Goal: Task Accomplishment & Management: Complete application form

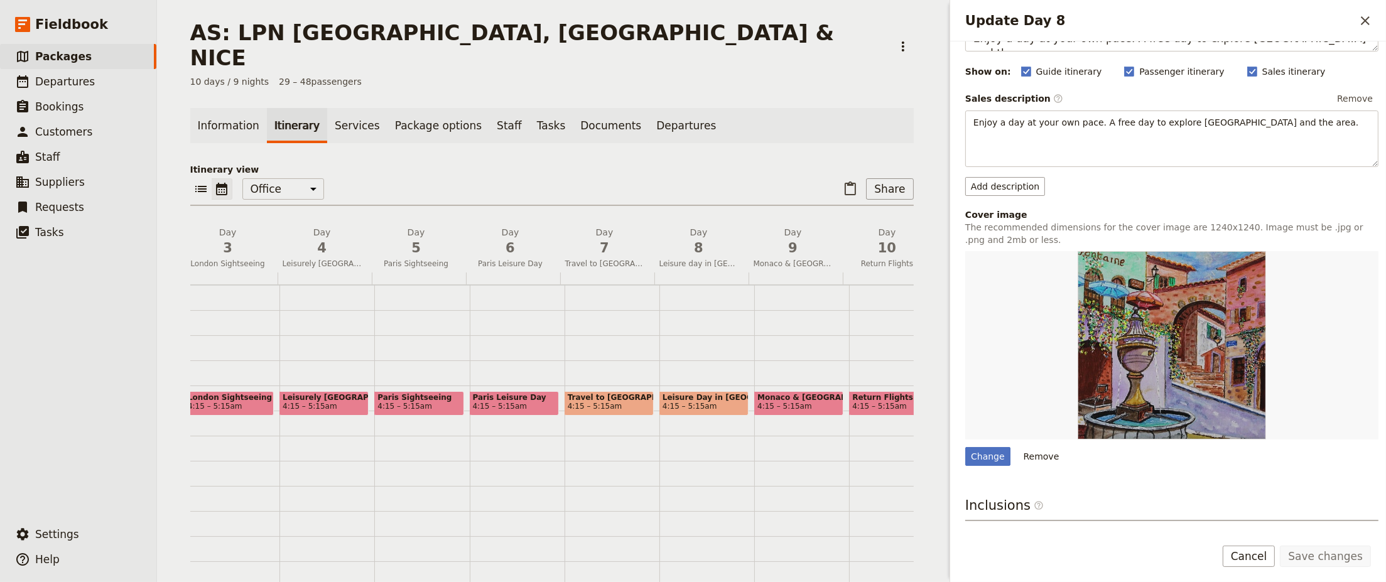
scroll to position [213, 0]
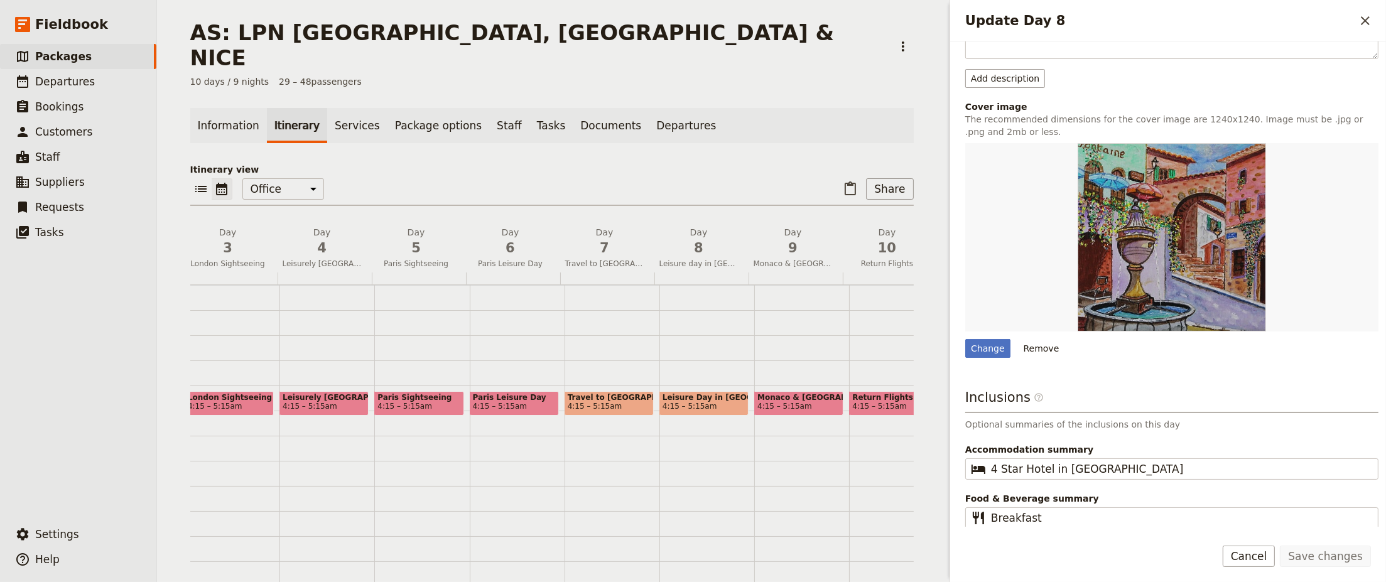
click at [1180, 423] on p "Optional summaries of the inclusions on this day" at bounding box center [1171, 424] width 413 height 13
click at [1117, 522] on input "Breakfast" at bounding box center [1180, 517] width 379 height 15
type input "Breakfast"
click at [1353, 558] on button "Save changes" at bounding box center [1325, 556] width 91 height 21
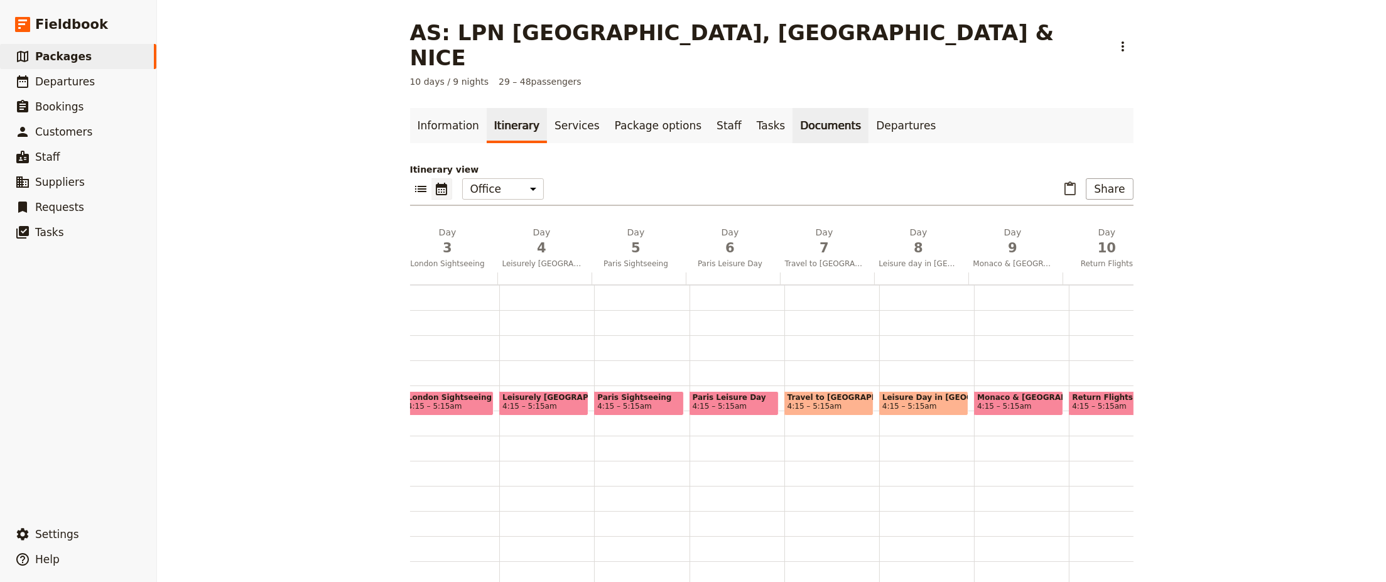
click at [792, 108] on link "Documents" at bounding box center [830, 125] width 76 height 35
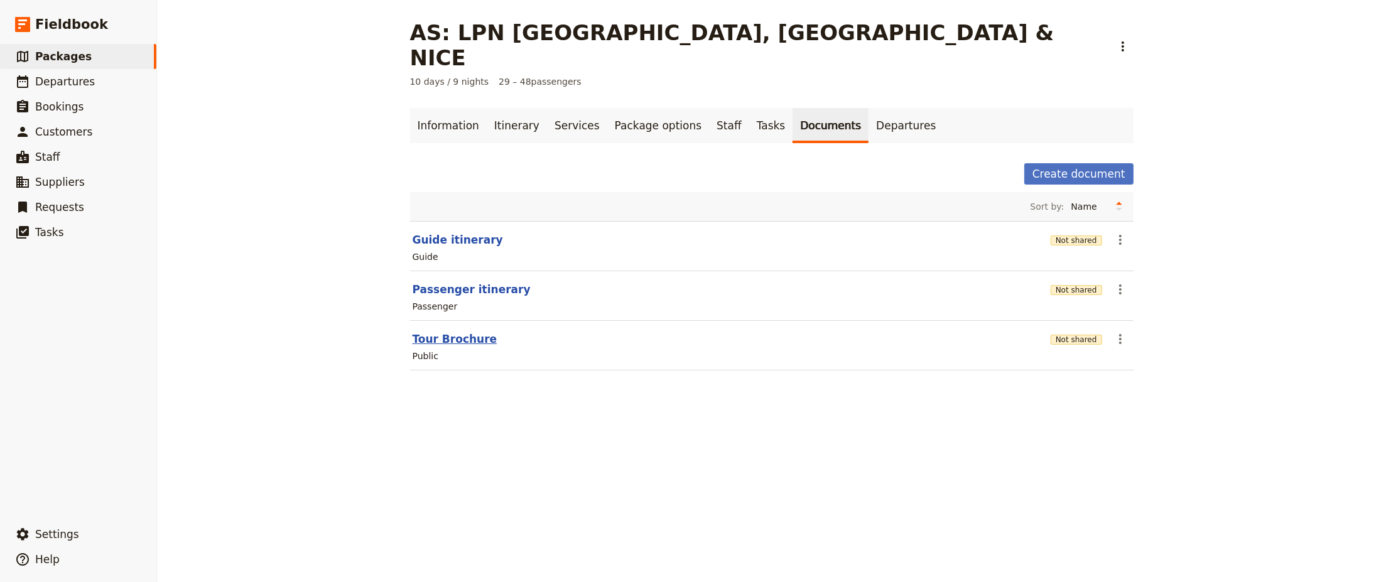
click at [445, 332] on button "Tour Brochure" at bounding box center [455, 339] width 85 height 15
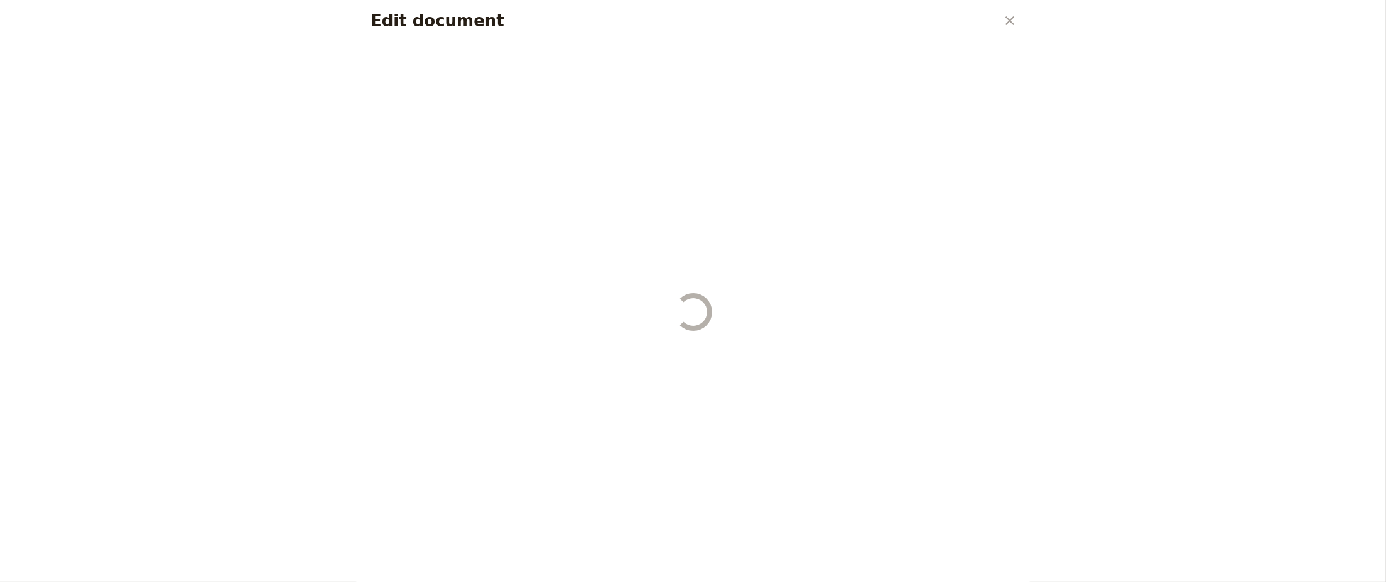
select select "DEFAULT"
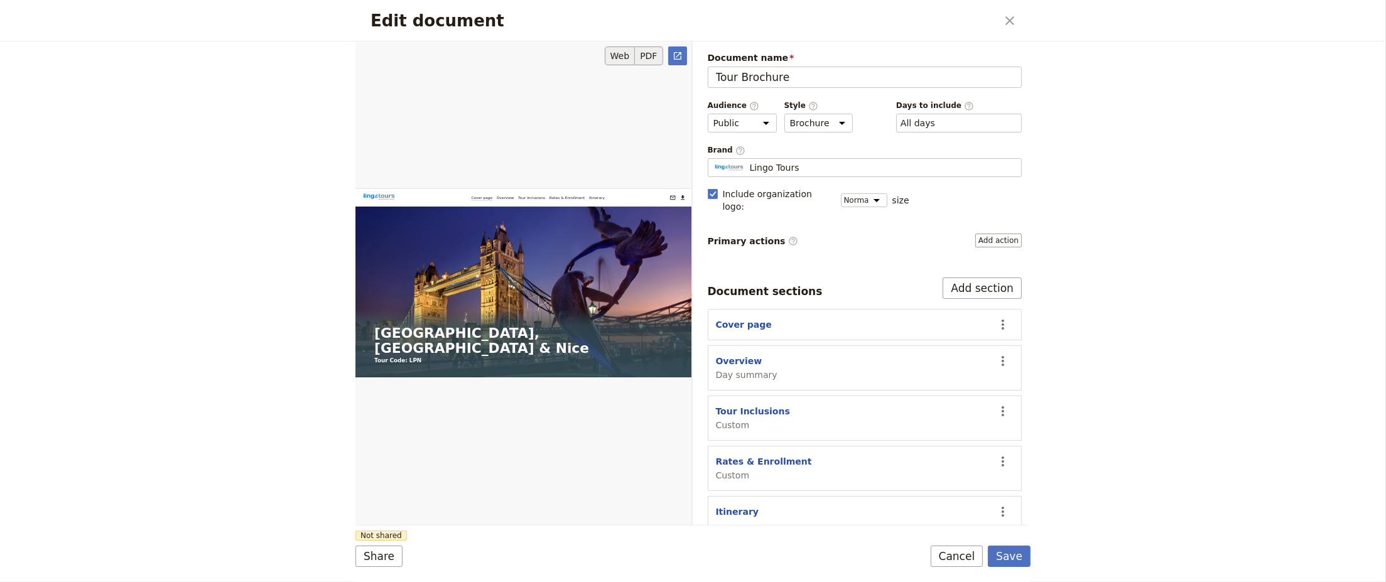
click at [651, 57] on button "PDF" at bounding box center [649, 55] width 28 height 19
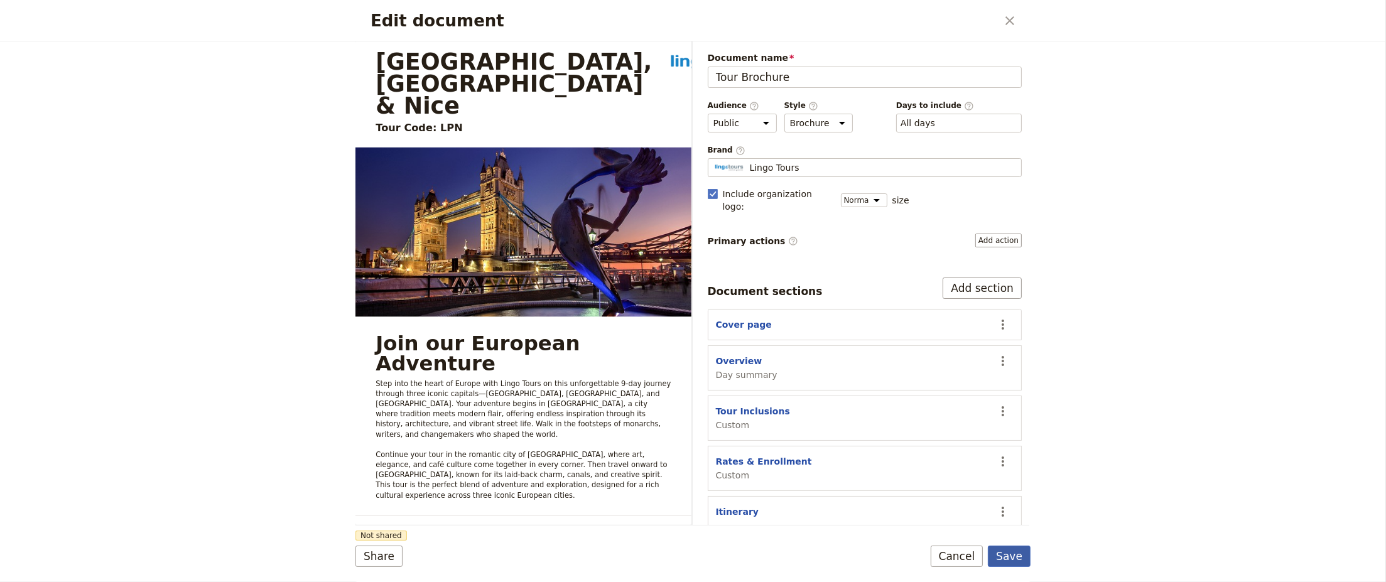
click at [1015, 560] on button "Save" at bounding box center [1009, 556] width 43 height 21
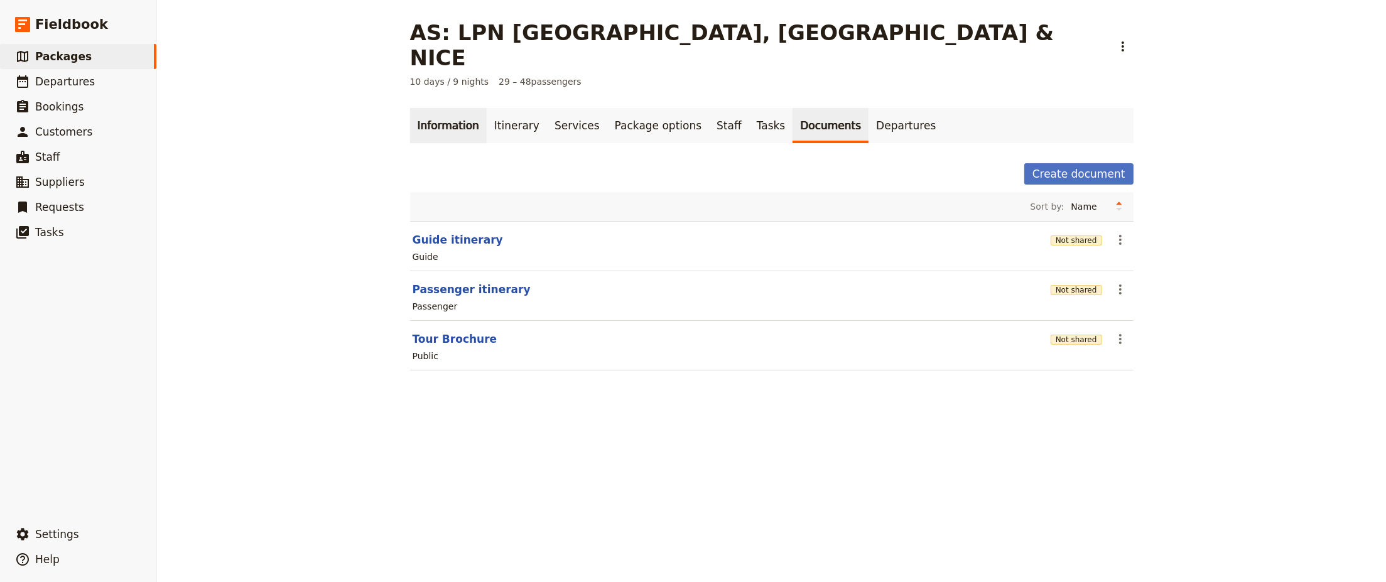
click at [442, 108] on link "Information" at bounding box center [448, 125] width 77 height 35
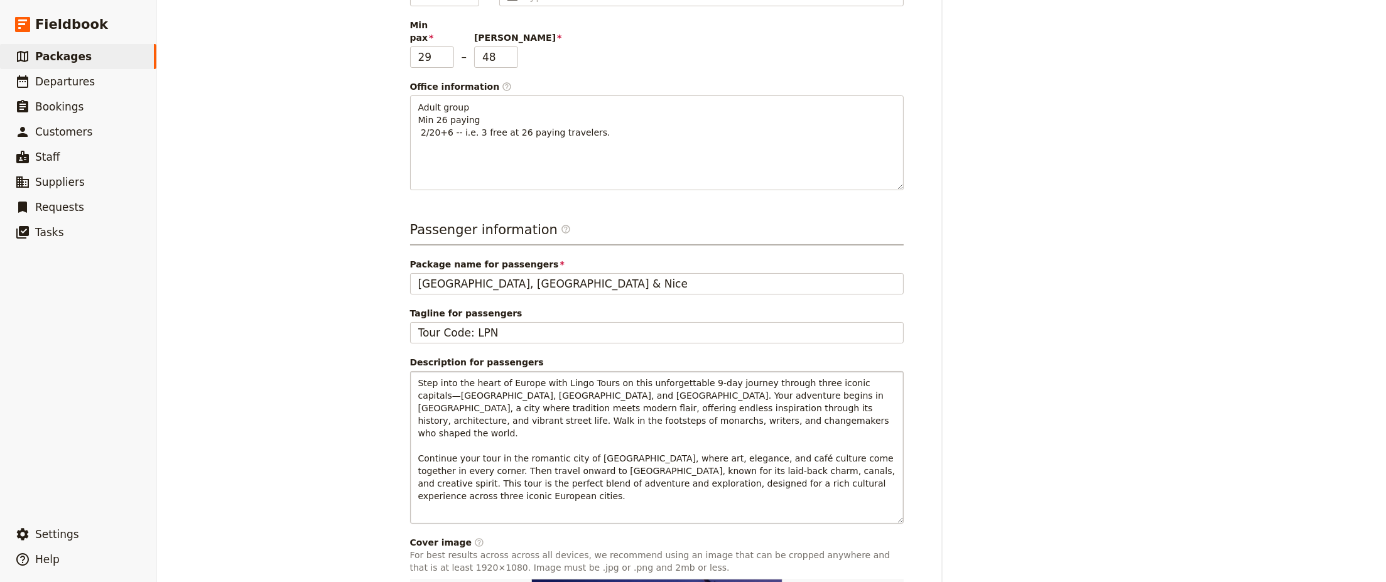
scroll to position [352, 0]
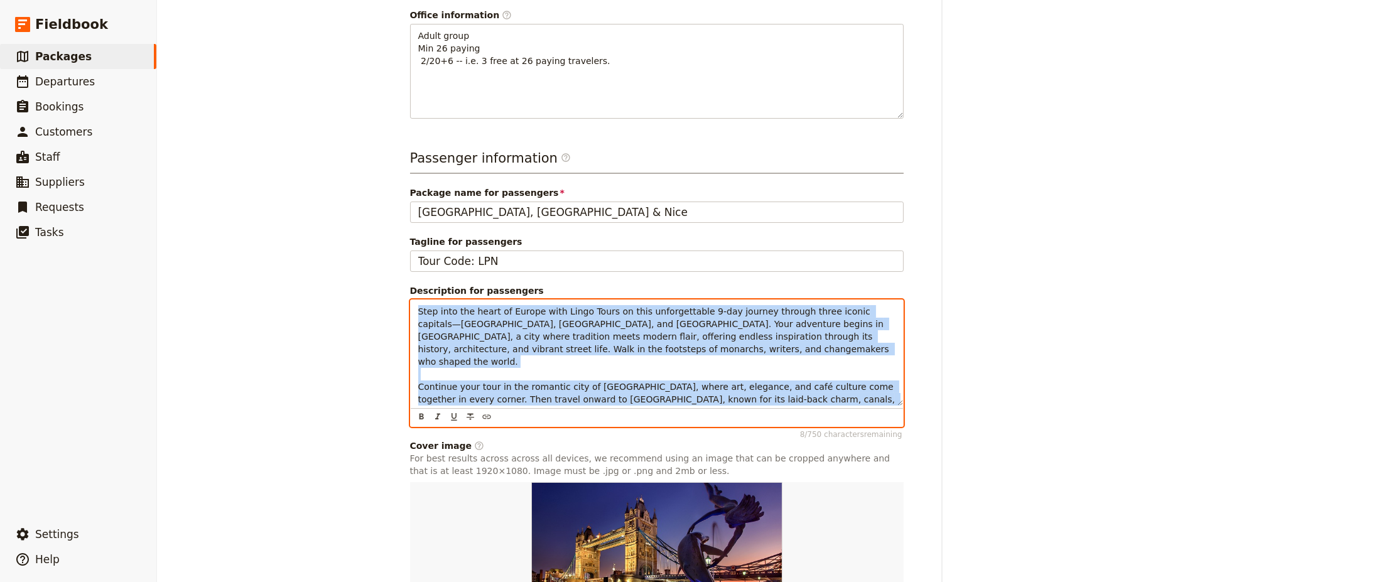
drag, startPoint x: 831, startPoint y: 360, endPoint x: 384, endPoint y: 259, distance: 457.9
click at [384, 259] on div "AS: LPN [GEOGRAPHIC_DATA], [GEOGRAPHIC_DATA] & NICE ​ 10 days / 9 nights 29 – 4…" at bounding box center [771, 291] width 1229 height 582
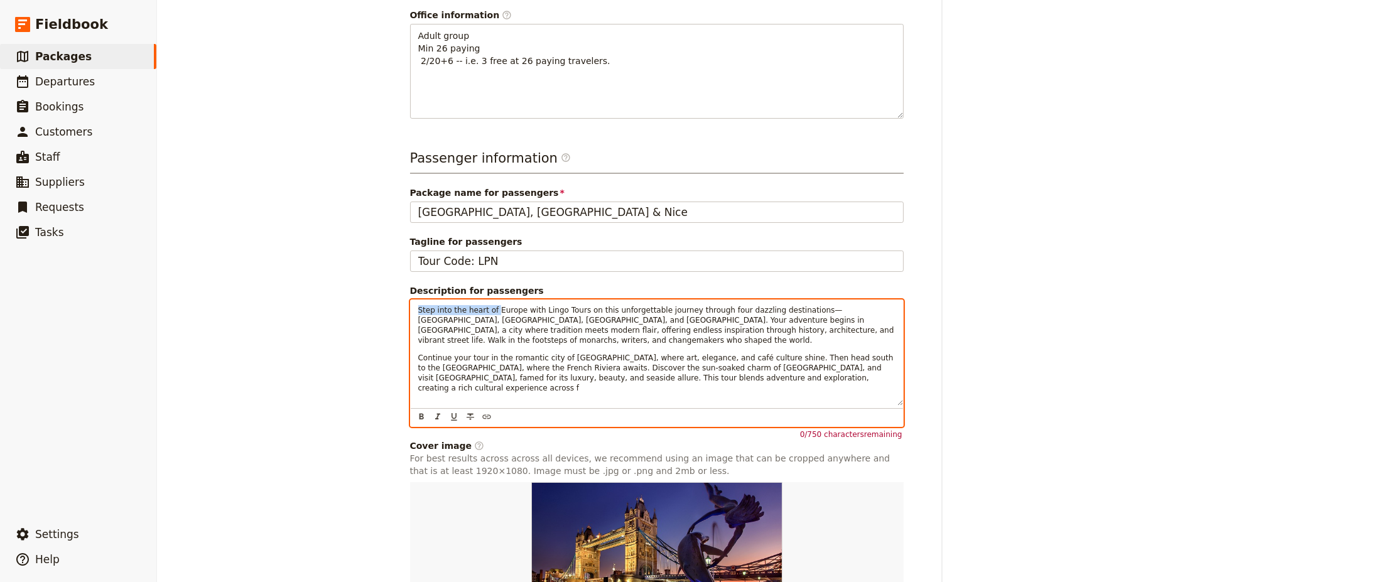
drag, startPoint x: 487, startPoint y: 271, endPoint x: 386, endPoint y: 267, distance: 101.2
click at [386, 267] on div "AS: LPN [GEOGRAPHIC_DATA], [GEOGRAPHIC_DATA] & NICE ​ 10 days / 9 nights 29 – 4…" at bounding box center [771, 291] width 1229 height 582
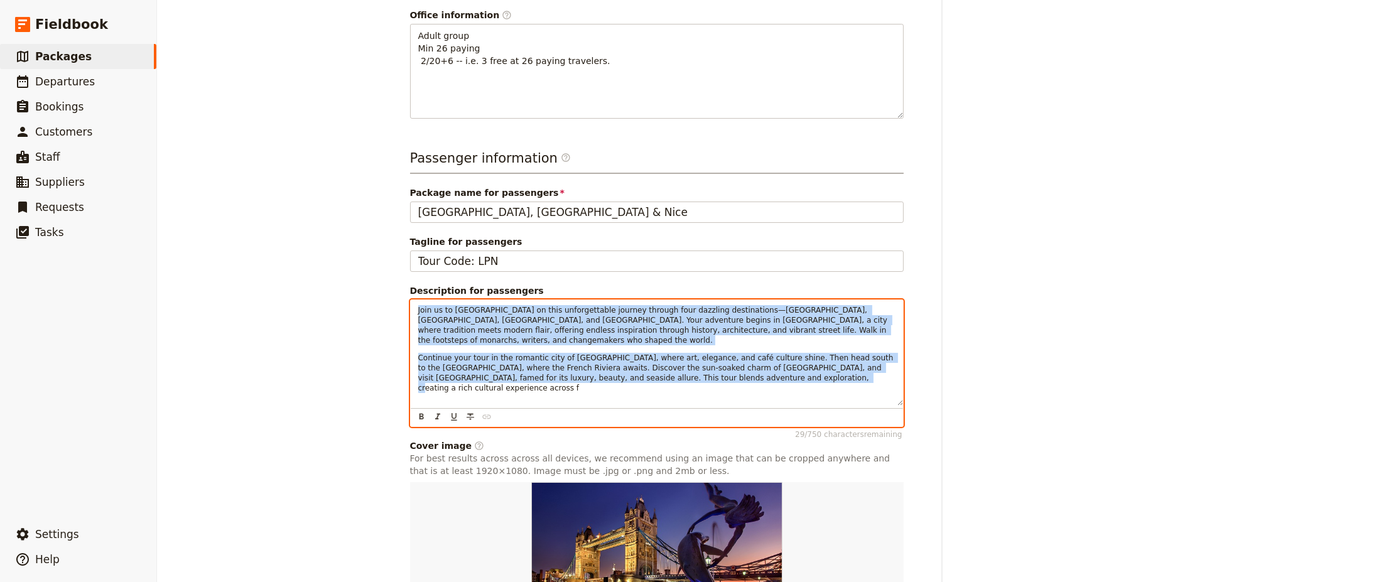
drag, startPoint x: 414, startPoint y: 271, endPoint x: 662, endPoint y: 336, distance: 256.5
click at [662, 336] on div "Join us to [GEOGRAPHIC_DATA] on this unforgettable journey through four dazzlin…" at bounding box center [657, 352] width 492 height 105
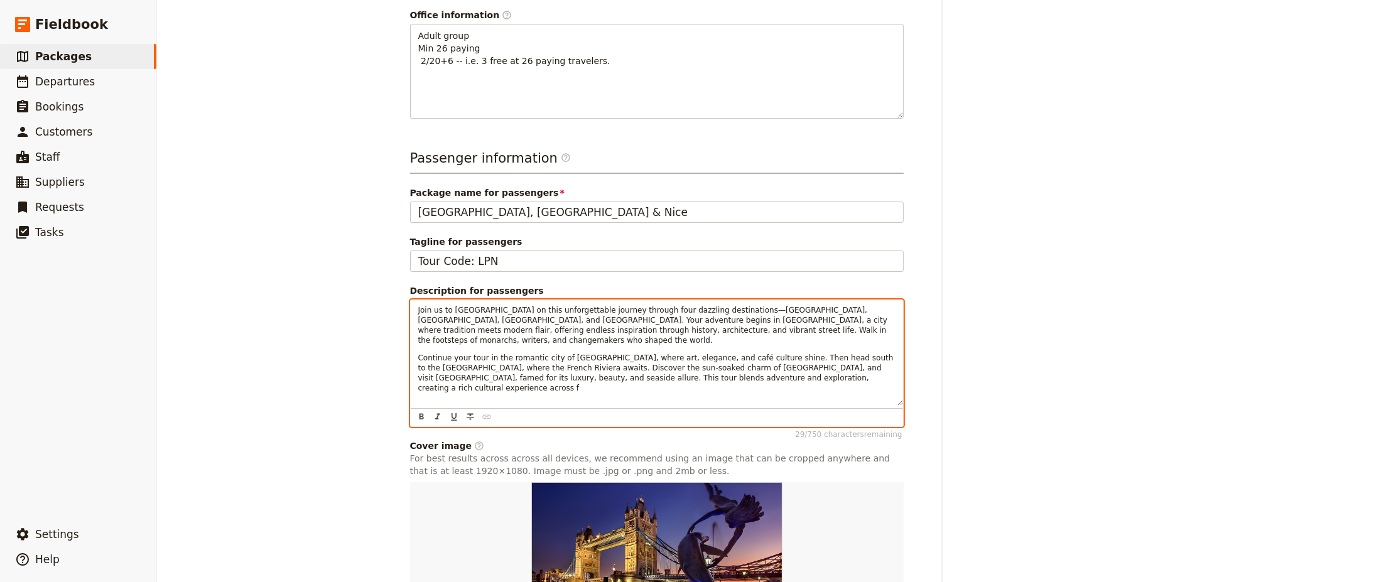
click at [691, 353] on p "Continue your tour in the romantic city of [GEOGRAPHIC_DATA], where art, elegan…" at bounding box center [656, 373] width 477 height 40
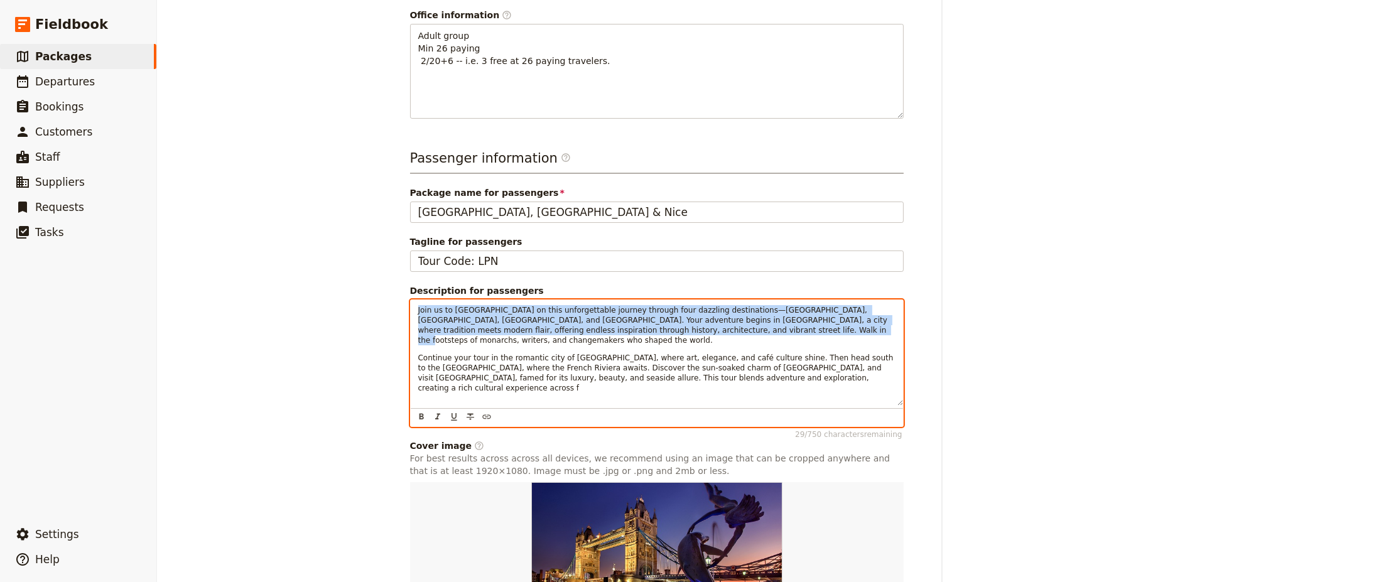
drag, startPoint x: 610, startPoint y: 291, endPoint x: 339, endPoint y: 273, distance: 271.9
click at [339, 273] on div "AS: LPN [GEOGRAPHIC_DATA], [GEOGRAPHIC_DATA] & NICE ​ 10 days / 9 nights 29 – 4…" at bounding box center [771, 291] width 1229 height 582
copy span "Join us to [GEOGRAPHIC_DATA] on this unforgettable journey through four dazzlin…"
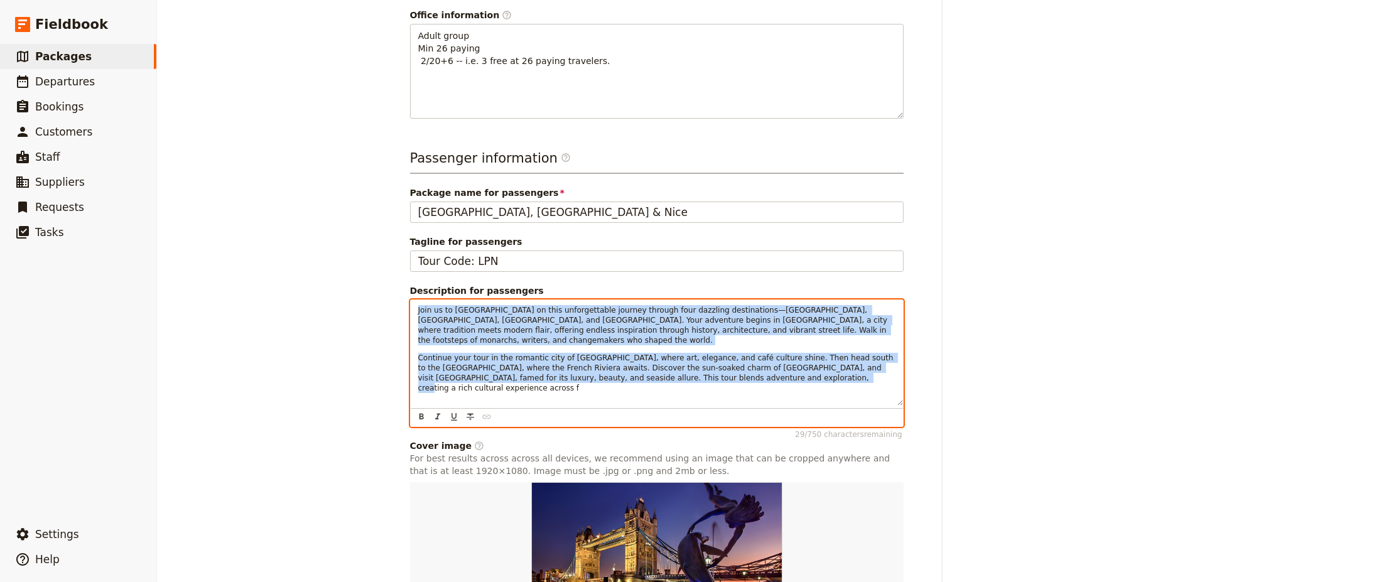
drag, startPoint x: 618, startPoint y: 321, endPoint x: 318, endPoint y: 270, distance: 303.9
click at [318, 270] on div "AS: LPN [GEOGRAPHIC_DATA], [GEOGRAPHIC_DATA] & NICE ​ 10 days / 9 nights 29 – 4…" at bounding box center [771, 291] width 1229 height 582
drag, startPoint x: 797, startPoint y: 329, endPoint x: 359, endPoint y: 261, distance: 442.9
click at [359, 261] on div "AS: LPN [GEOGRAPHIC_DATA], [GEOGRAPHIC_DATA] & NICE ​ 10 days / 9 nights 29 – 4…" at bounding box center [771, 291] width 1229 height 582
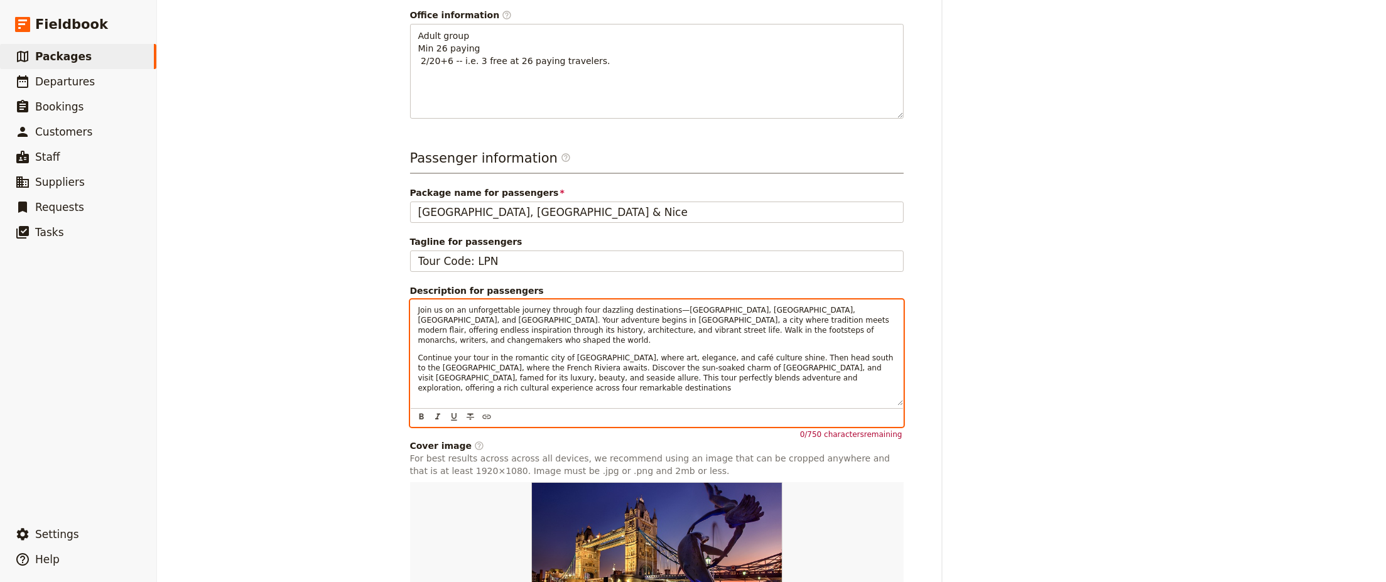
click at [656, 306] on span "Join us on an unforgettable journey through four dazzling destinations—[GEOGRAP…" at bounding box center [654, 325] width 473 height 39
click at [794, 353] on p "Continue your tour in the romantic city of [GEOGRAPHIC_DATA], where art, elegan…" at bounding box center [656, 373] width 477 height 40
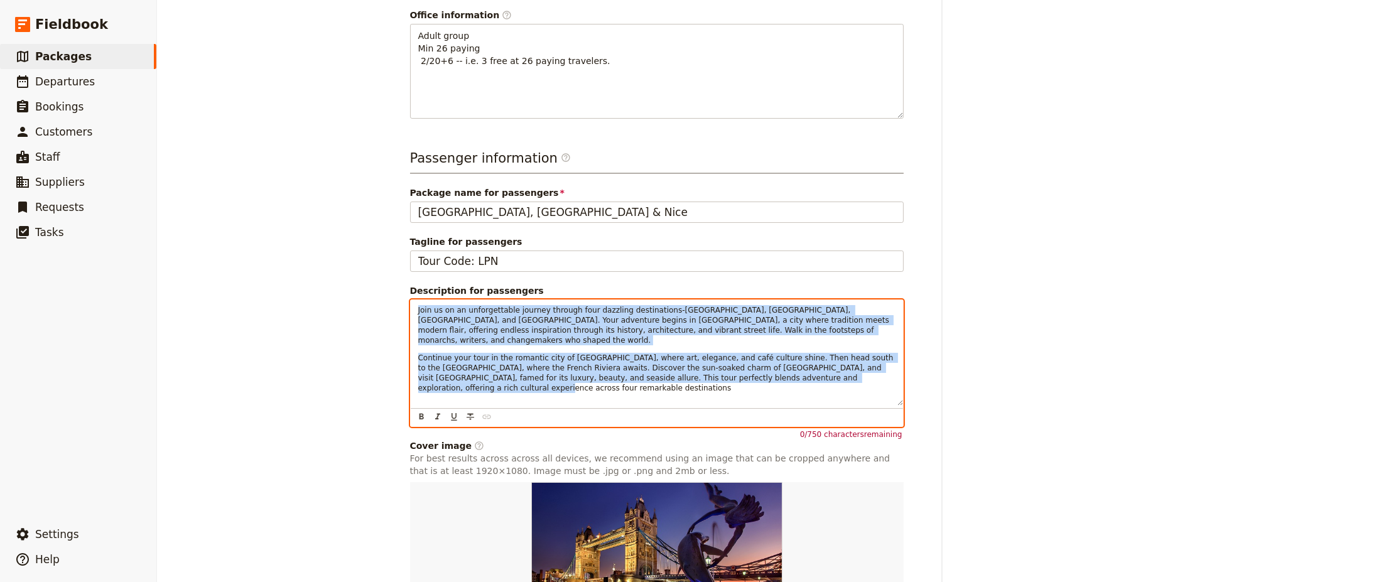
drag, startPoint x: 803, startPoint y: 326, endPoint x: 333, endPoint y: 261, distance: 474.7
click at [333, 261] on div "AS: LPN [GEOGRAPHIC_DATA], [GEOGRAPHIC_DATA] & NICE ​ 10 days / 9 nights 29 – 4…" at bounding box center [771, 291] width 1229 height 582
click at [794, 351] on div "Join us on an unforgettable journey through four dazzling destinations-[GEOGRAP…" at bounding box center [657, 352] width 492 height 105
click at [804, 334] on div "Join us on an unforgettable journey through four dazzling destinations-[GEOGRAP…" at bounding box center [657, 352] width 492 height 105
drag, startPoint x: 783, startPoint y: 332, endPoint x: 186, endPoint y: 262, distance: 601.1
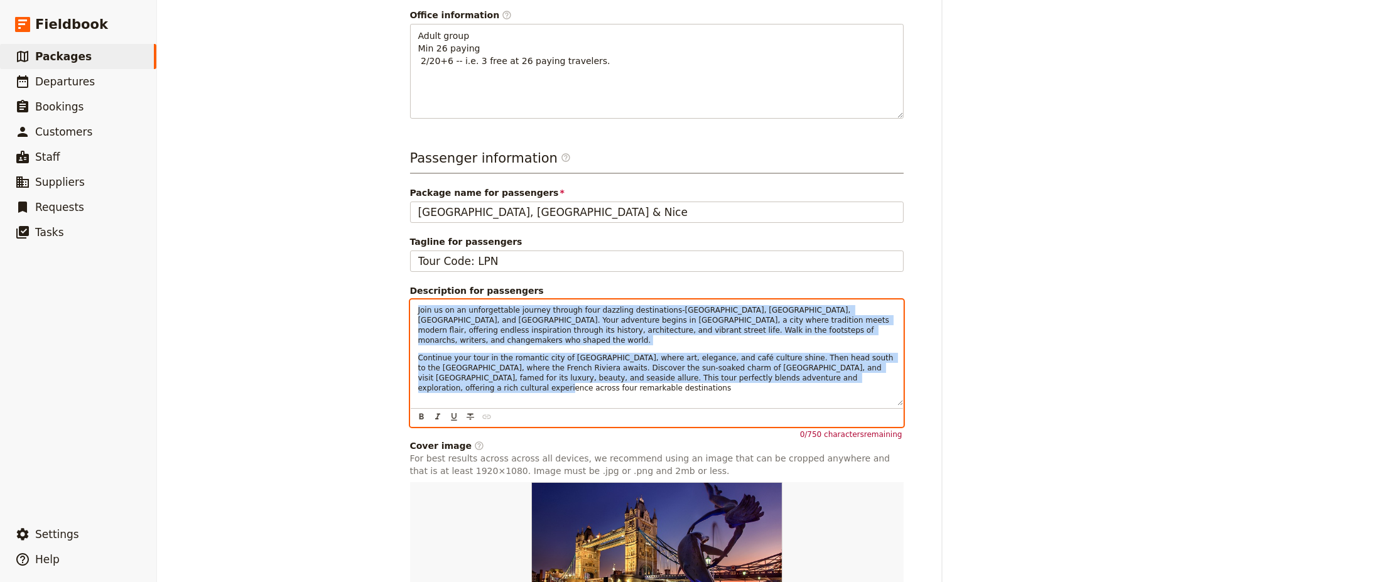
click at [186, 262] on div "AS: LPN [GEOGRAPHIC_DATA], [GEOGRAPHIC_DATA] & NICE ​ 10 days / 9 nights 29 – 4…" at bounding box center [771, 291] width 1229 height 582
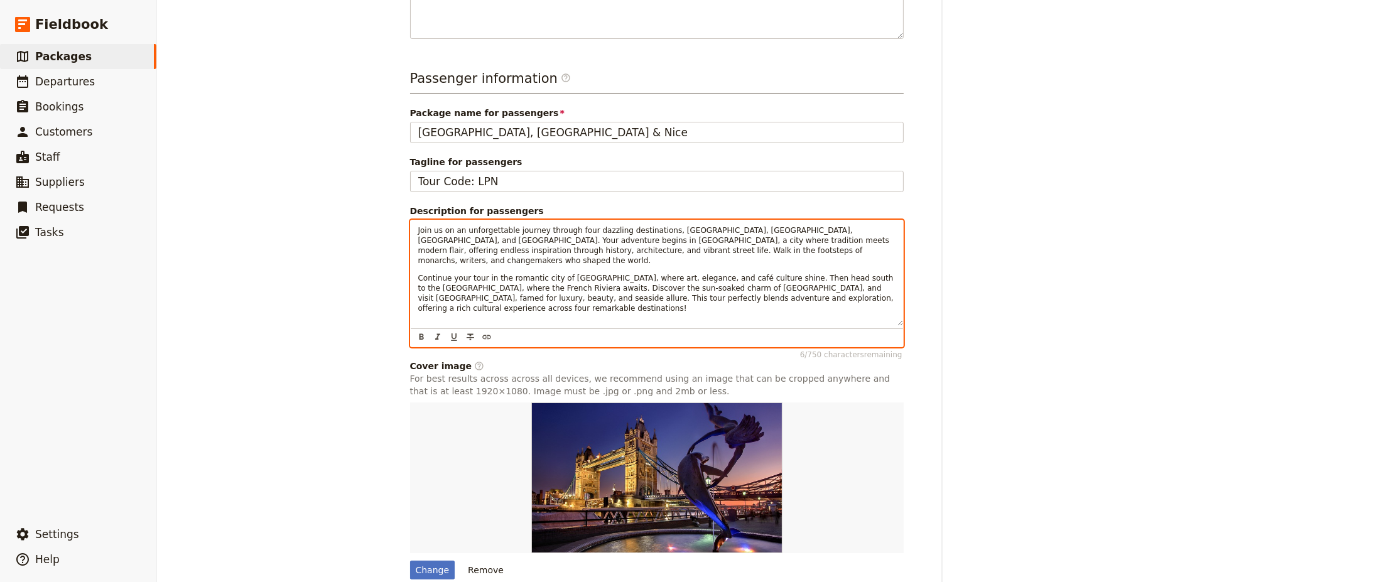
scroll to position [450, 0]
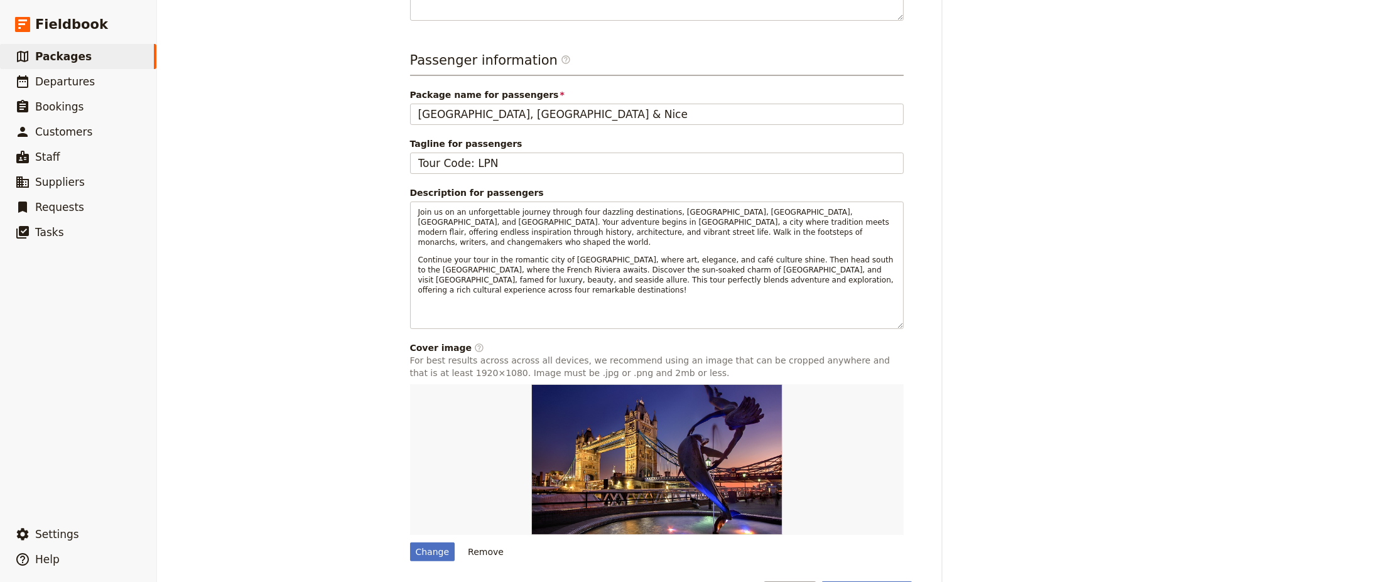
click at [869, 581] on button "Save changes" at bounding box center [866, 591] width 91 height 21
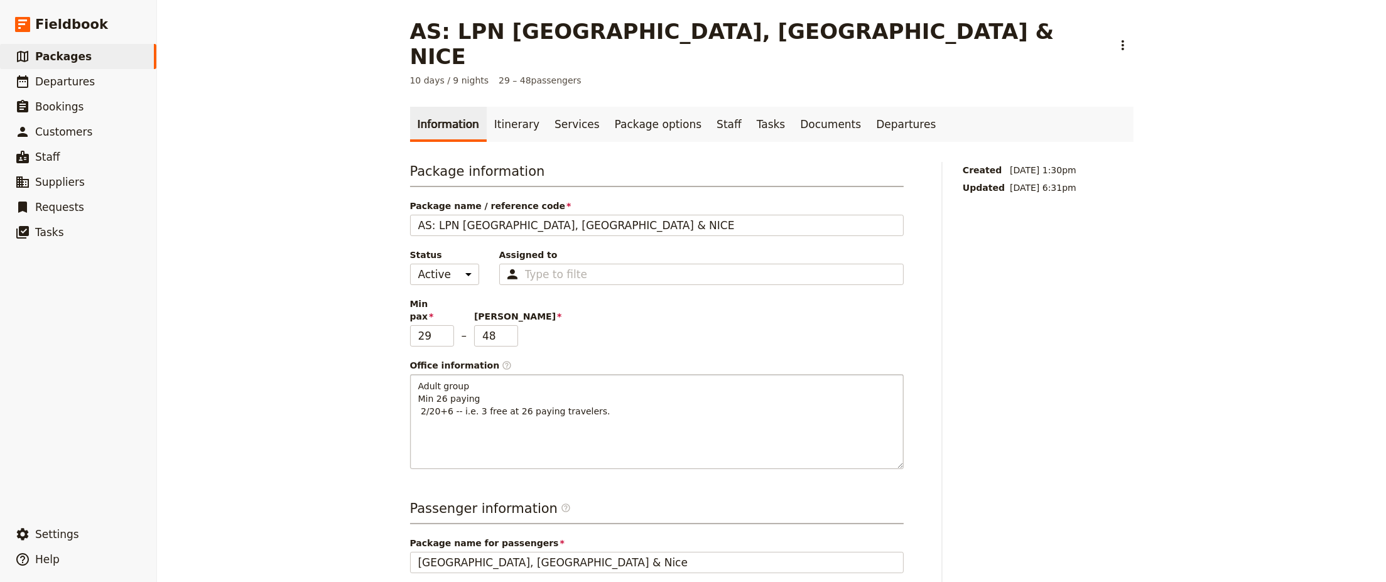
scroll to position [0, 0]
click at [792, 108] on link "Documents" at bounding box center [830, 125] width 76 height 35
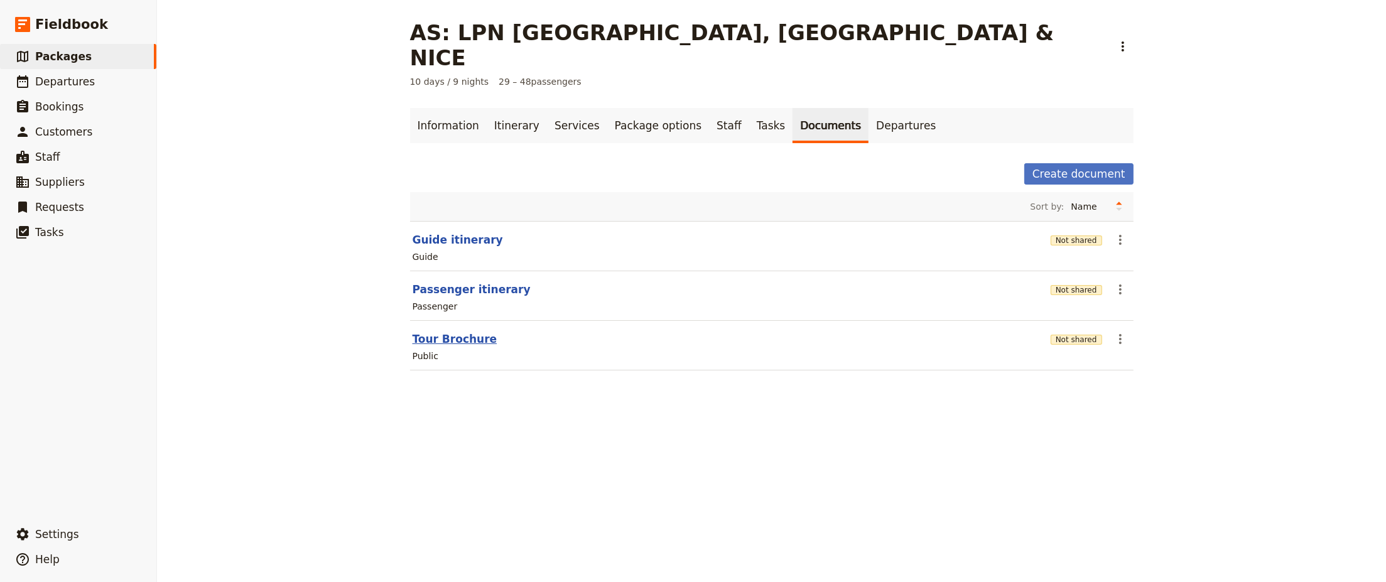
click at [445, 332] on button "Tour Brochure" at bounding box center [455, 339] width 85 height 15
select select "DEFAULT"
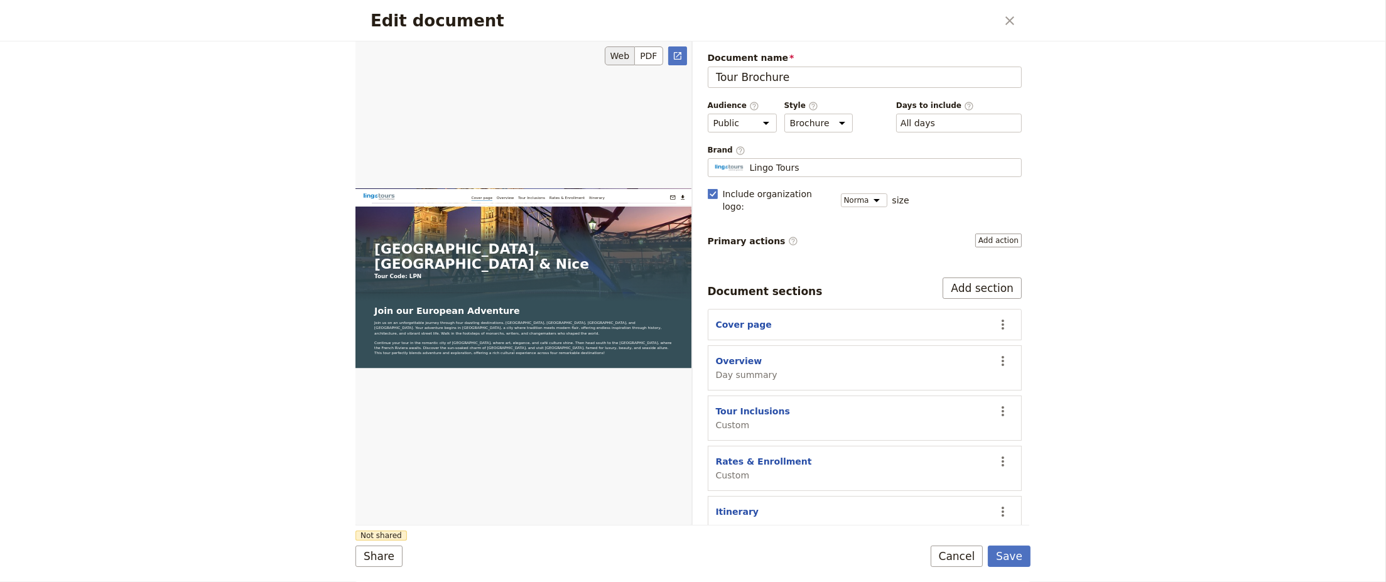
scroll to position [251, 0]
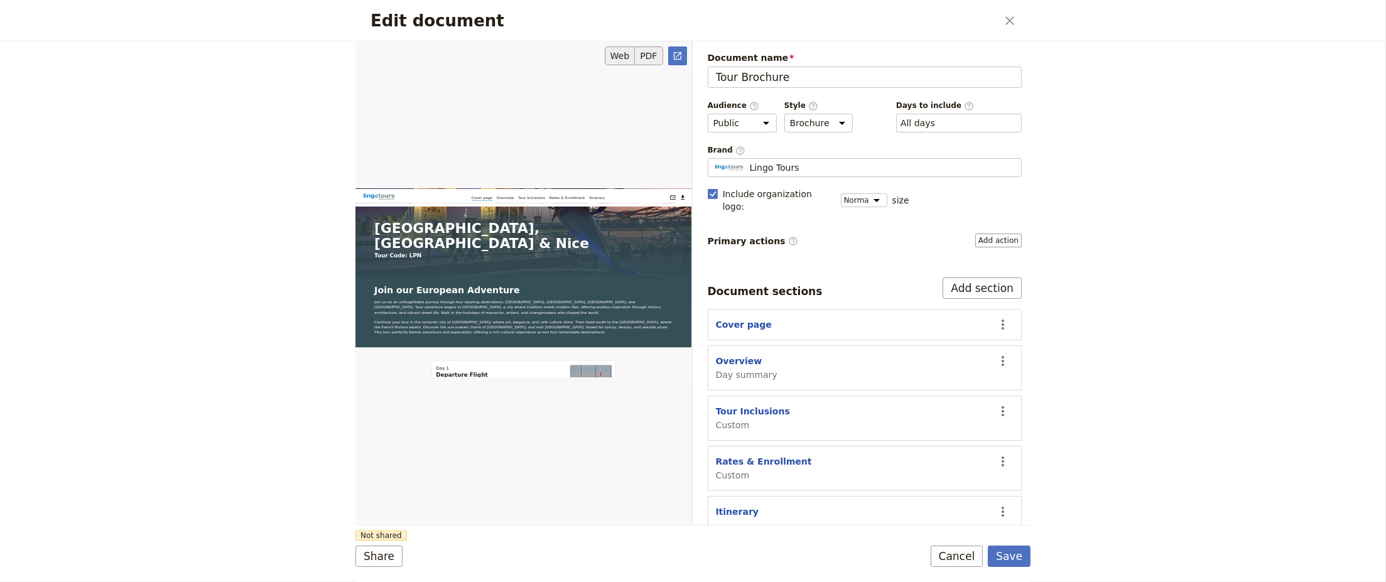
click at [648, 58] on button "PDF" at bounding box center [649, 55] width 28 height 19
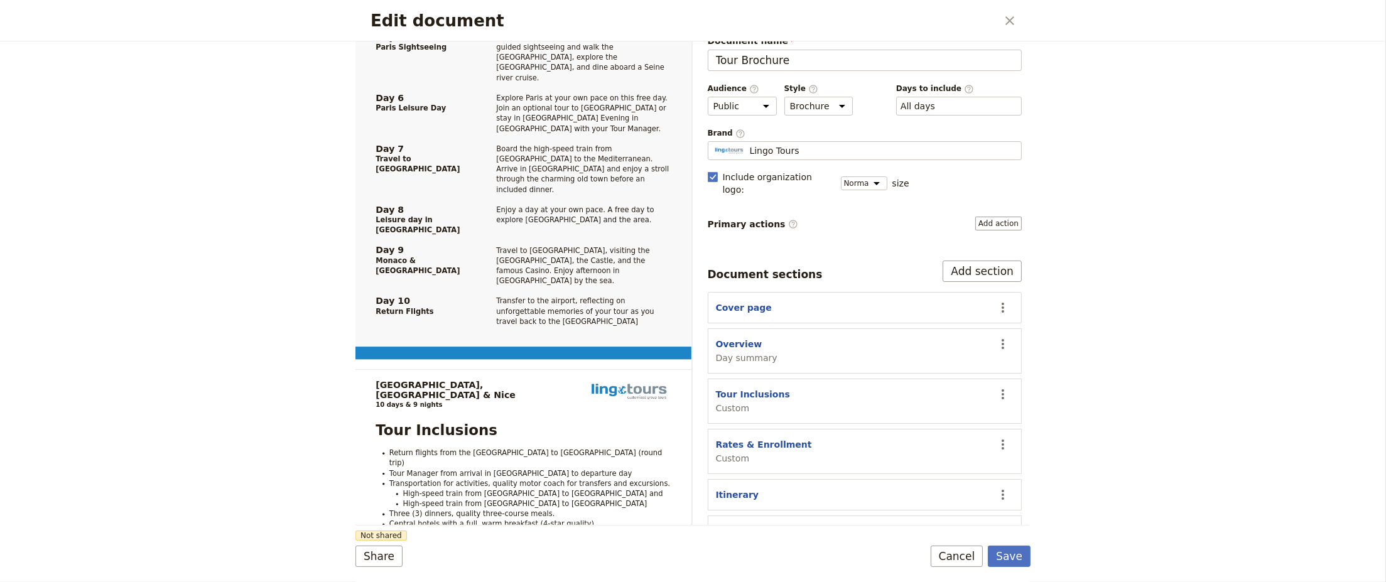
scroll to position [41, 0]
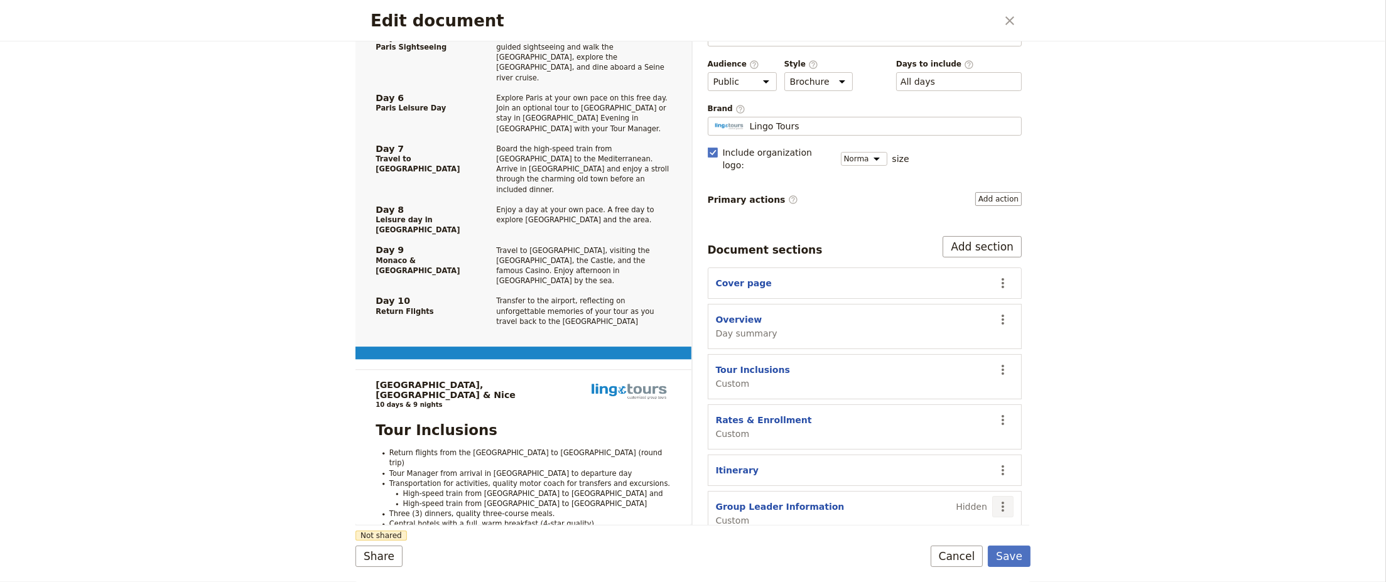
click at [995, 499] on icon "Actions" at bounding box center [1002, 506] width 15 height 15
click at [955, 444] on span "Move up" at bounding box center [947, 439] width 102 height 13
click at [995, 463] on icon "Actions" at bounding box center [1002, 470] width 15 height 15
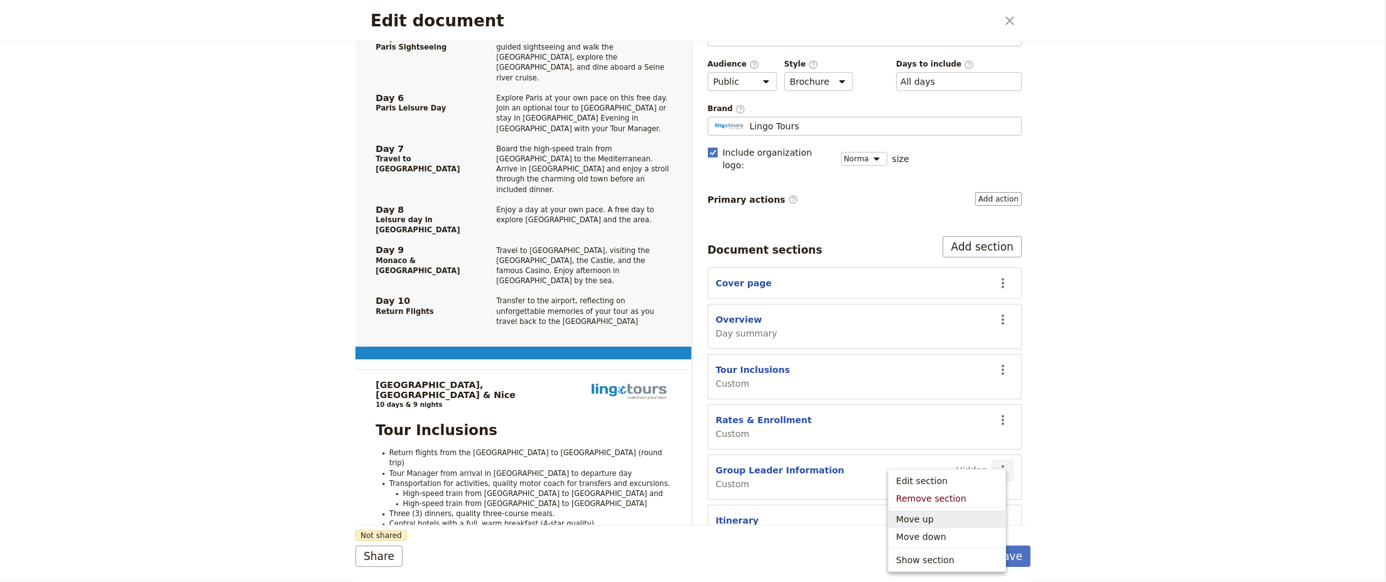
click at [951, 522] on span "Move up" at bounding box center [947, 519] width 102 height 13
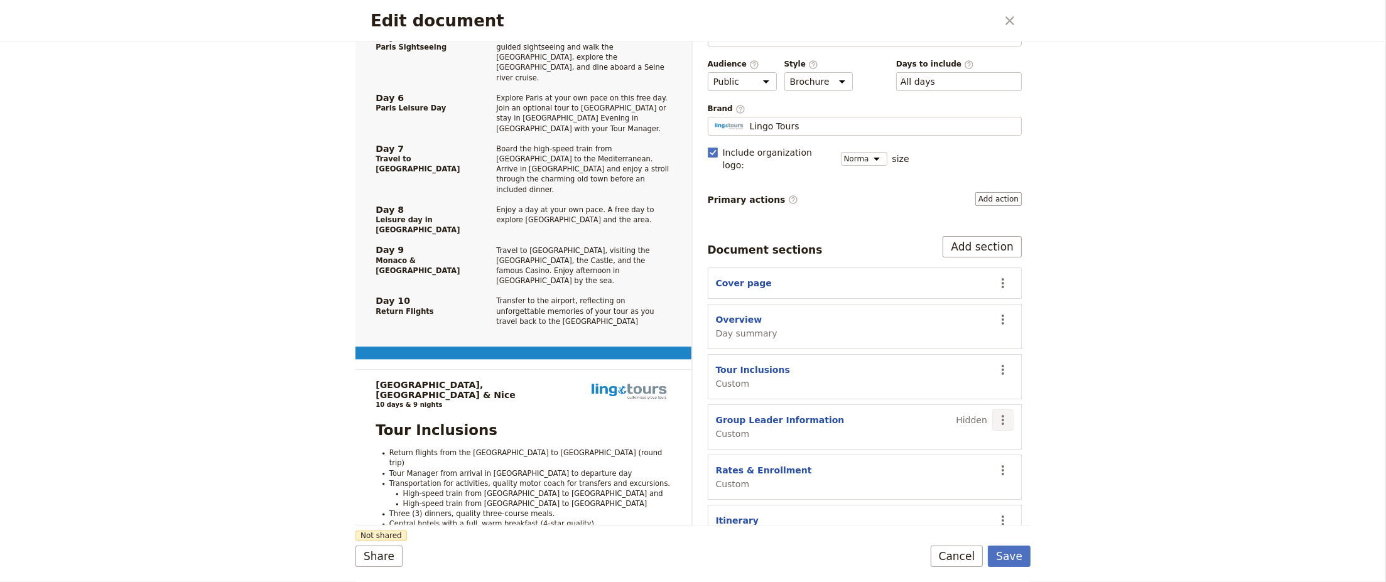
click at [998, 413] on icon "Actions" at bounding box center [1002, 420] width 15 height 15
click at [958, 475] on button "Move up" at bounding box center [947, 469] width 117 height 18
click at [997, 362] on button "​" at bounding box center [1002, 369] width 21 height 21
click at [942, 421] on span "Move up" at bounding box center [947, 419] width 102 height 13
click at [759, 414] on button "Tour Inclusions" at bounding box center [753, 420] width 74 height 13
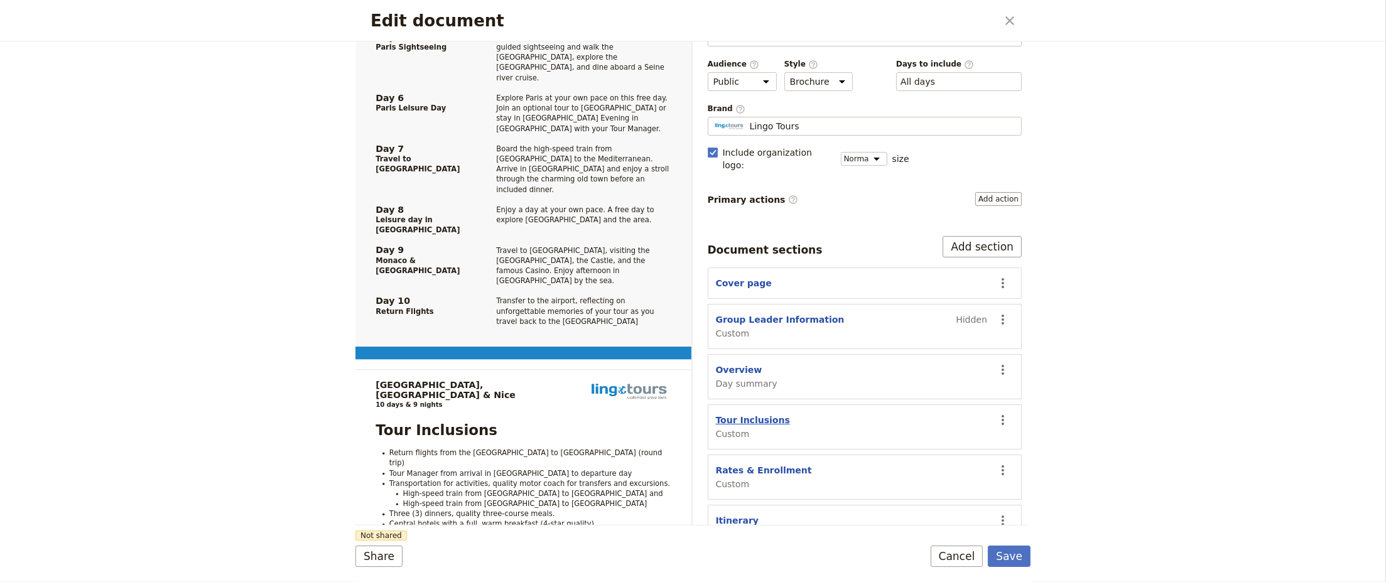
select select "CUSTOM"
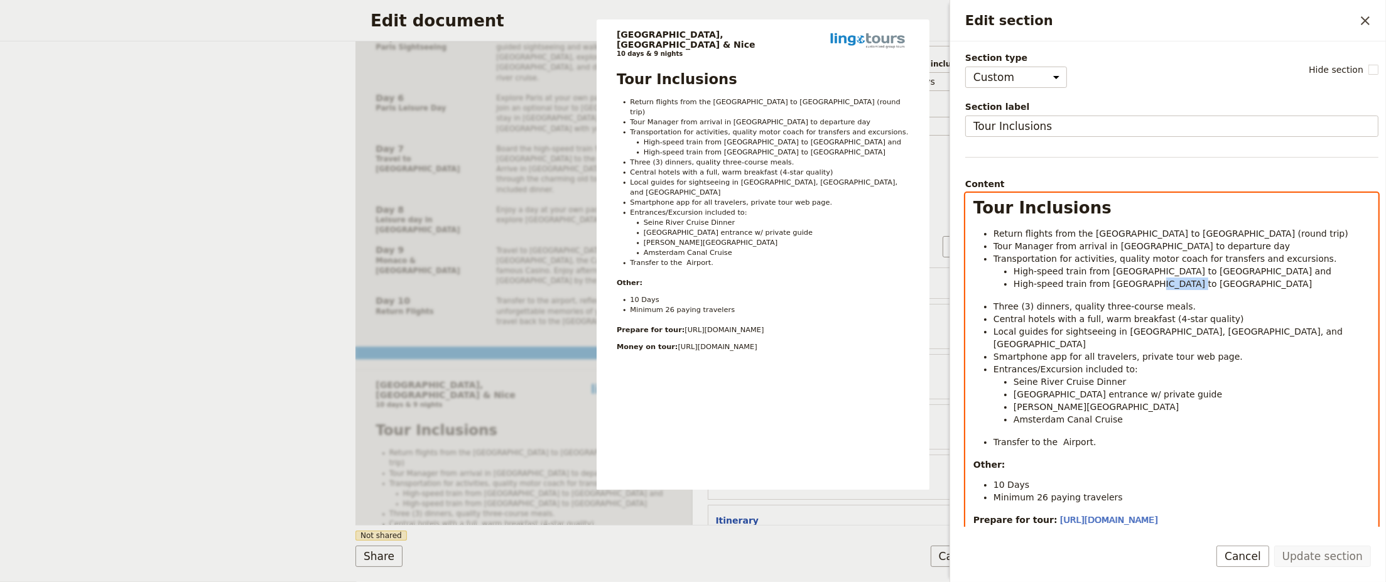
drag, startPoint x: 1176, startPoint y: 284, endPoint x: 1133, endPoint y: 285, distance: 42.7
click at [1133, 285] on li "High-speed train from [GEOGRAPHIC_DATA] to [GEOGRAPHIC_DATA]" at bounding box center [1191, 284] width 357 height 13
drag, startPoint x: 1015, startPoint y: 305, endPoint x: 995, endPoint y: 309, distance: 21.1
click at [995, 309] on span "Three (3) dinners, quality three-course meals." at bounding box center [1094, 306] width 202 height 10
click at [1167, 306] on li "Four (4) dinners, quality three-course meals." at bounding box center [1181, 306] width 377 height 13
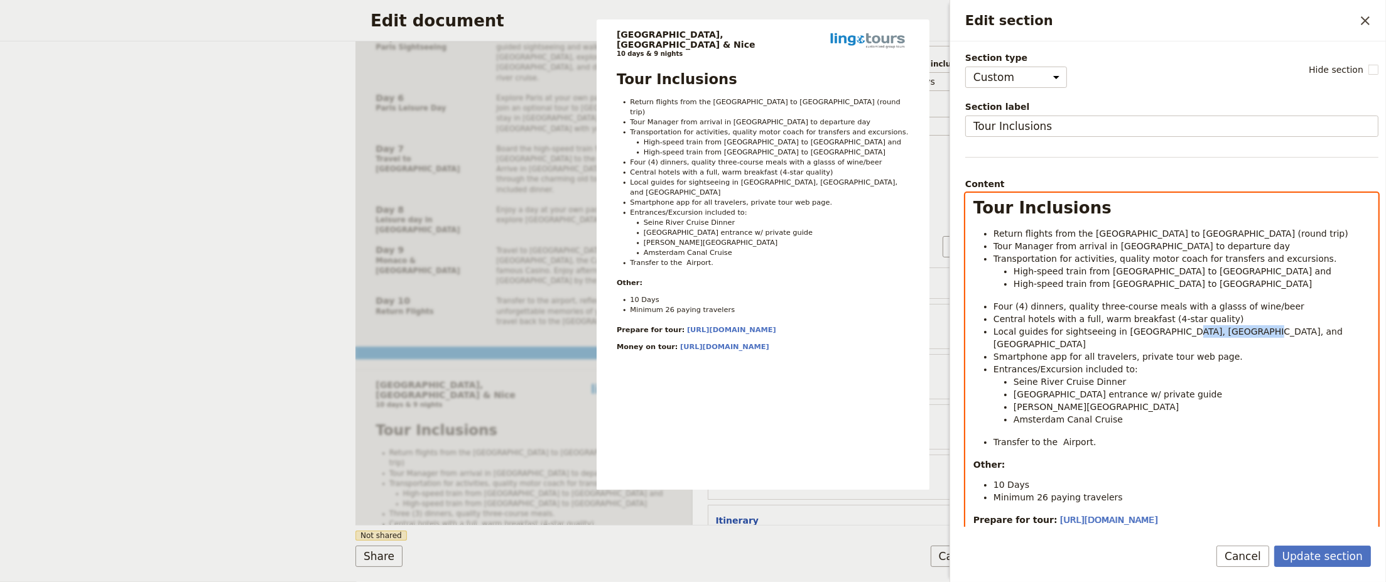
drag, startPoint x: 1224, startPoint y: 330, endPoint x: 1165, endPoint y: 333, distance: 59.1
click at [1165, 333] on span "Local guides for sightseeing in [GEOGRAPHIC_DATA], [GEOGRAPHIC_DATA], and [GEOG…" at bounding box center [1169, 338] width 352 height 23
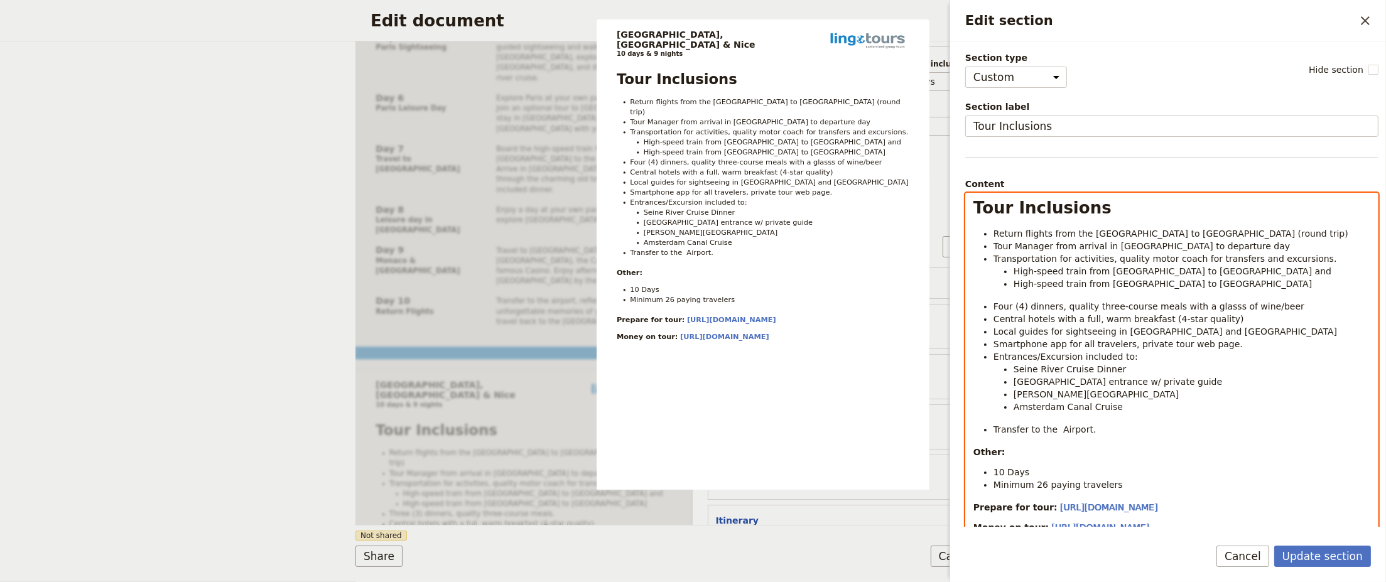
drag, startPoint x: 1187, startPoint y: 381, endPoint x: 1013, endPoint y: 384, distance: 174.0
click at [1013, 384] on li "[GEOGRAPHIC_DATA] entrance w/ private guide" at bounding box center [1191, 381] width 357 height 13
drag, startPoint x: 1118, startPoint y: 406, endPoint x: 992, endPoint y: 396, distance: 126.0
click at [992, 396] on ul "Return flights from the [GEOGRAPHIC_DATA] to [GEOGRAPHIC_DATA] (round trip) Tou…" at bounding box center [1171, 331] width 397 height 208
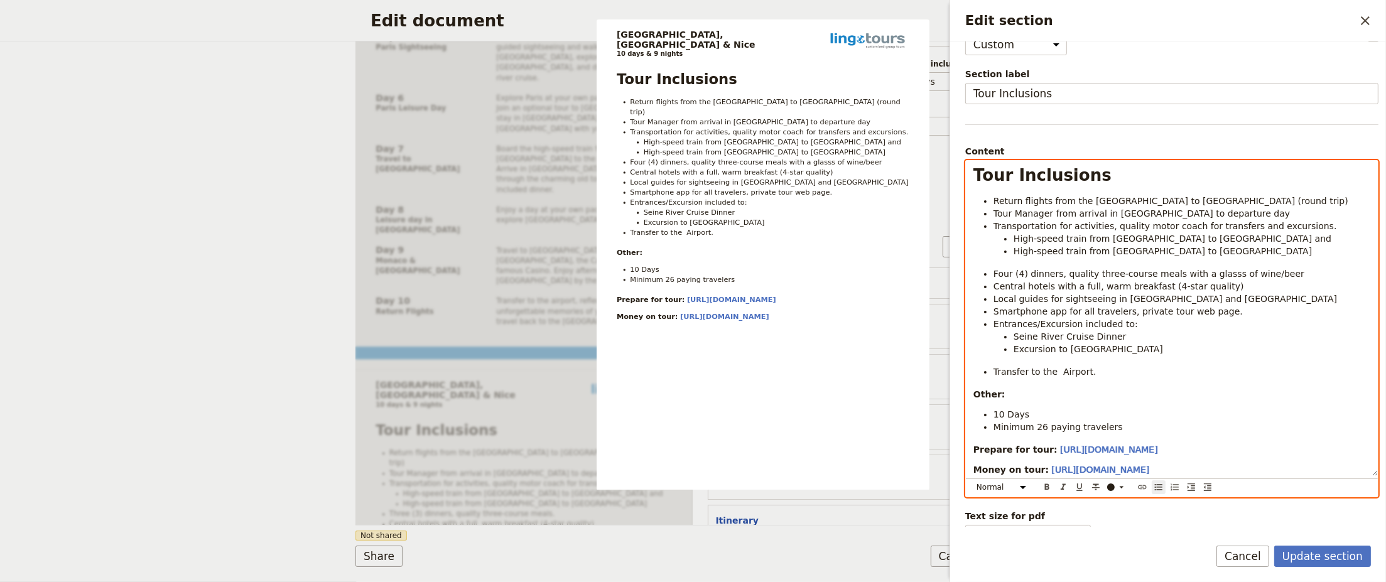
scroll to position [50, 0]
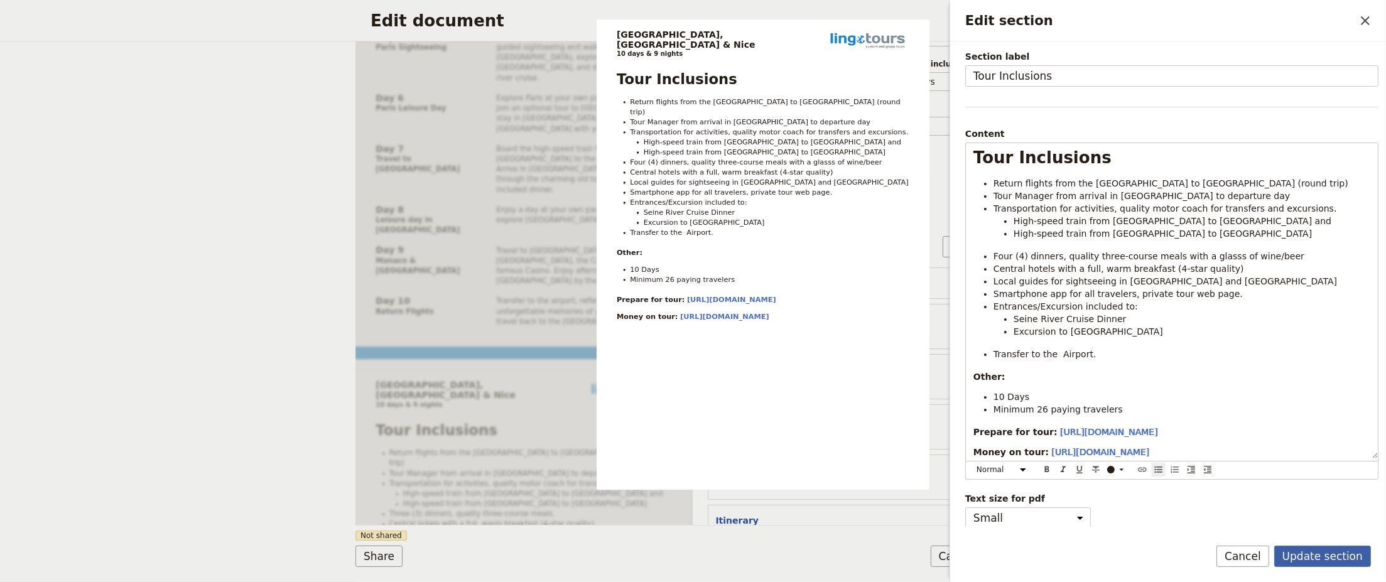
click at [1321, 556] on button "Update section" at bounding box center [1322, 556] width 97 height 21
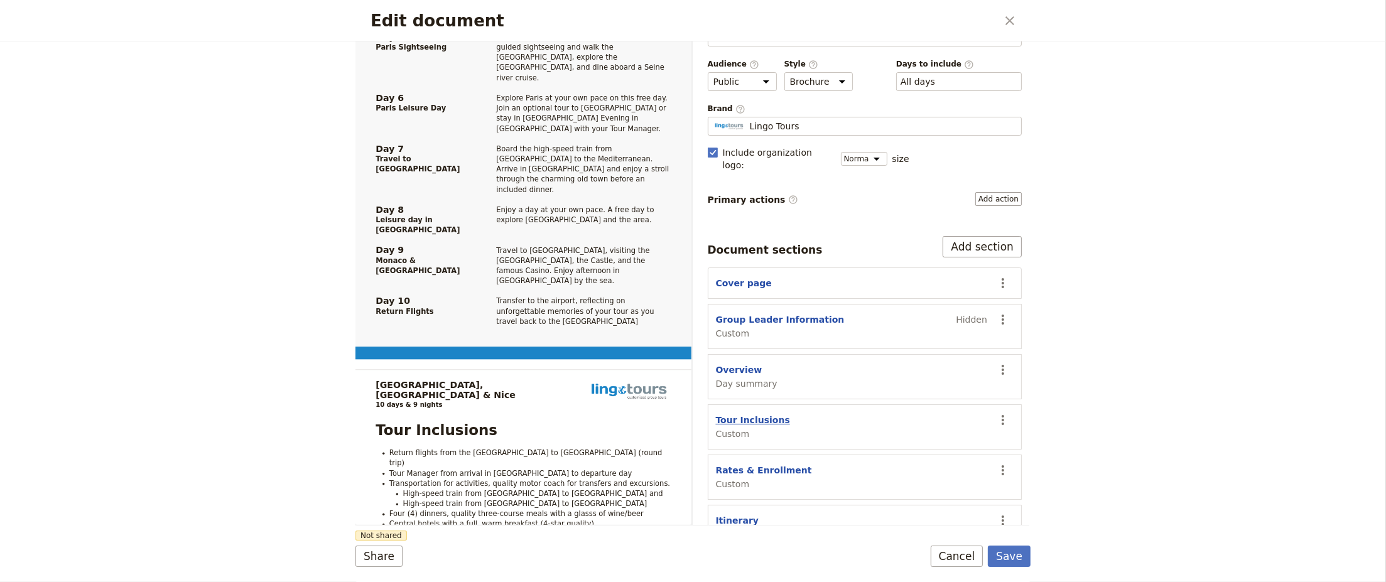
click at [736, 414] on button "Tour Inclusions" at bounding box center [753, 420] width 74 height 13
select select "CUSTOM"
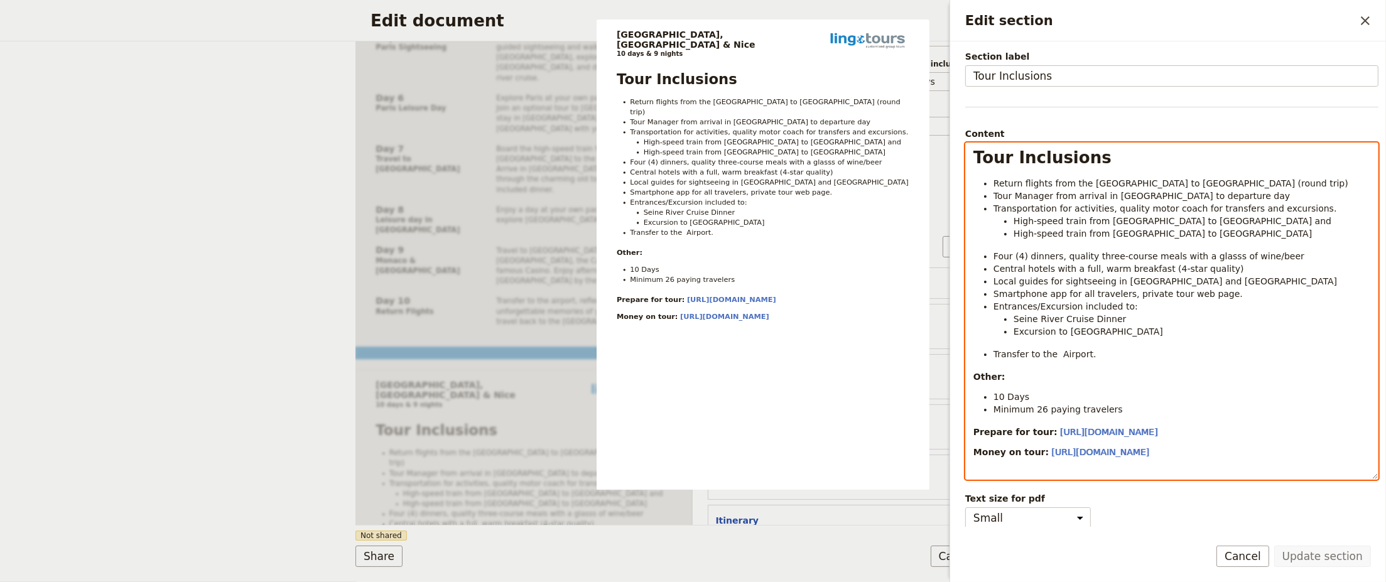
click at [1199, 462] on div "Tour Inclusions Return flights from the [GEOGRAPHIC_DATA] to [GEOGRAPHIC_DATA] …" at bounding box center [1171, 311] width 413 height 337
click at [1123, 333] on li "Excursion to [GEOGRAPHIC_DATA]" at bounding box center [1191, 331] width 357 height 13
click at [1130, 359] on div "Tour Inclusions Return flights from the [GEOGRAPHIC_DATA] to [GEOGRAPHIC_DATA] …" at bounding box center [1172, 300] width 412 height 315
click at [1103, 359] on li "Transfer to the Airport." at bounding box center [1181, 354] width 377 height 13
click at [1115, 363] on div "Tour Inclusions Return flights from the [GEOGRAPHIC_DATA] to [GEOGRAPHIC_DATA] …" at bounding box center [1172, 300] width 412 height 315
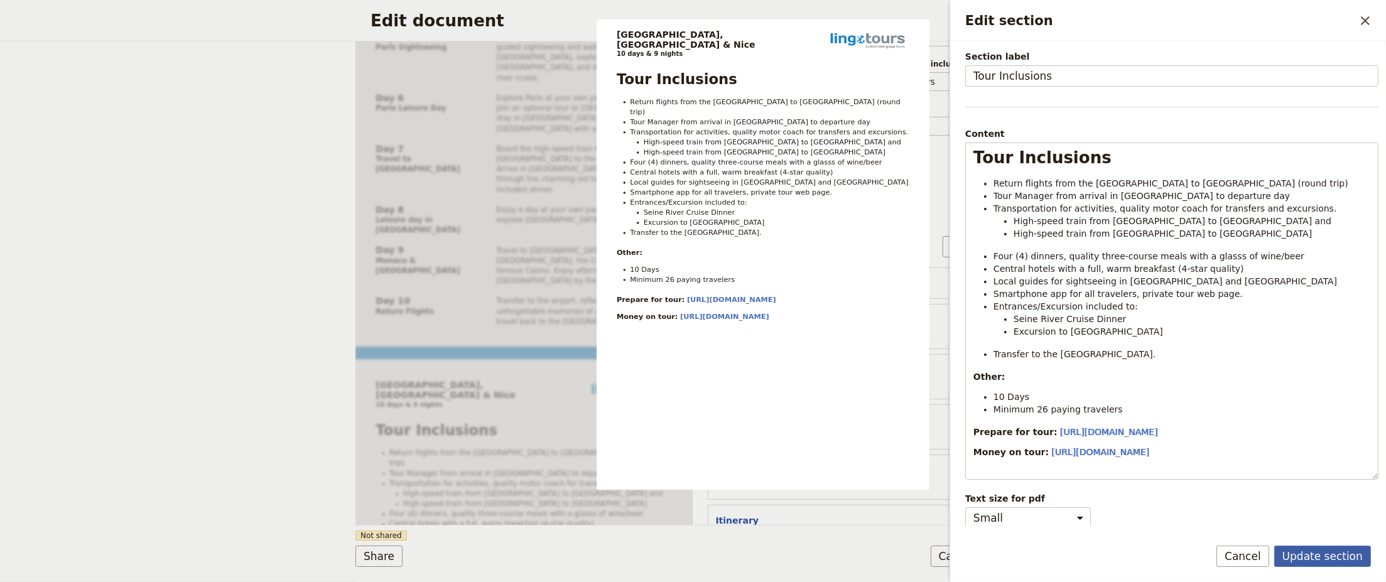
click at [1334, 558] on button "Update section" at bounding box center [1322, 556] width 97 height 21
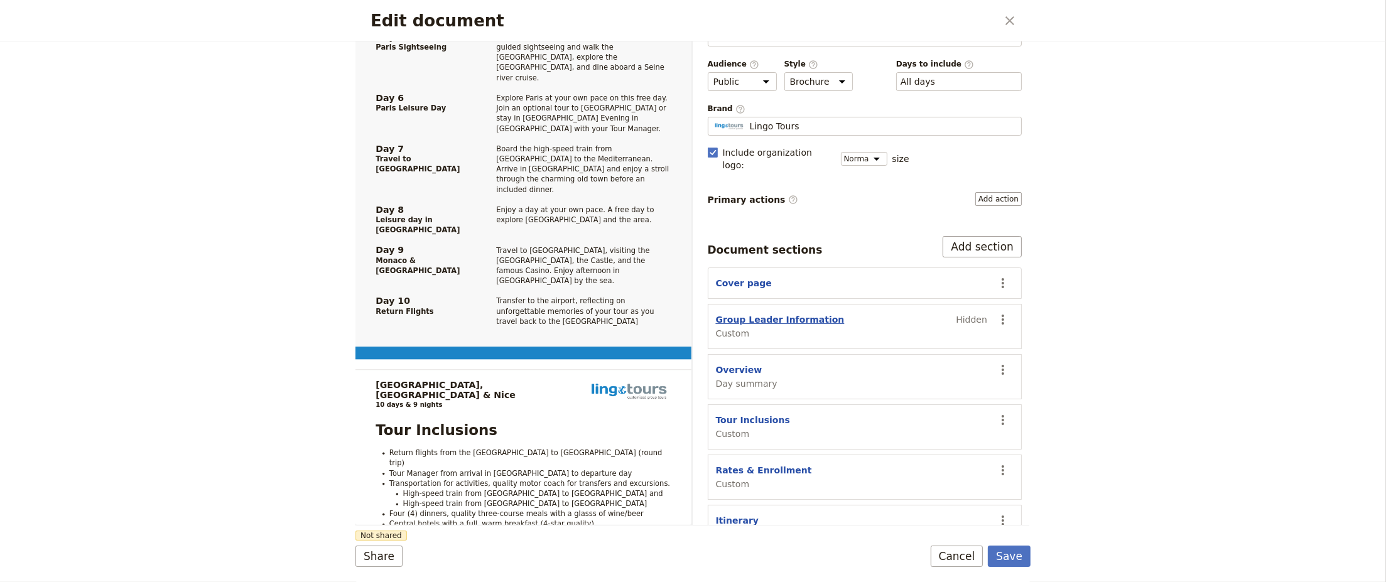
click at [781, 313] on button "Group Leader Information" at bounding box center [780, 319] width 129 height 13
select select "CUSTOM"
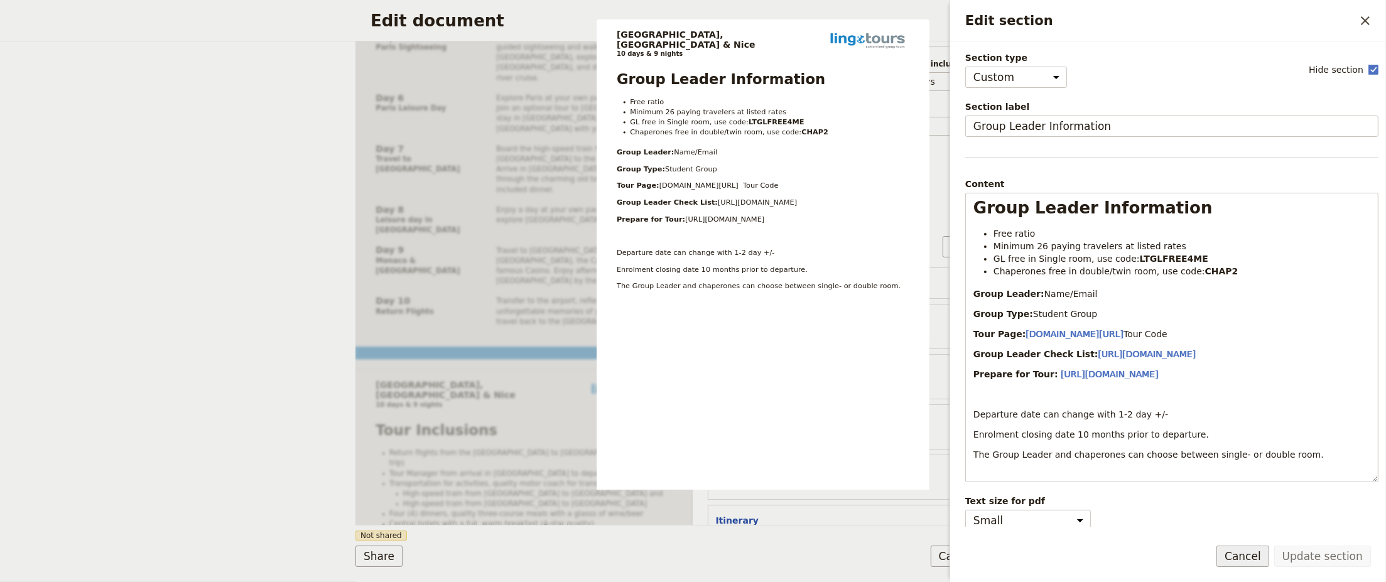
click at [1252, 560] on button "Cancel" at bounding box center [1242, 556] width 53 height 21
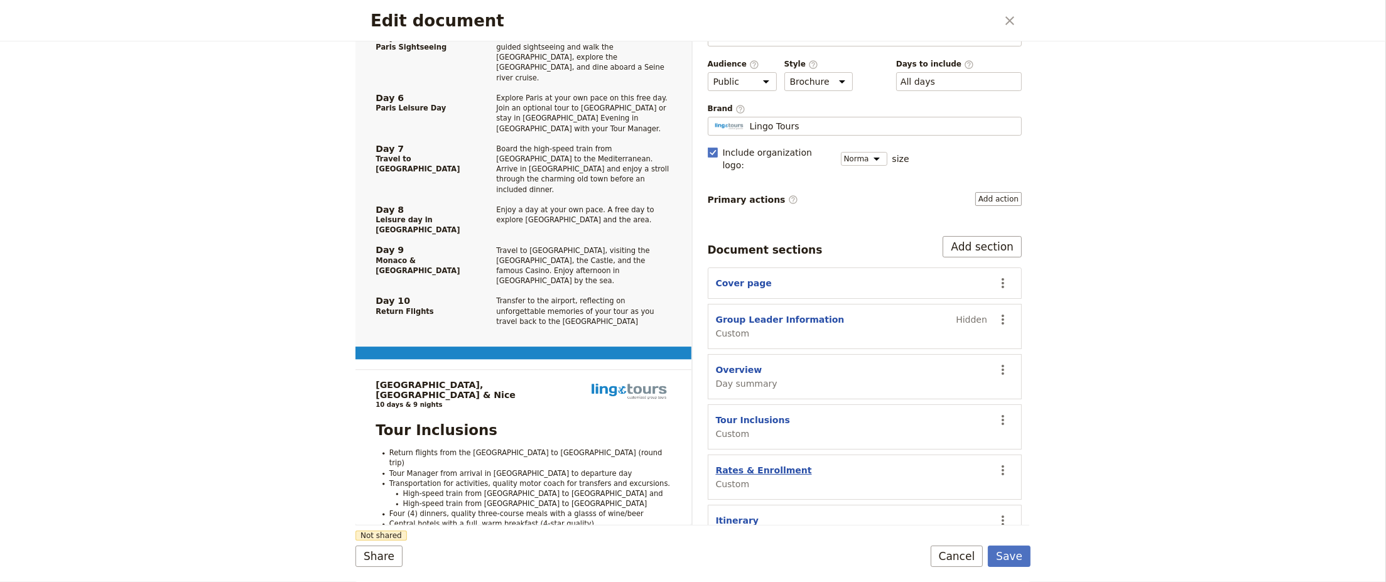
click at [754, 464] on button "Rates & Enrollment" at bounding box center [764, 470] width 96 height 13
select select "CUSTOM"
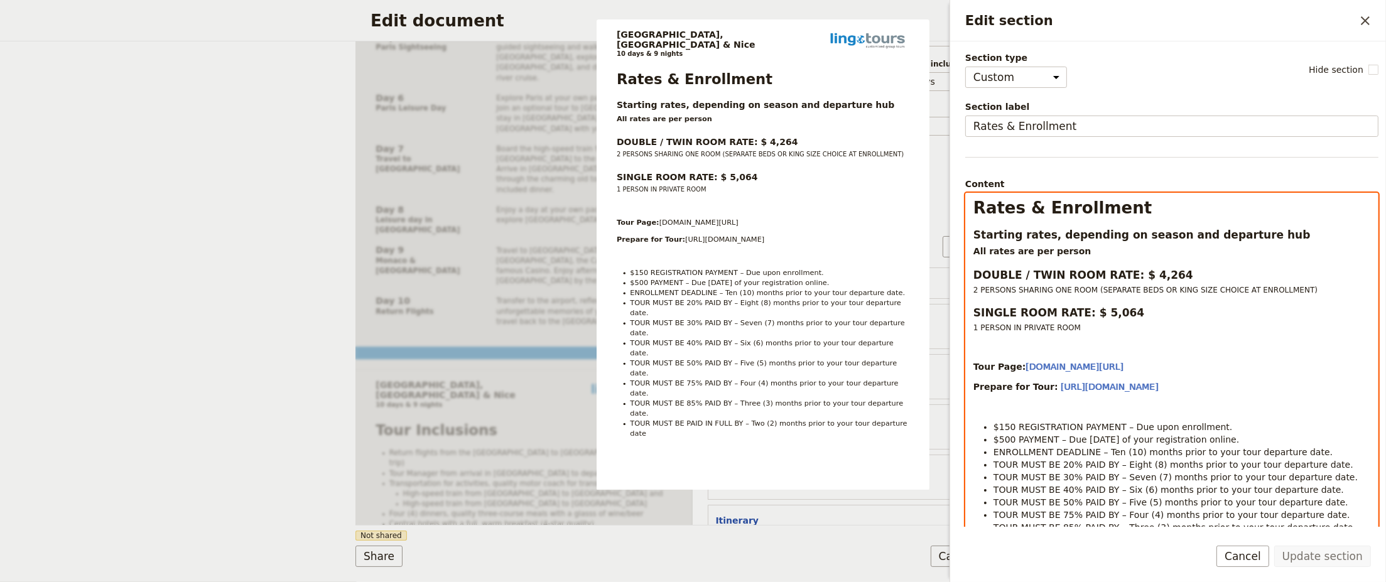
select select "h3"
click at [1151, 276] on strong "DOUBLE / TWIN ROOM RATE: $ 4,264" at bounding box center [1083, 275] width 220 height 13
click at [1100, 315] on strong "SINGLE ROOM RATE: $ 5,064" at bounding box center [1058, 312] width 171 height 13
click at [1109, 314] on strong "SINGLE ROOM RATE: $ 5,164" at bounding box center [1058, 312] width 171 height 13
drag, startPoint x: 1107, startPoint y: 313, endPoint x: 1115, endPoint y: 313, distance: 8.2
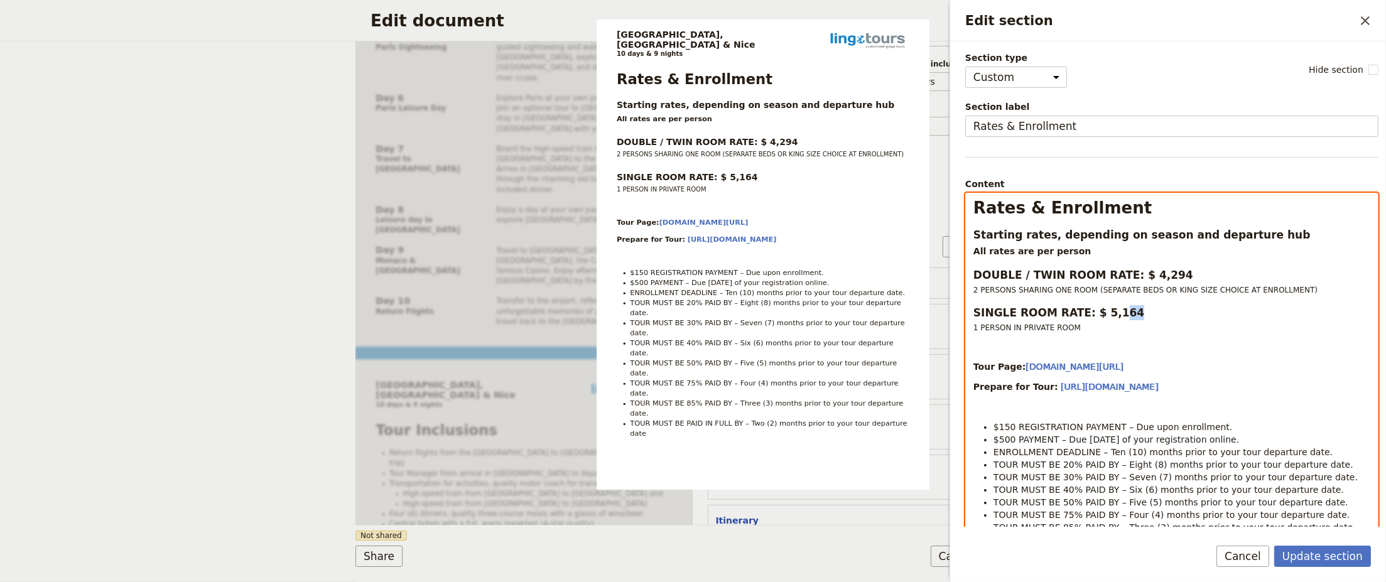
click at [1115, 313] on strong "SINGLE ROOM RATE: $ 5,164" at bounding box center [1058, 312] width 171 height 13
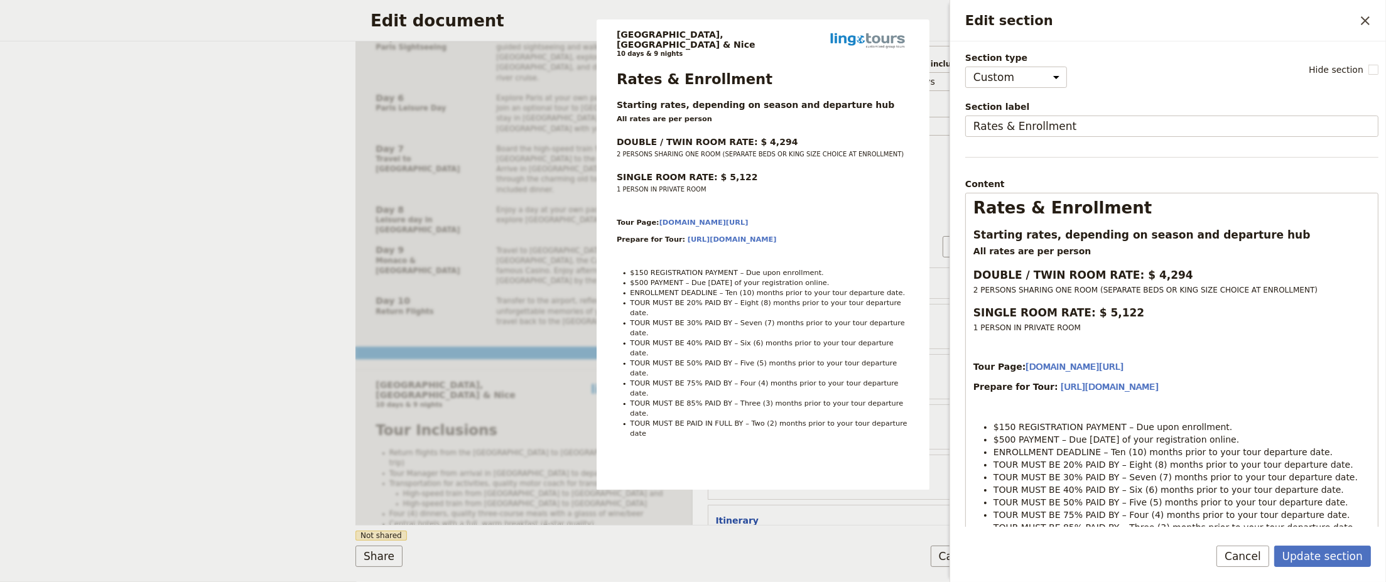
click at [1113, 171] on div "Section type Cover page Day summary Itinerary Custom Hide section Section label…" at bounding box center [1171, 288] width 413 height 474
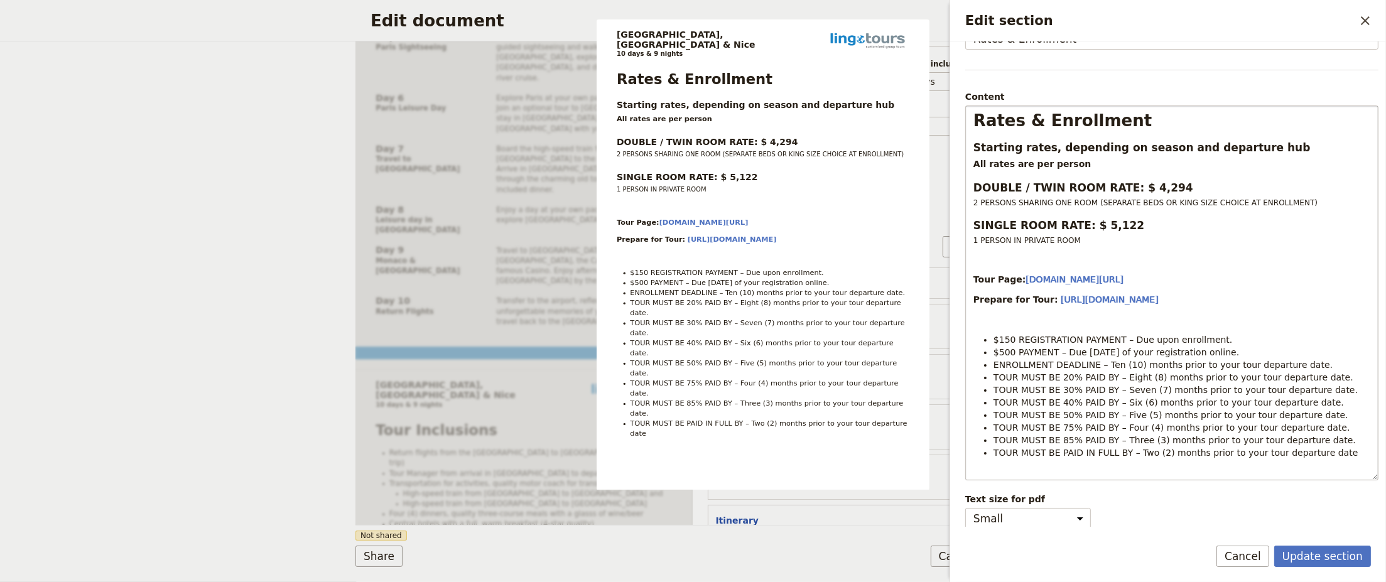
scroll to position [88, 0]
click at [1330, 554] on button "Update section" at bounding box center [1322, 556] width 97 height 21
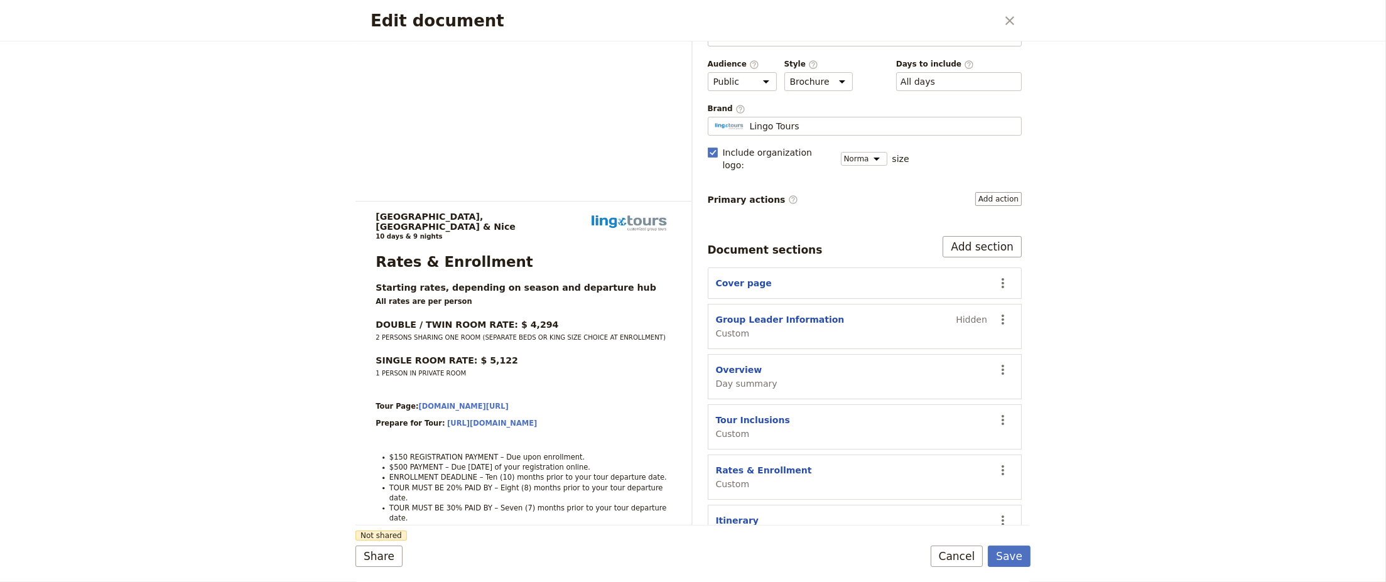
scroll to position [41, 0]
click at [735, 514] on button "Itinerary" at bounding box center [737, 520] width 43 height 13
select select "ITINERARY"
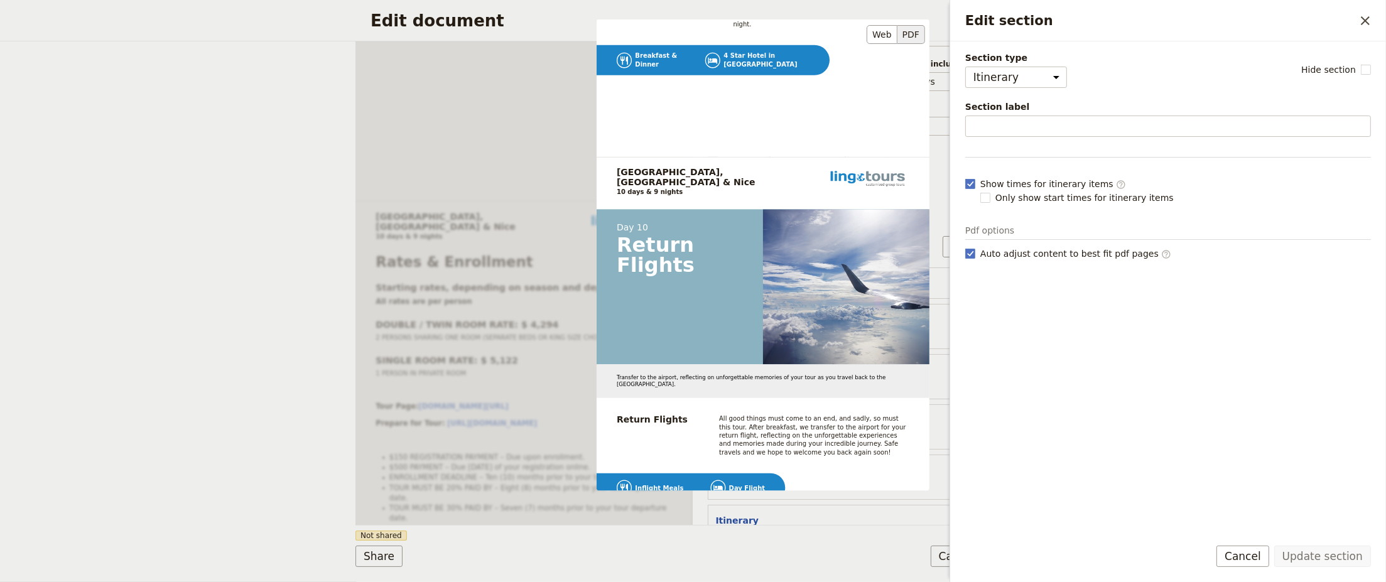
scroll to position [5938, 0]
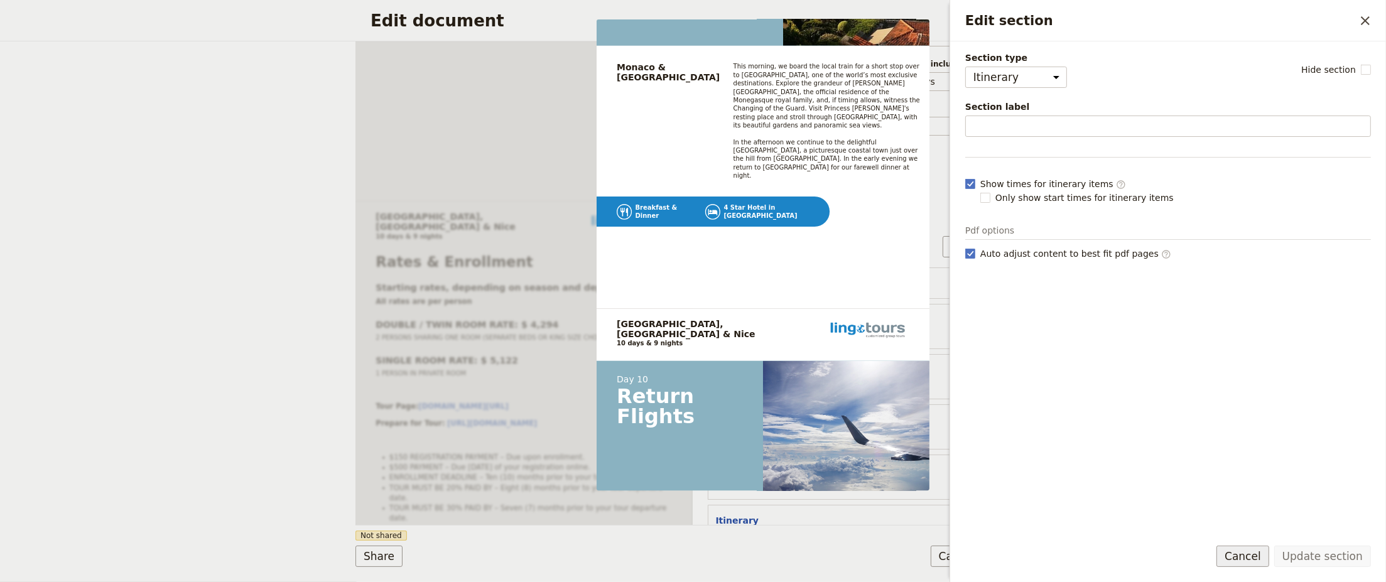
click at [1261, 555] on button "Cancel" at bounding box center [1242, 556] width 53 height 21
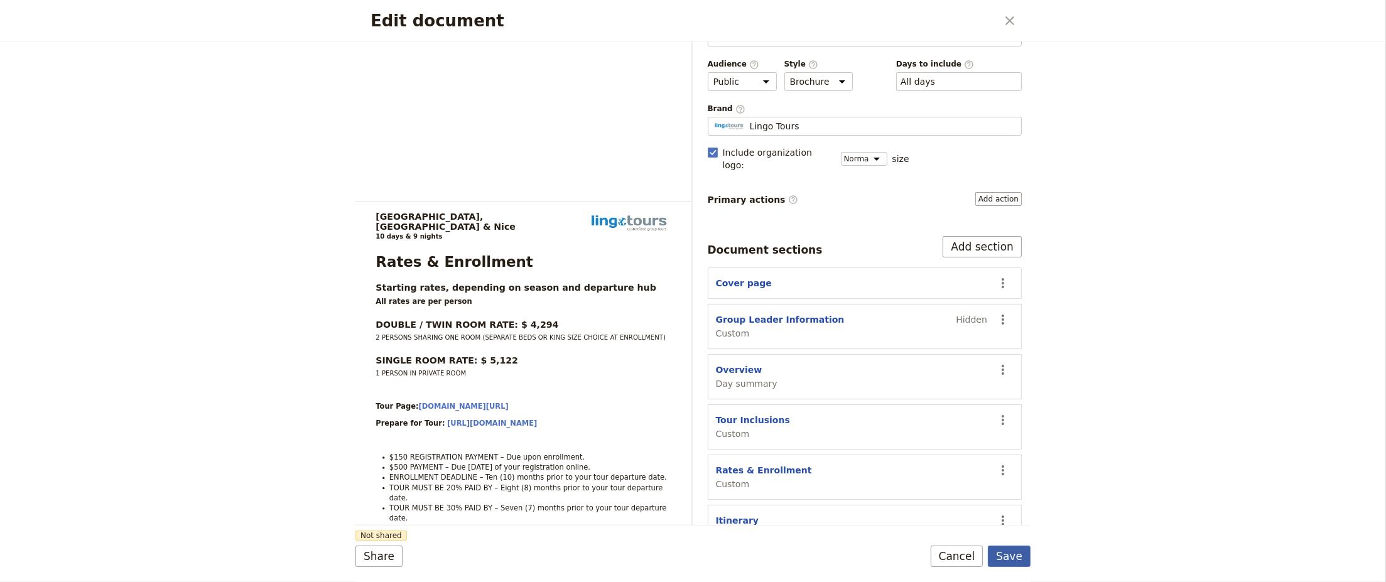
click at [1013, 555] on button "Save" at bounding box center [1009, 556] width 43 height 21
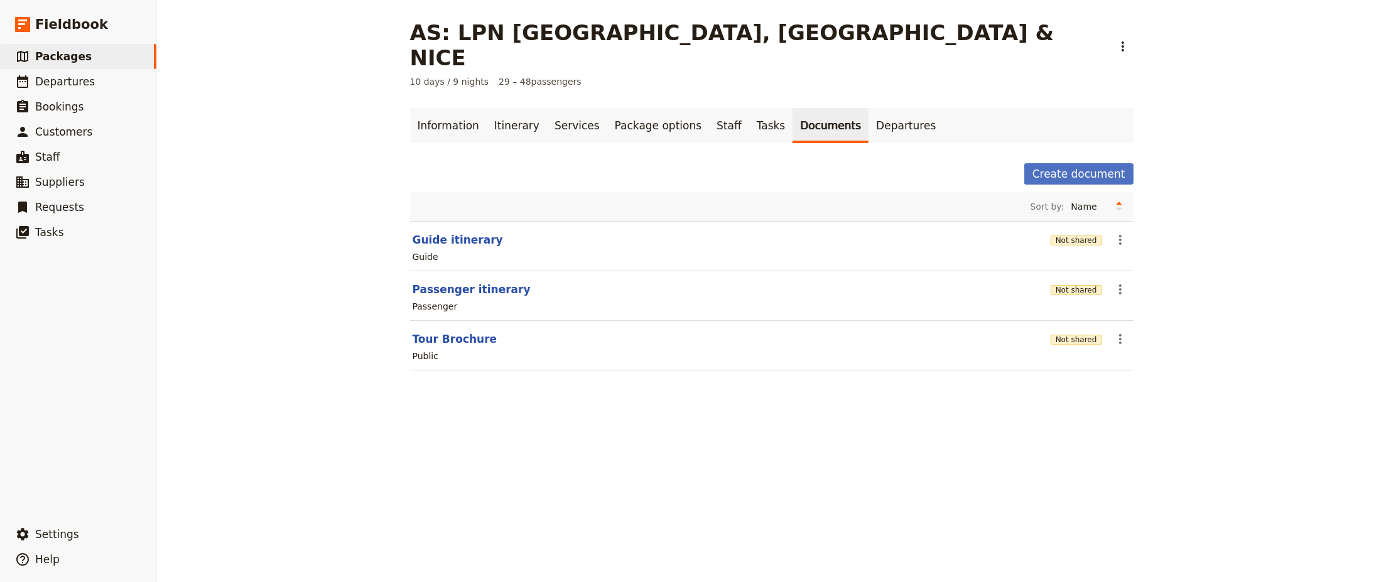
click at [1036, 480] on div "AS: LPN [GEOGRAPHIC_DATA], [GEOGRAPHIC_DATA] & NICE ​ 10 days / 9 nights 29 – 4…" at bounding box center [771, 291] width 1229 height 582
click at [1220, 203] on div "AS: LPN [GEOGRAPHIC_DATA], [GEOGRAPHIC_DATA] & NICE ​ 10 days / 9 nights 29 – 4…" at bounding box center [771, 291] width 1229 height 582
click at [65, 85] on span "Departures" at bounding box center [65, 81] width 60 height 13
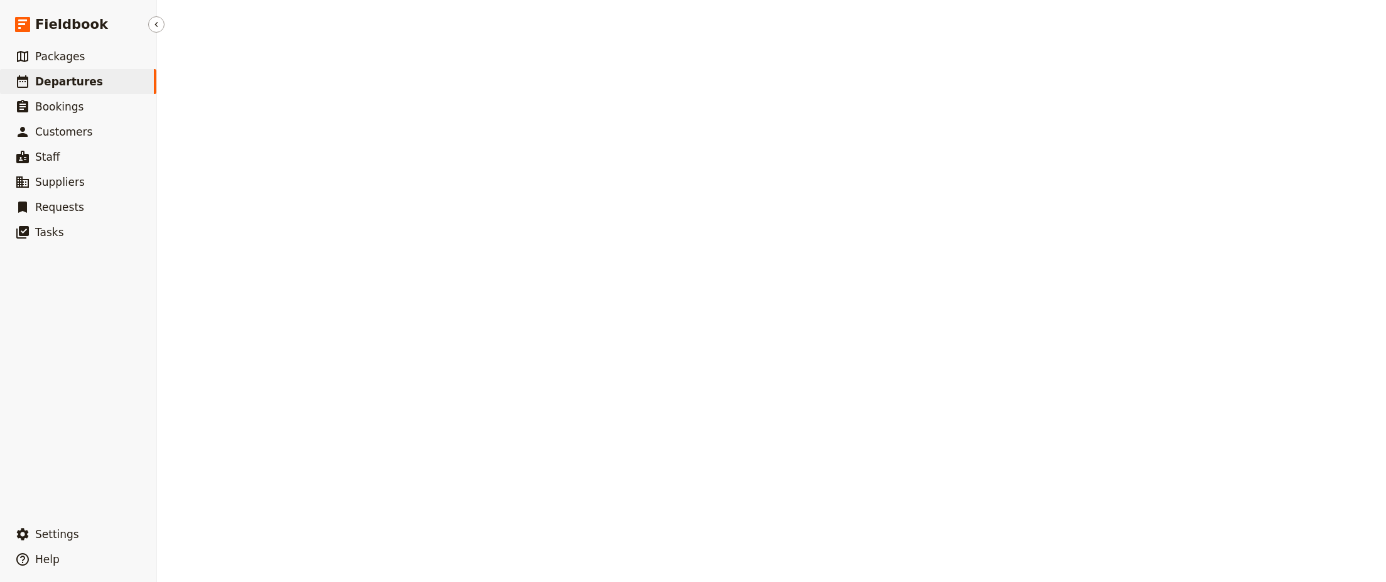
select select "CREATED_AT"
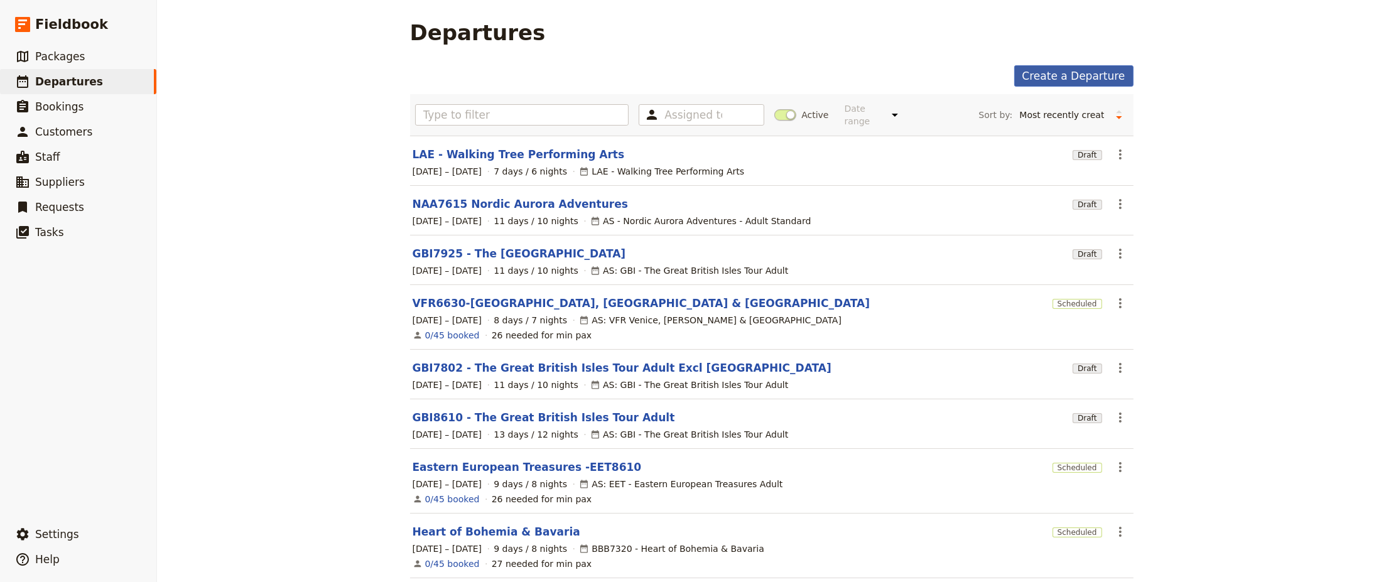
click at [1061, 80] on link "Create a Departure" at bounding box center [1073, 75] width 119 height 21
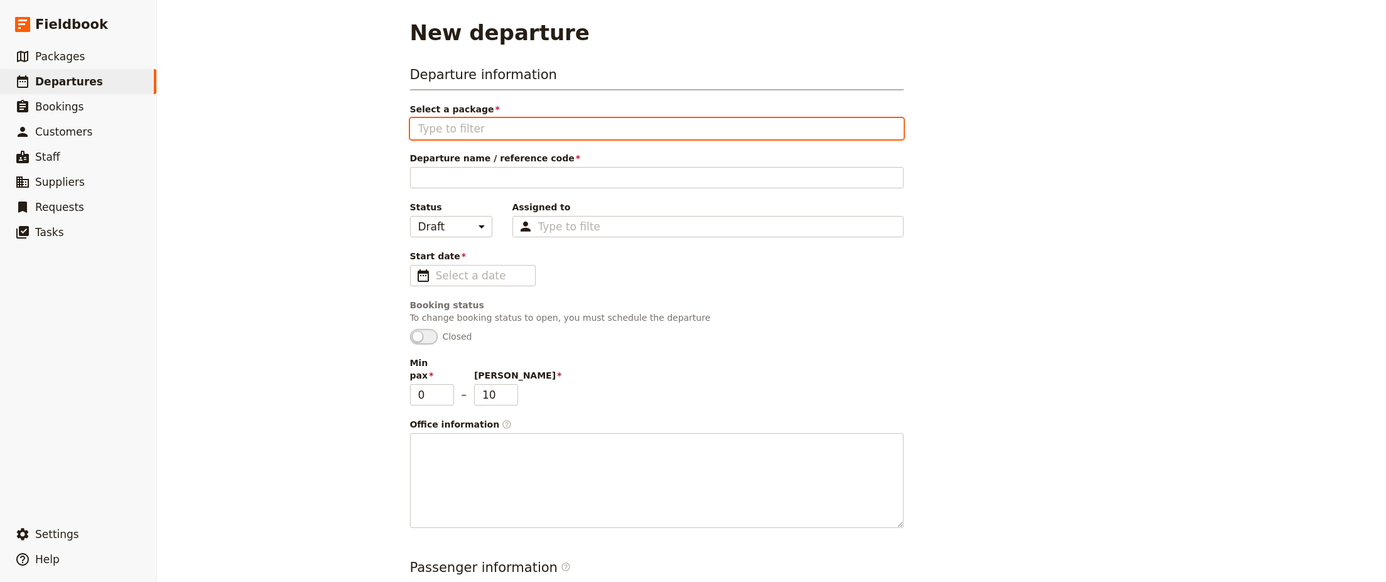
click at [782, 129] on input "Select a package" at bounding box center [656, 128] width 477 height 15
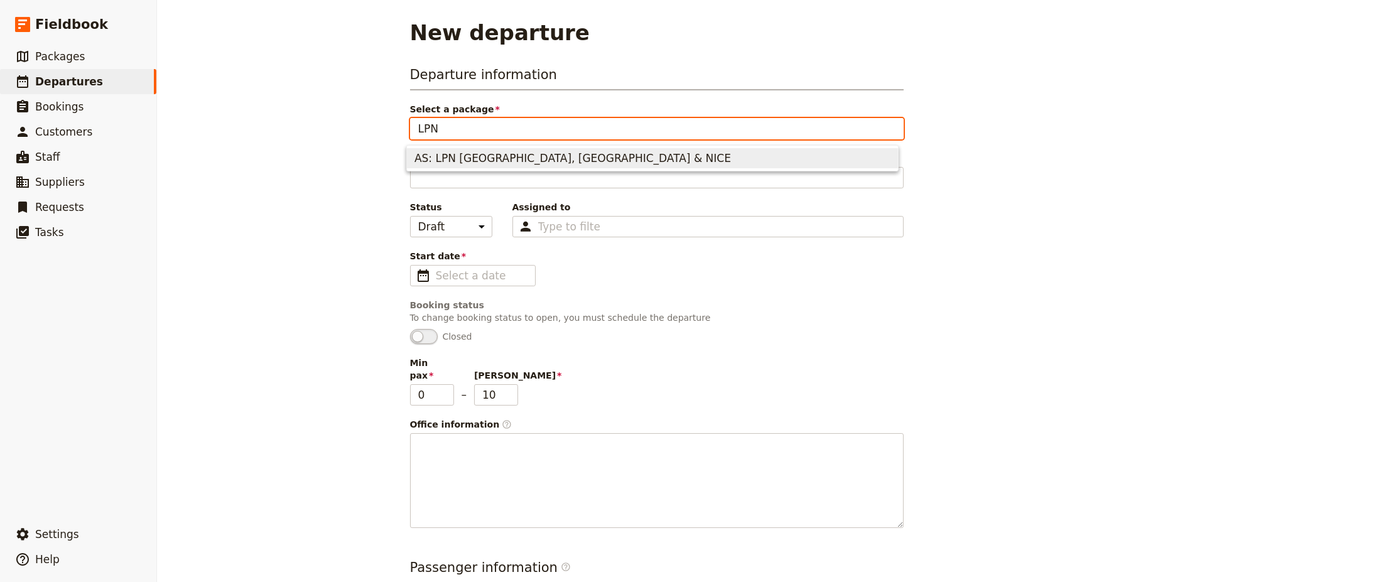
click at [462, 162] on span "AS: LPN [GEOGRAPHIC_DATA], [GEOGRAPHIC_DATA] & NICE" at bounding box center [572, 158] width 316 height 15
type input "AS: LPN [GEOGRAPHIC_DATA], [GEOGRAPHIC_DATA] & NICE"
type input "29"
type input "48"
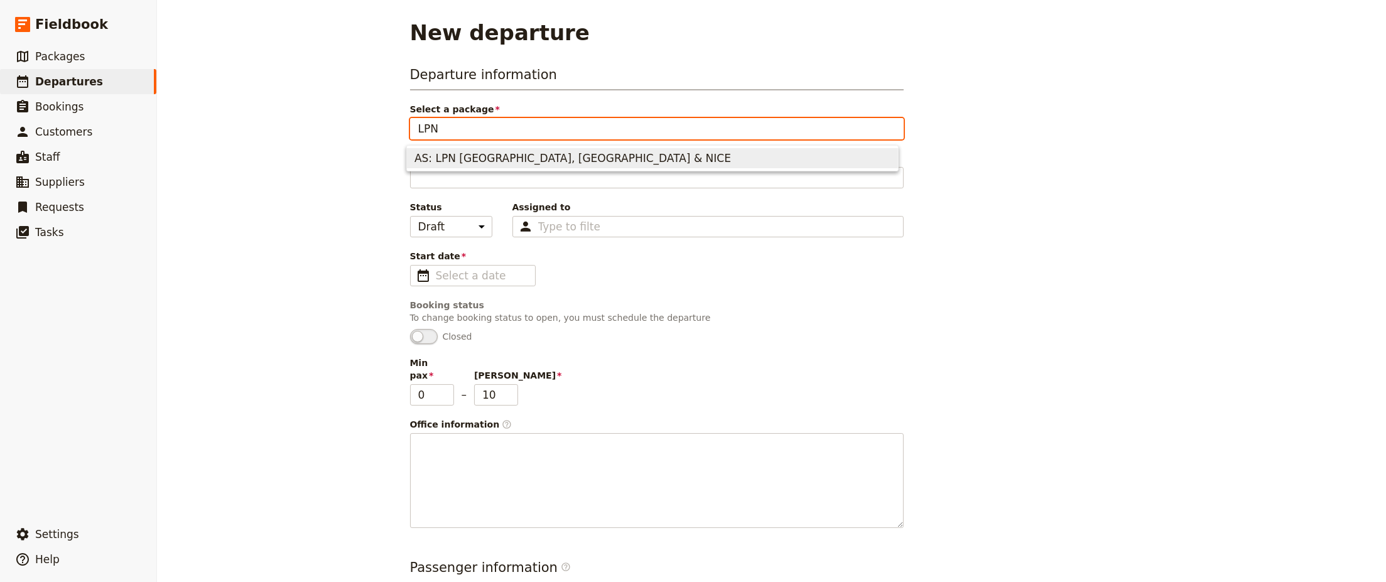
type input "[GEOGRAPHIC_DATA], [GEOGRAPHIC_DATA] & Nice"
type input "Tour Code: LPN"
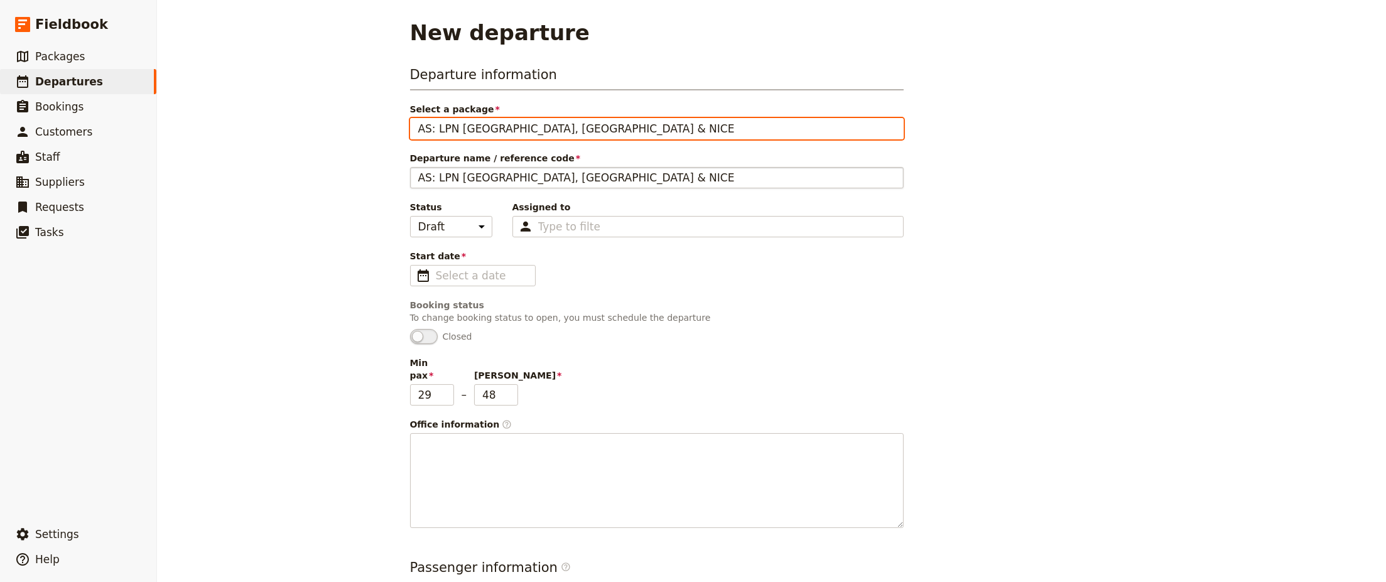
type input "AS: LPN [GEOGRAPHIC_DATA], [GEOGRAPHIC_DATA] & NICE"
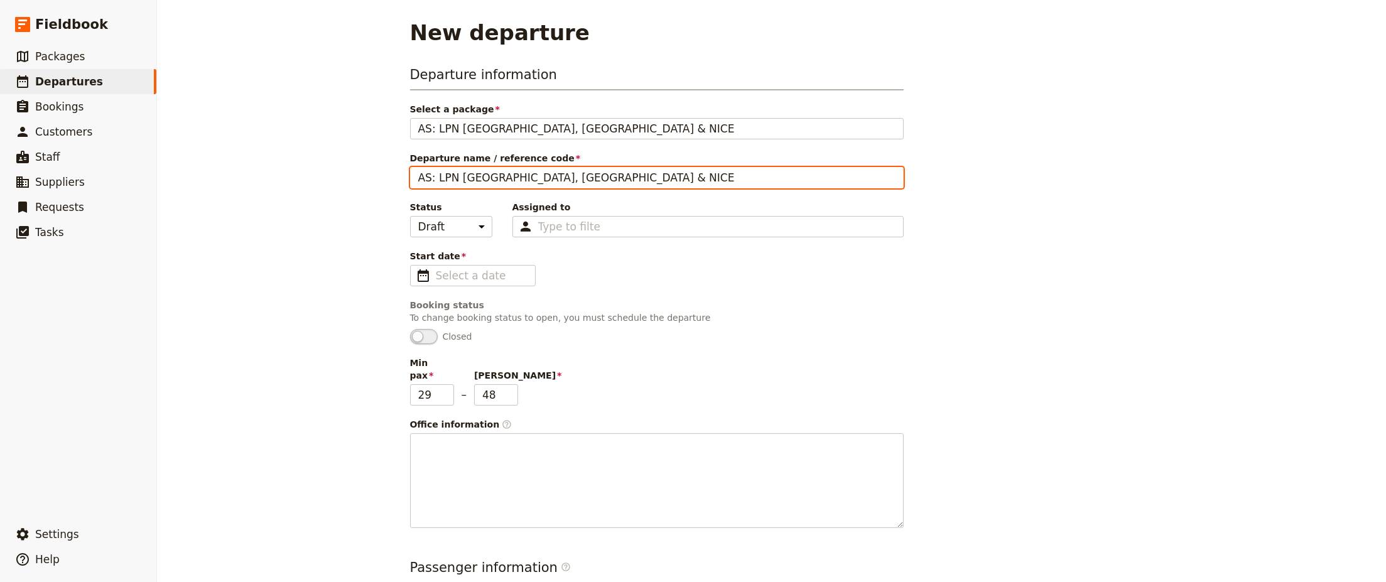
drag, startPoint x: 453, startPoint y: 176, endPoint x: 351, endPoint y: 174, distance: 102.4
click at [351, 174] on div "New departure Departure information Select a package AS: LPN [GEOGRAPHIC_DATA],…" at bounding box center [771, 291] width 1229 height 582
drag, startPoint x: 517, startPoint y: 176, endPoint x: 396, endPoint y: 181, distance: 121.9
click at [396, 181] on main "New departure Departure information Select a package AS: LPN [GEOGRAPHIC_DATA],…" at bounding box center [772, 439] width 754 height 879
type input "L"
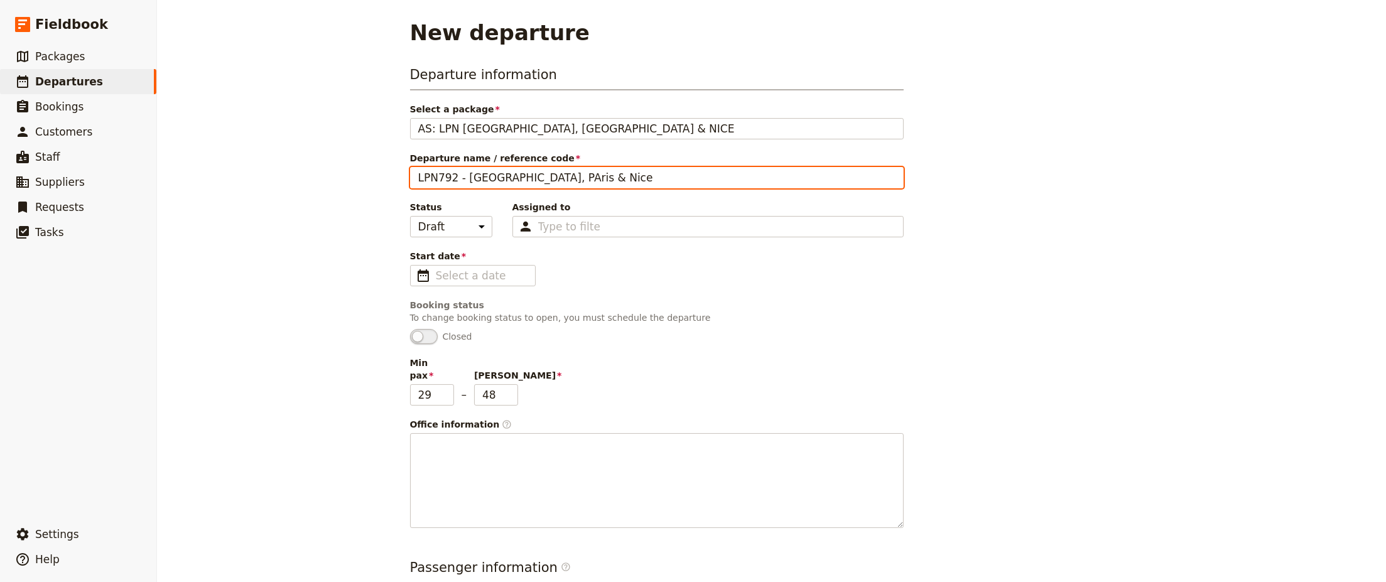
click at [508, 178] on input "LPN792 - [GEOGRAPHIC_DATA], PAris & Nice" at bounding box center [657, 177] width 494 height 21
type input "LPN792 - [GEOGRAPHIC_DATA], [GEOGRAPHIC_DATA] & Nice"
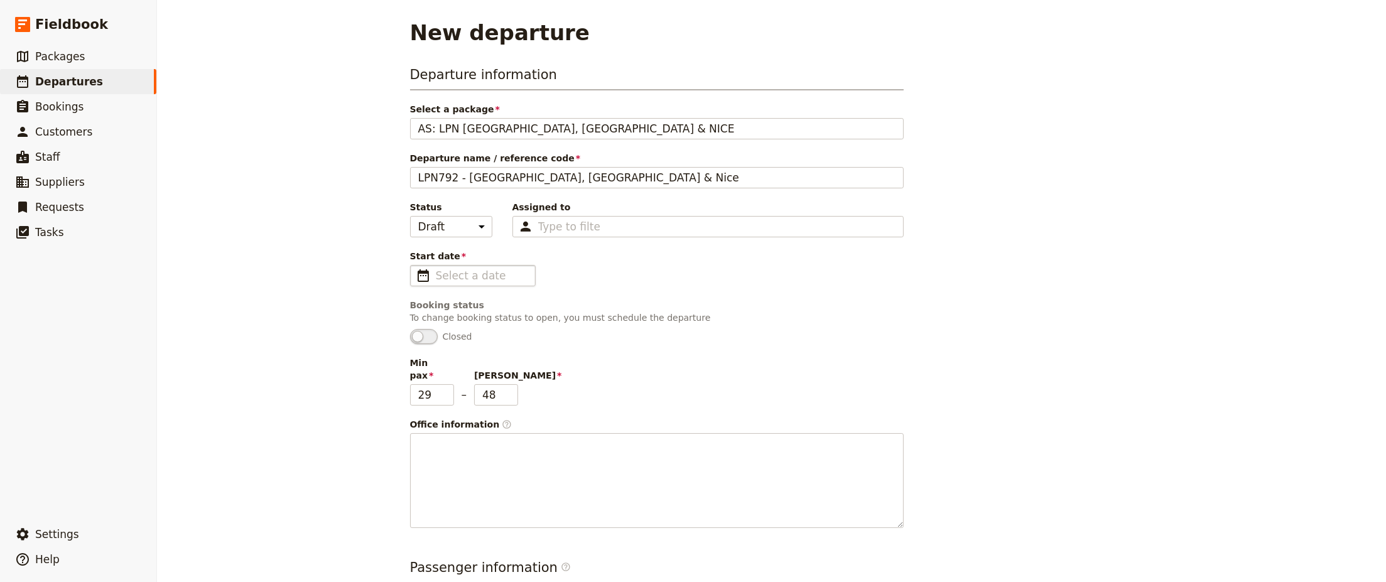
click at [416, 275] on span "​" at bounding box center [423, 275] width 15 height 15
click at [436, 275] on input "Start date ​" at bounding box center [482, 275] width 92 height 15
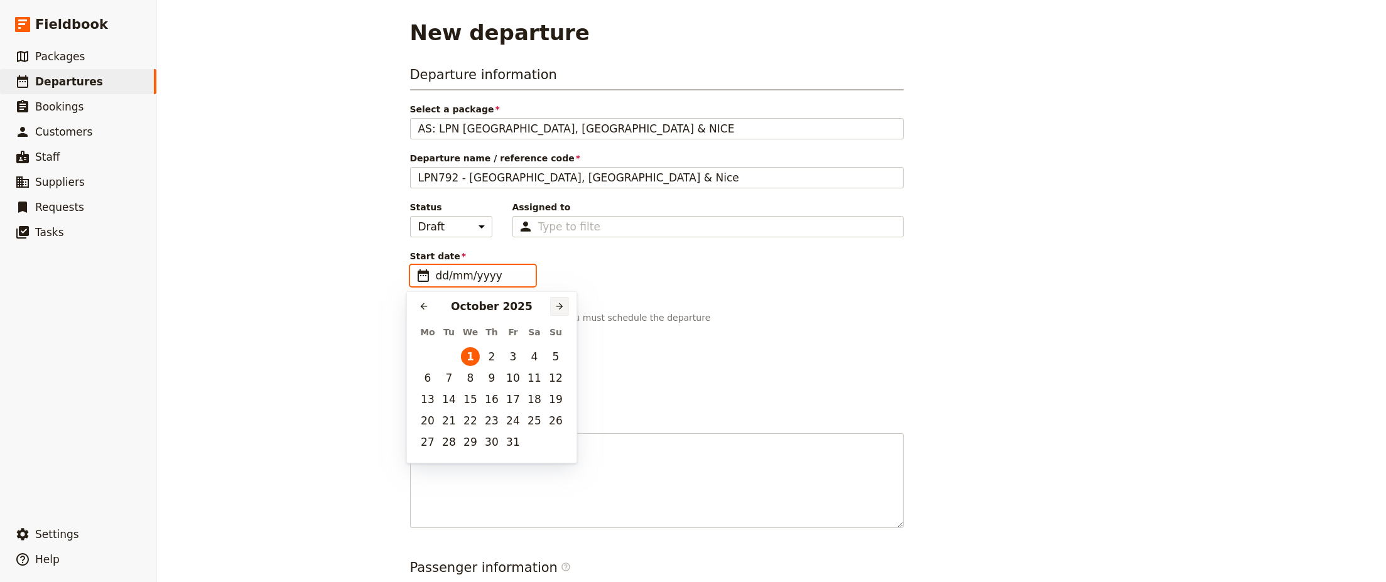
click at [557, 306] on icon "Next month" at bounding box center [559, 306] width 10 height 10
click at [556, 306] on icon "Next month" at bounding box center [559, 306] width 10 height 10
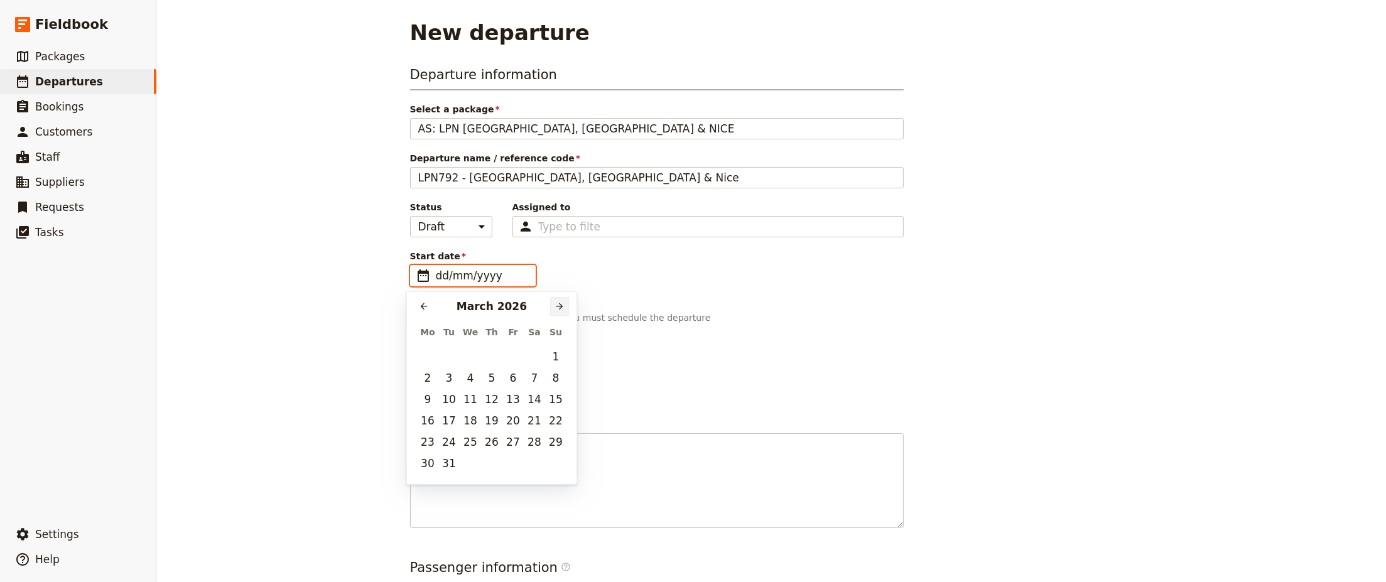
click at [556, 306] on icon "Next month" at bounding box center [559, 306] width 10 height 10
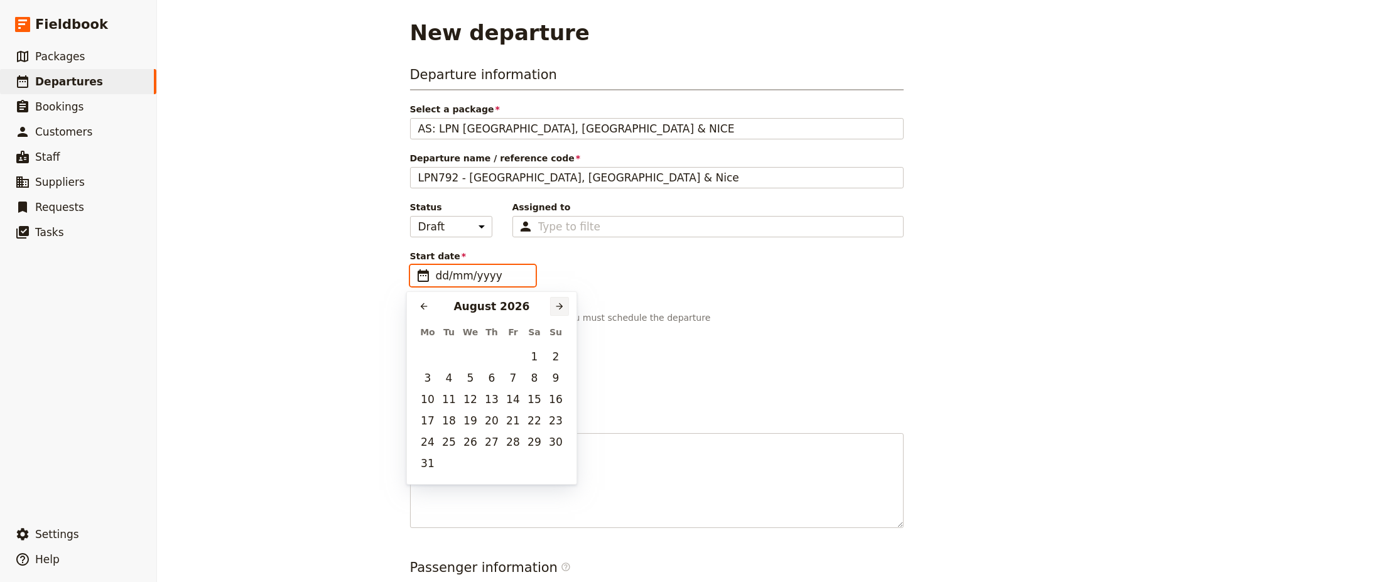
click at [556, 306] on icon "Next month" at bounding box center [559, 306] width 10 height 10
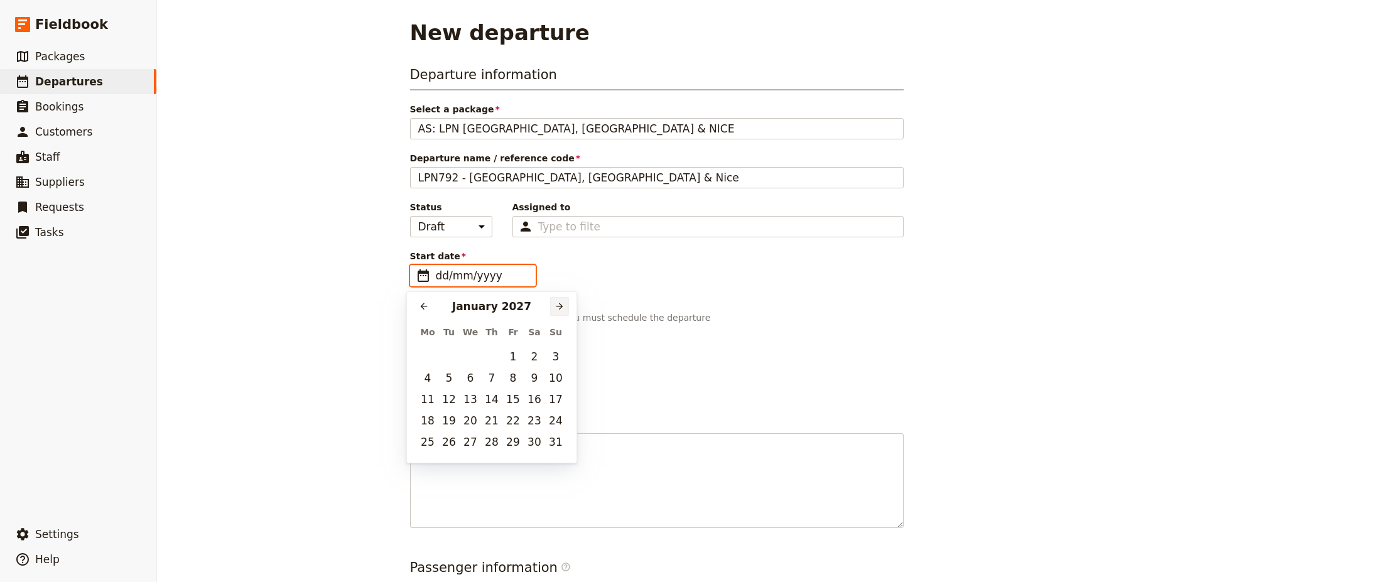
click at [556, 306] on icon "Next month" at bounding box center [559, 306] width 10 height 10
click at [555, 306] on icon "Next month" at bounding box center [559, 306] width 10 height 10
click at [554, 306] on icon "Next month" at bounding box center [559, 306] width 10 height 10
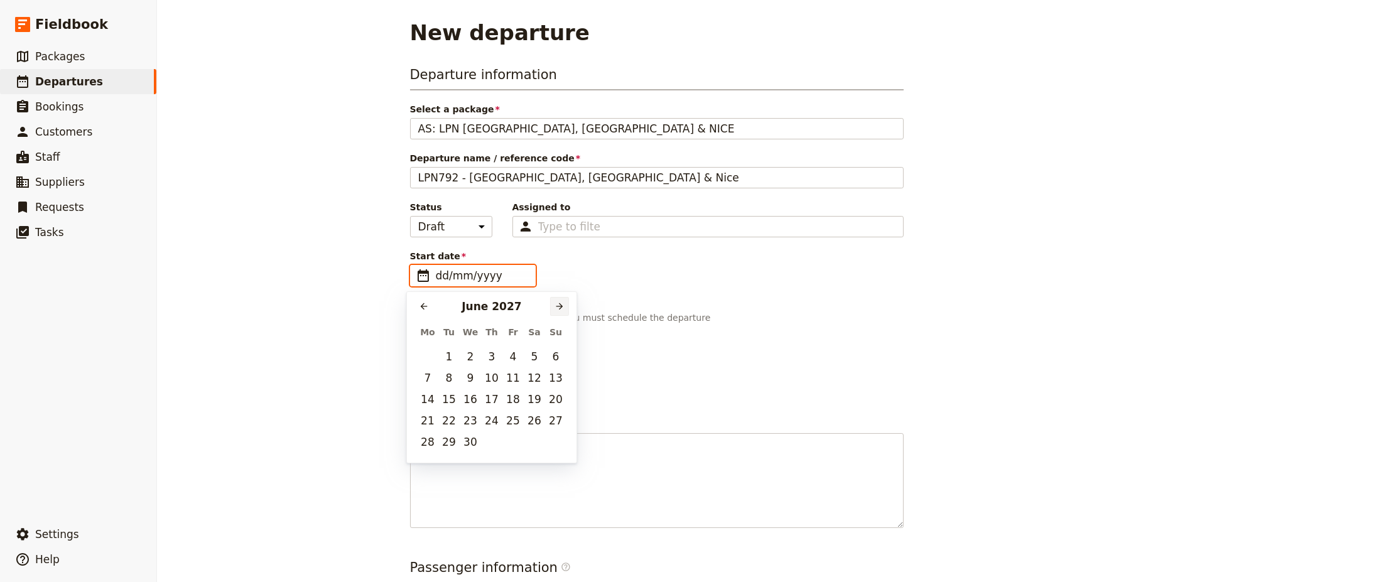
click at [554, 307] on icon "Next month" at bounding box center [559, 306] width 10 height 10
click at [553, 307] on button "​" at bounding box center [559, 306] width 19 height 19
click at [534, 423] on button "25" at bounding box center [534, 420] width 19 height 19
type input "[DATE]"
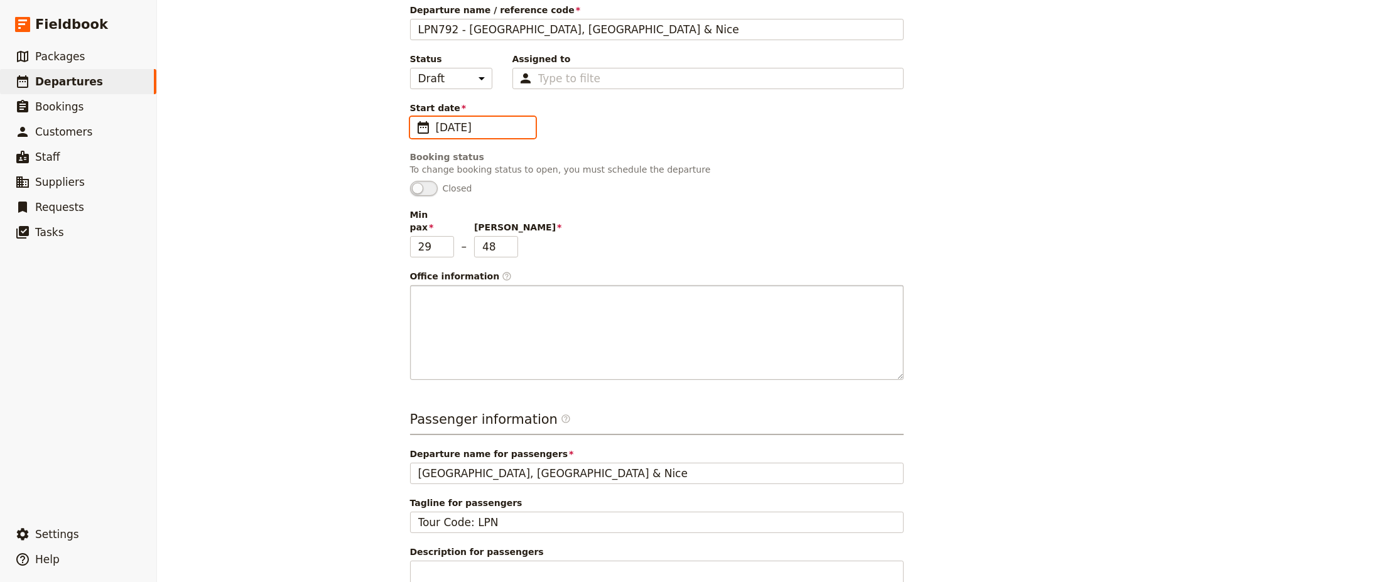
scroll to position [151, 0]
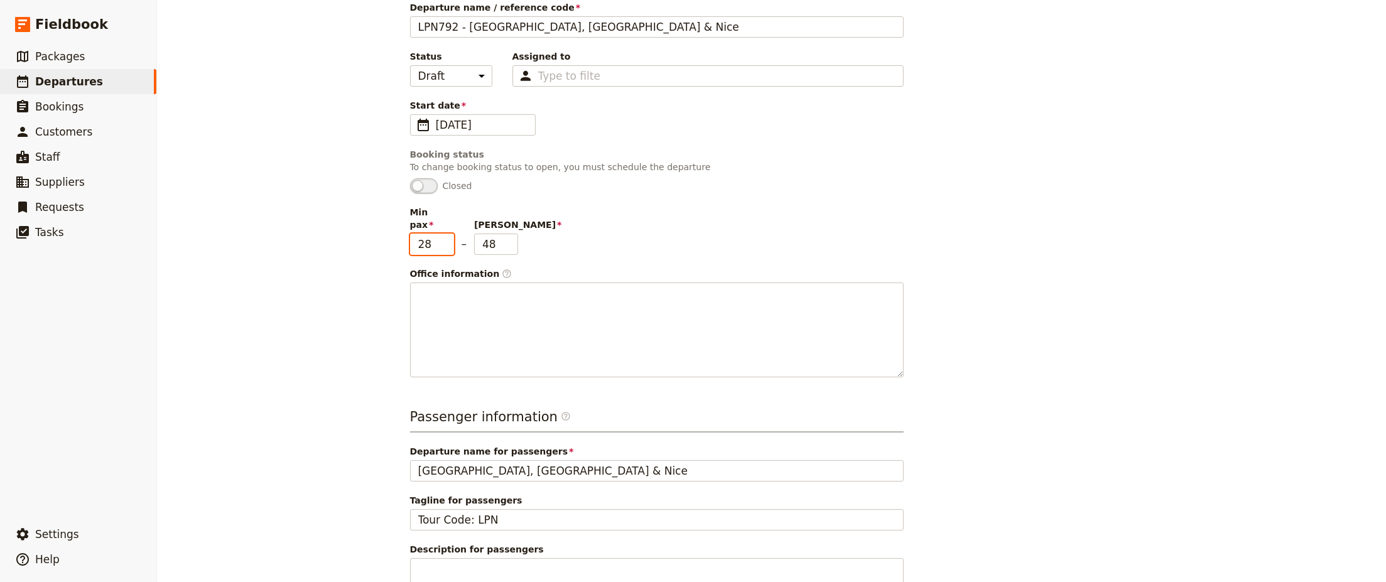
click at [442, 237] on input "28" at bounding box center [432, 244] width 44 height 21
click at [442, 237] on input "27" at bounding box center [432, 244] width 44 height 21
type input "26"
click at [442, 237] on input "26" at bounding box center [432, 244] width 44 height 21
click at [656, 234] on div "Min pax 26 – Max pax 48" at bounding box center [657, 230] width 494 height 49
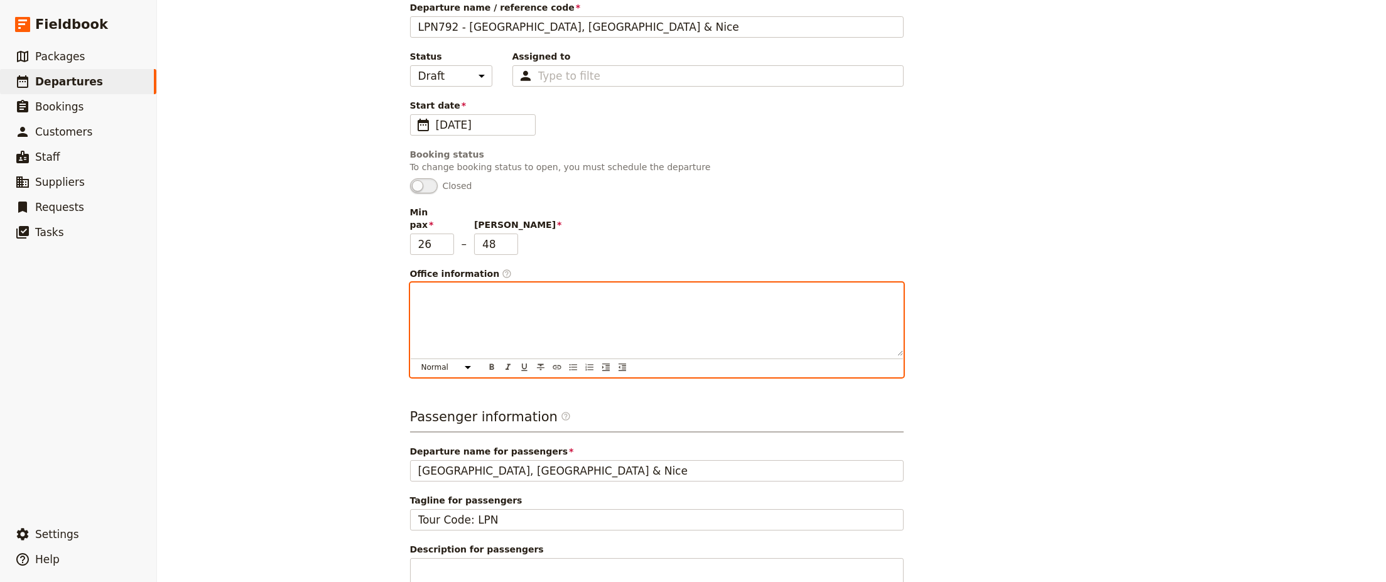
click at [459, 288] on p at bounding box center [656, 294] width 477 height 13
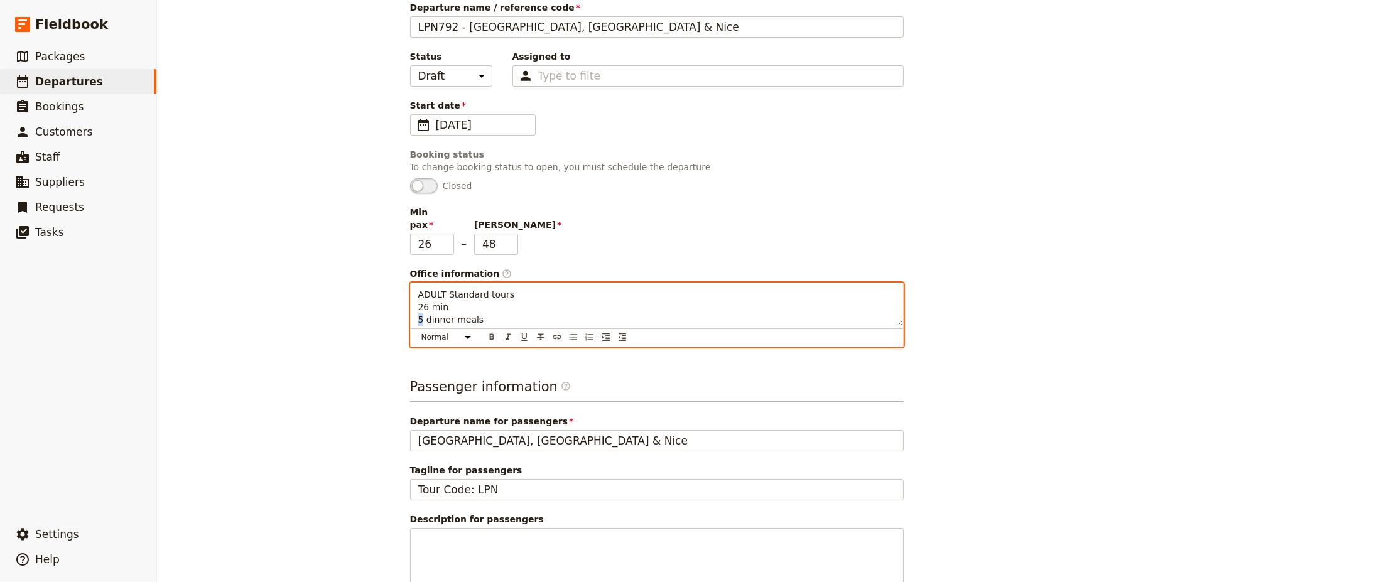
drag, startPoint x: 419, startPoint y: 306, endPoint x: 413, endPoint y: 305, distance: 6.9
click at [413, 305] on div "ADULT Standard tours 26 min 5 dinner meals" at bounding box center [657, 304] width 492 height 43
click at [512, 288] on p "ADULT Standard tours 26 min 4 dinner meals" at bounding box center [656, 307] width 477 height 38
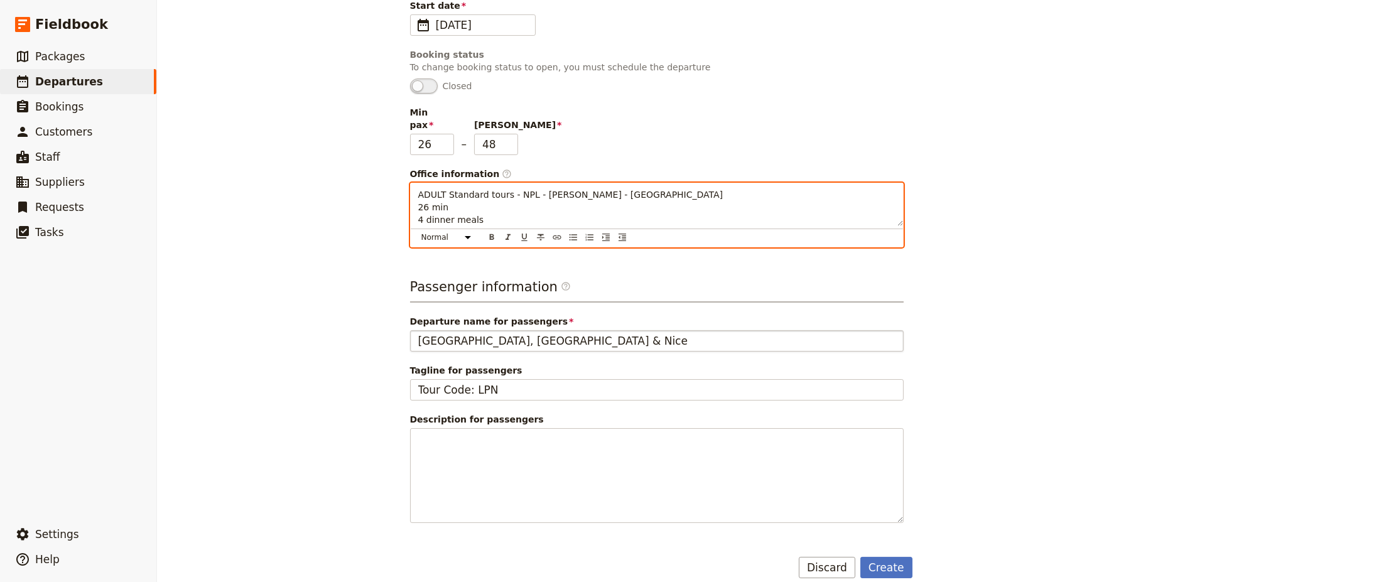
scroll to position [251, 0]
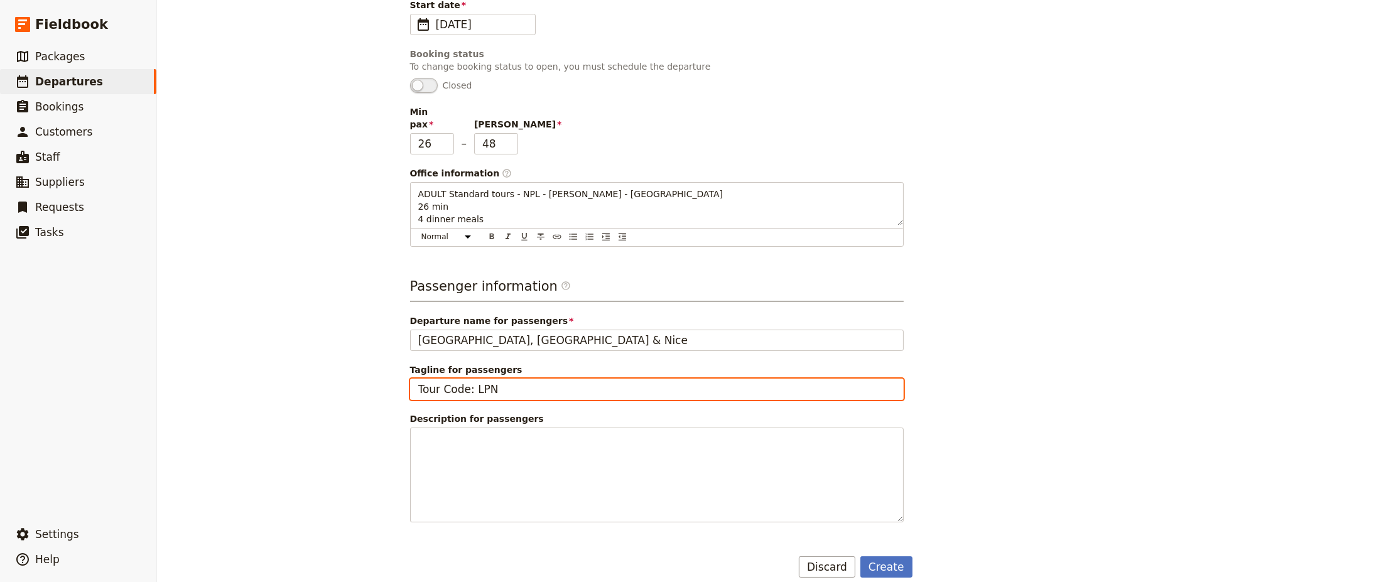
click at [528, 379] on input "Tour Code: LPN" at bounding box center [657, 389] width 494 height 21
type input "Tour Code: LPN7925"
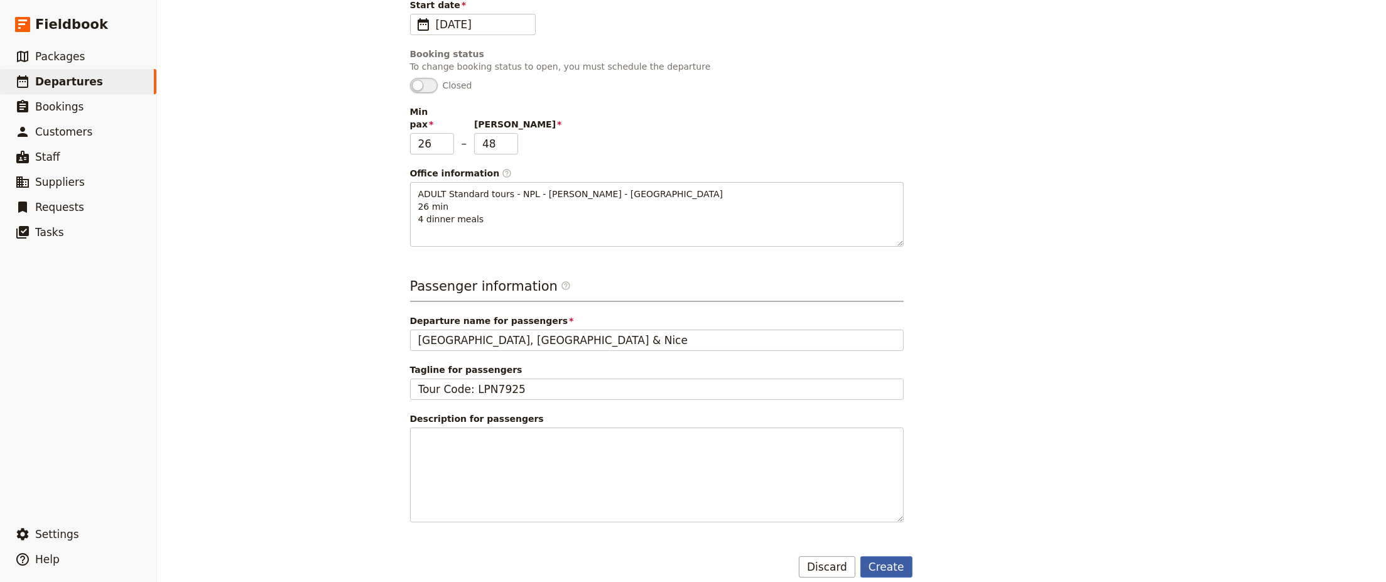
click at [889, 556] on button "Create" at bounding box center [886, 566] width 52 height 21
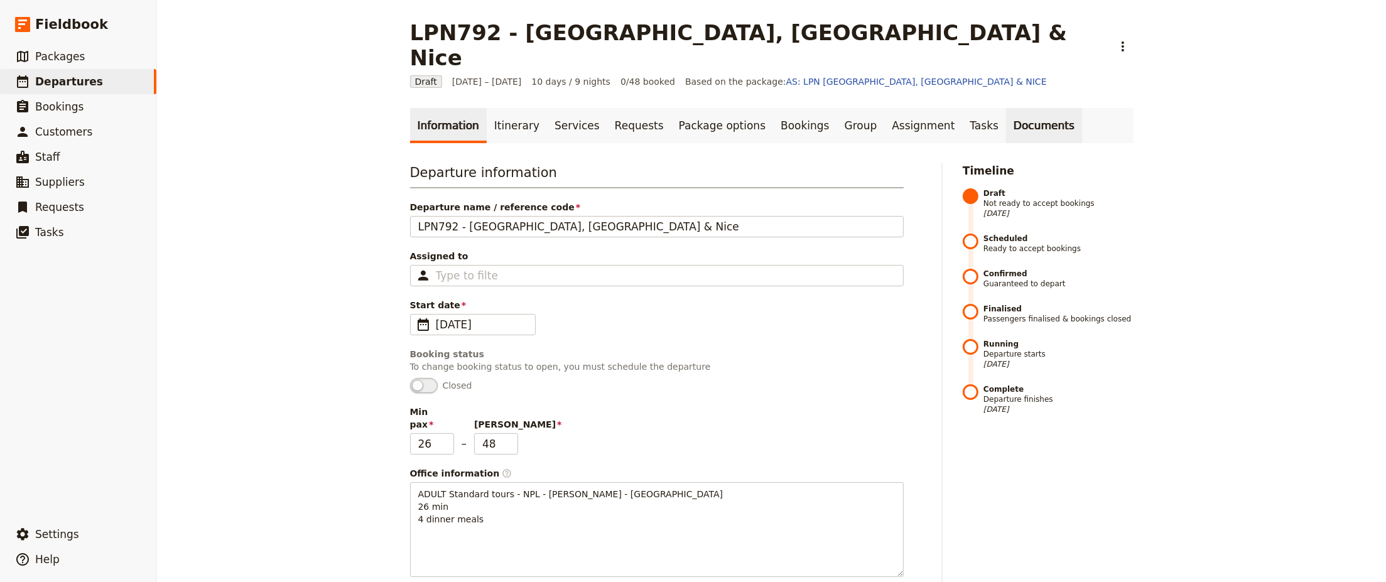
click at [1006, 108] on link "Documents" at bounding box center [1044, 125] width 76 height 35
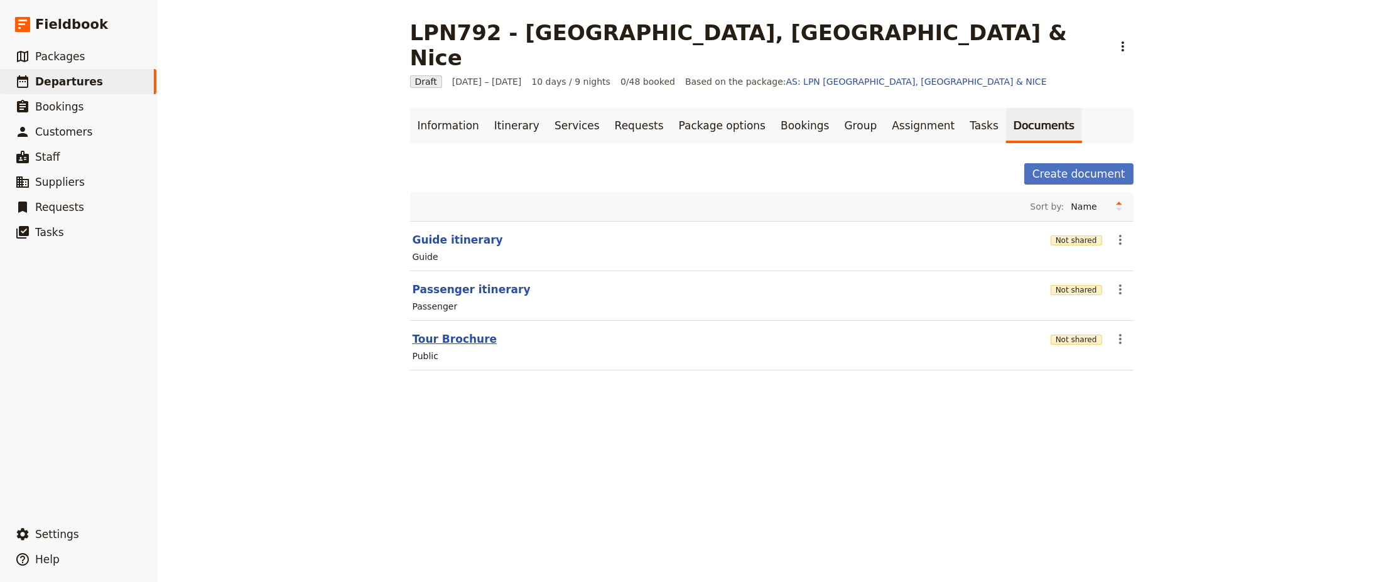
click at [449, 332] on button "Tour Brochure" at bounding box center [455, 339] width 85 height 15
select select "DEFAULT"
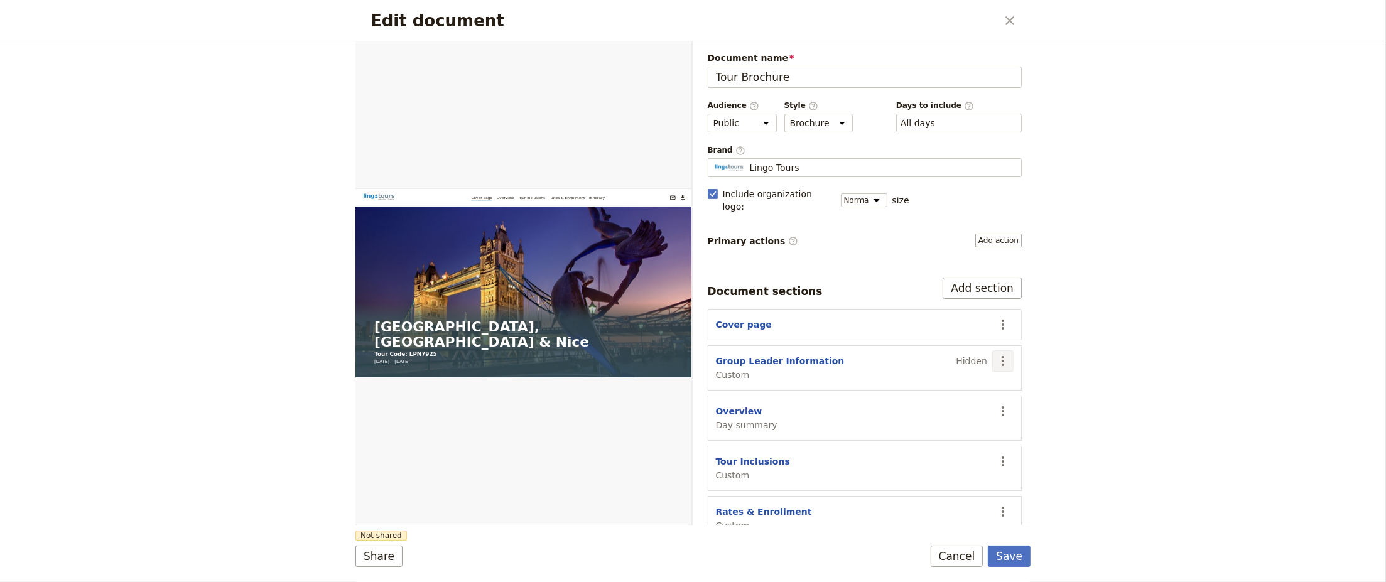
click at [1002, 356] on icon "Actions" at bounding box center [1003, 361] width 3 height 10
click at [929, 455] on span "Show section" at bounding box center [925, 452] width 58 height 13
click at [737, 318] on button "Cover page" at bounding box center [744, 324] width 56 height 13
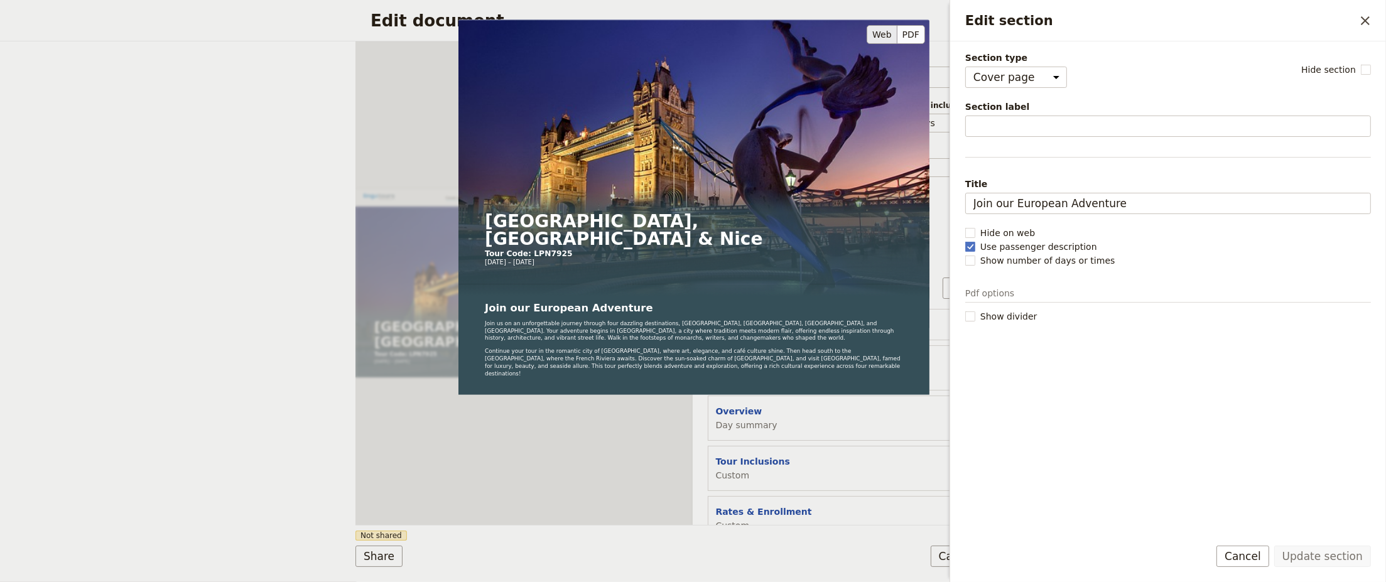
click at [545, 472] on div "[GEOGRAPHIC_DATA], [GEOGRAPHIC_DATA] & Nice Tour Code: LPN7925 [DATE] – [DATE] …" at bounding box center [693, 254] width 471 height 471
click at [540, 543] on form "Web PDF ​ Document name Tour Brochure Preview Audience ​ Public Passenger Guide…" at bounding box center [692, 311] width 675 height 541
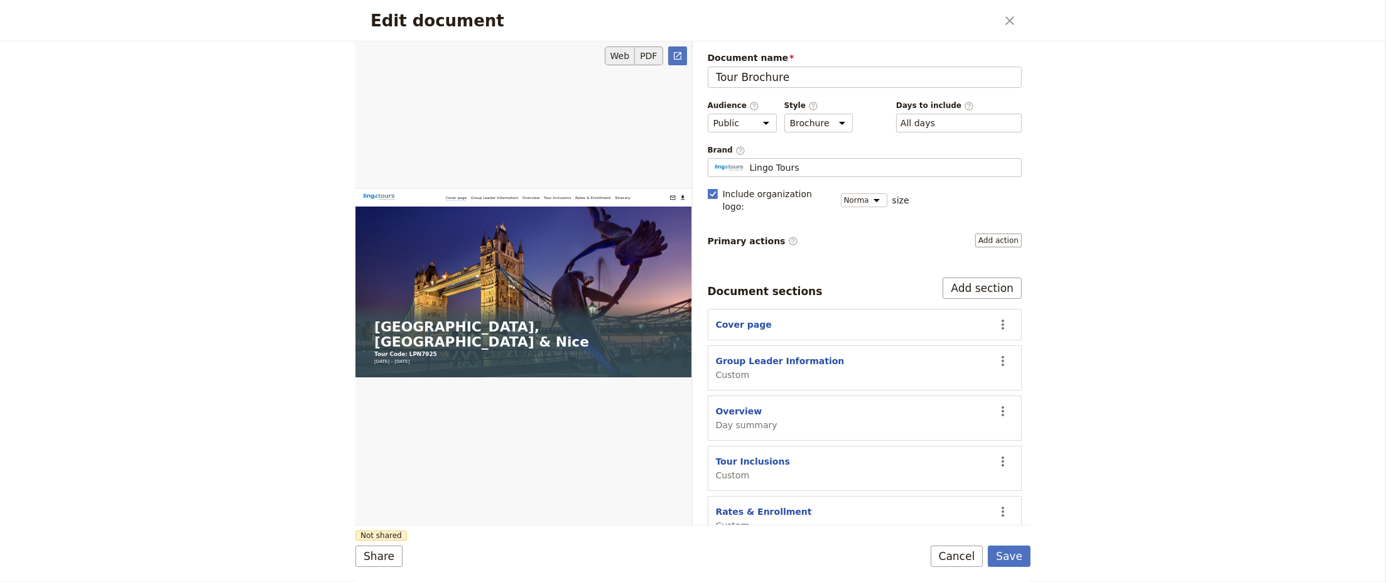
click at [652, 55] on button "PDF" at bounding box center [649, 55] width 28 height 19
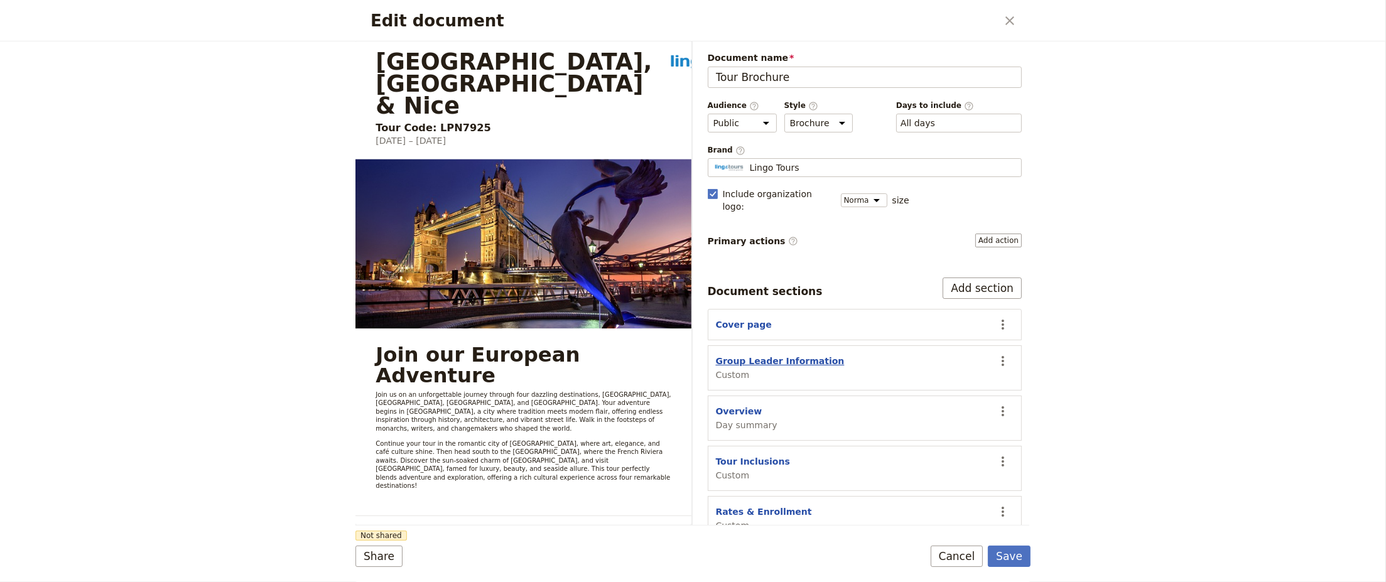
click at [776, 355] on button "Group Leader Information" at bounding box center [780, 361] width 129 height 13
select select "CUSTOM"
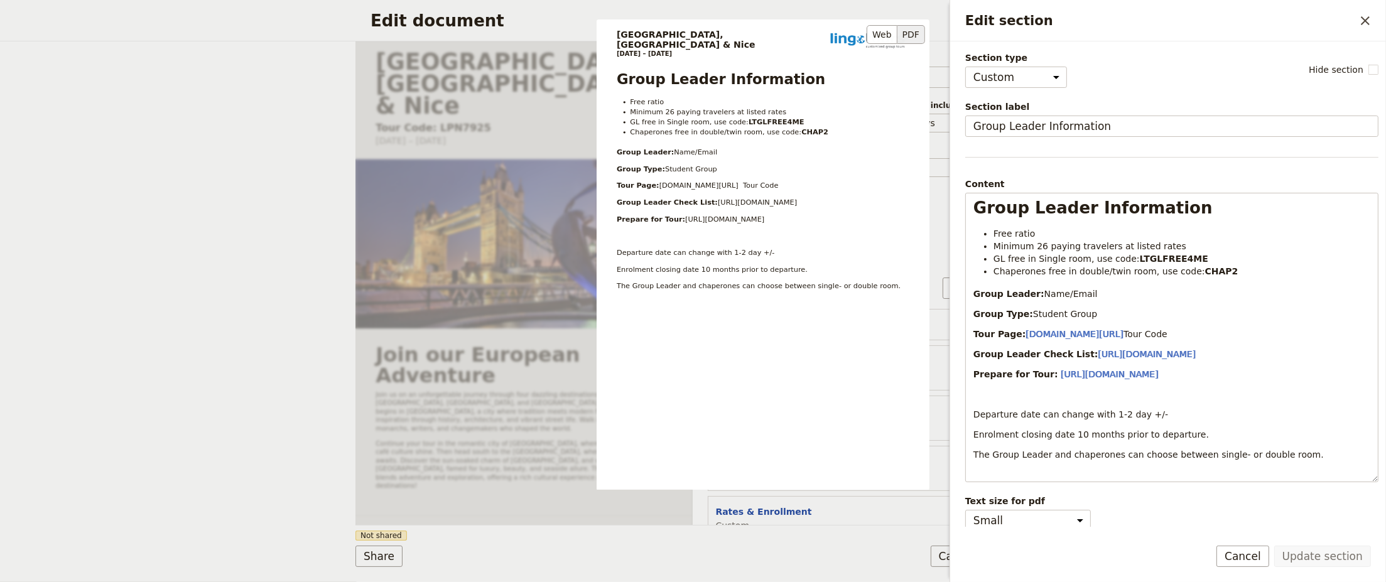
click at [798, 222] on div "Group Leader Information Free ratio Minimum 26 paying travelers at listed rates…" at bounding box center [763, 182] width 293 height 220
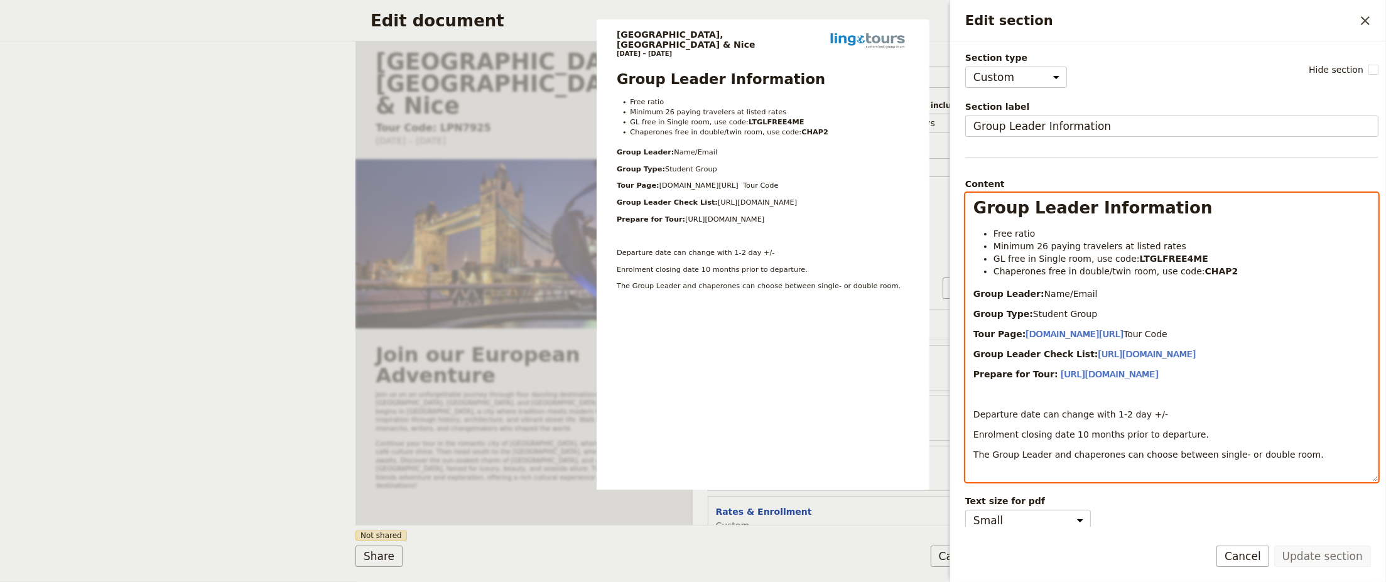
click at [1037, 398] on p "Edit section" at bounding box center [1171, 394] width 397 height 13
drag, startPoint x: 1170, startPoint y: 371, endPoint x: 940, endPoint y: 236, distance: 267.1
click at [940, 236] on body "Fieldbook ​ ​ Fieldbook ​ ​ Packages ​ Departures ​ Bookings ​ Customers ​ Staf…" at bounding box center [693, 291] width 1386 height 582
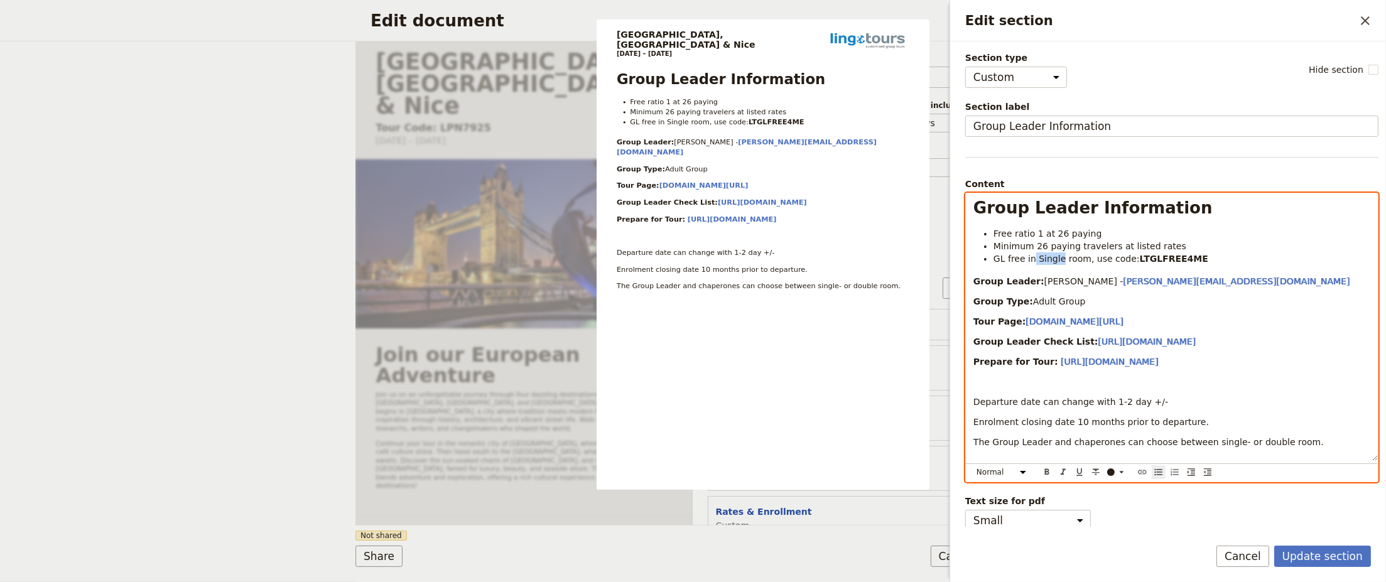
drag, startPoint x: 1030, startPoint y: 257, endPoint x: 1056, endPoint y: 257, distance: 25.1
click at [1056, 257] on span "GL free in Single room, use code:" at bounding box center [1066, 259] width 146 height 10
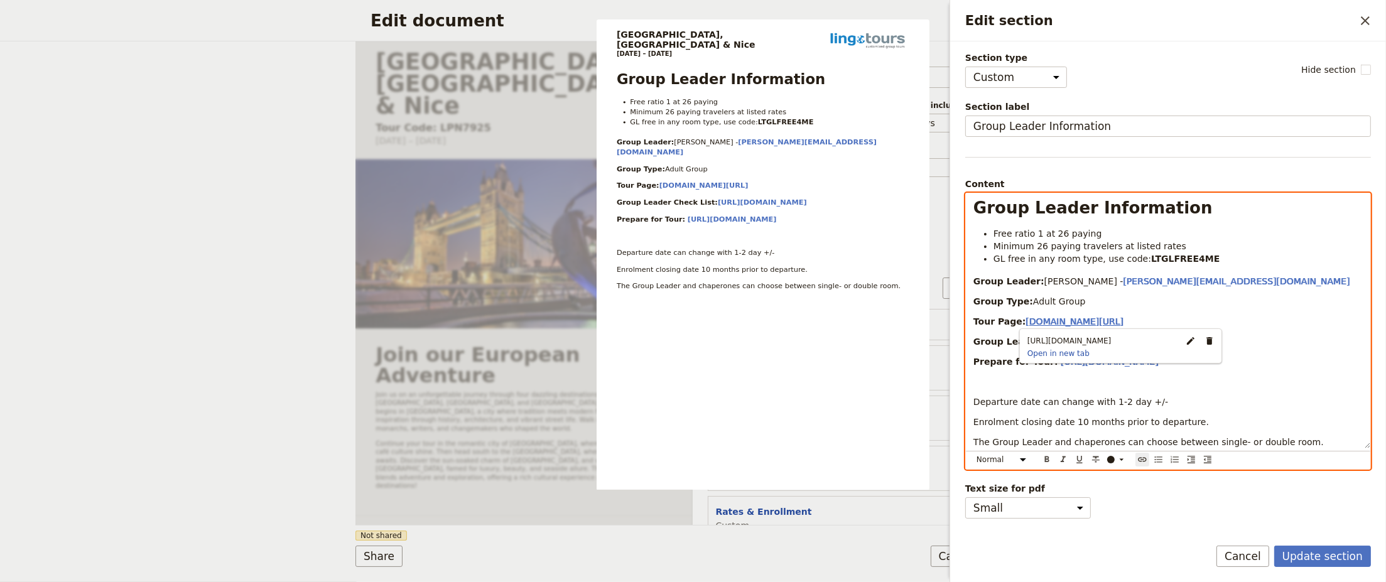
drag, startPoint x: 1138, startPoint y: 321, endPoint x: 1108, endPoint y: 321, distance: 30.1
click at [1108, 321] on p "Tour Page: [DOMAIN_NAME][URL]" at bounding box center [1167, 321] width 389 height 13
type input "[URL][DOMAIN_NAME]"
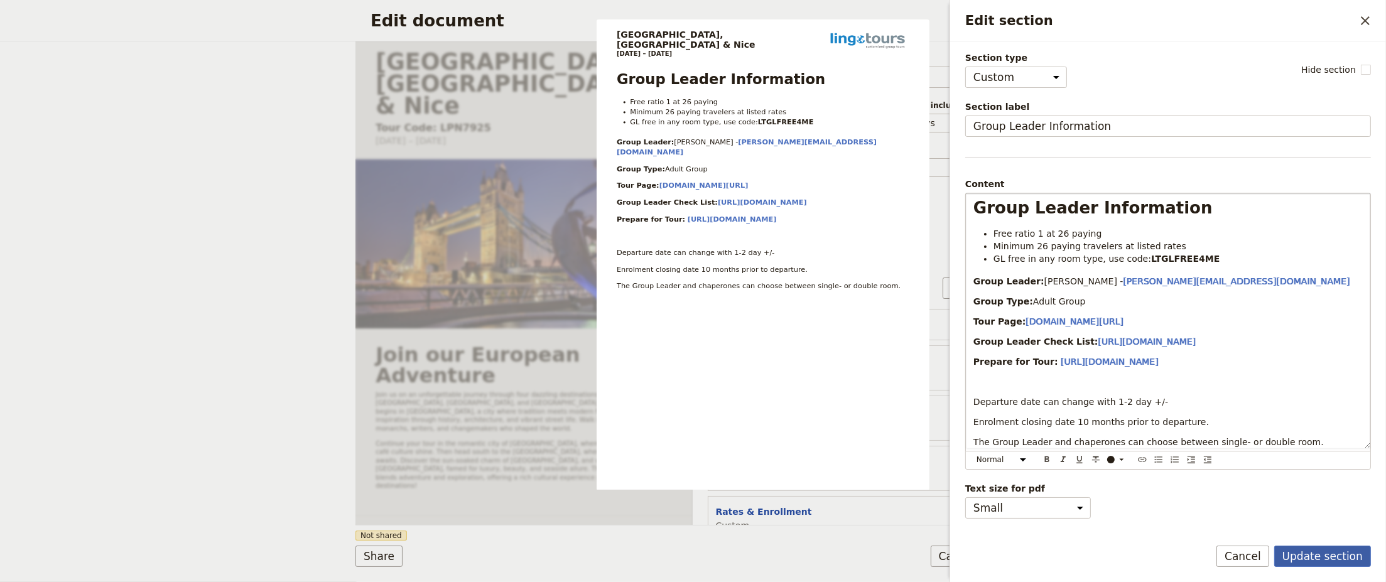
click at [1333, 556] on button "Update section" at bounding box center [1322, 556] width 97 height 21
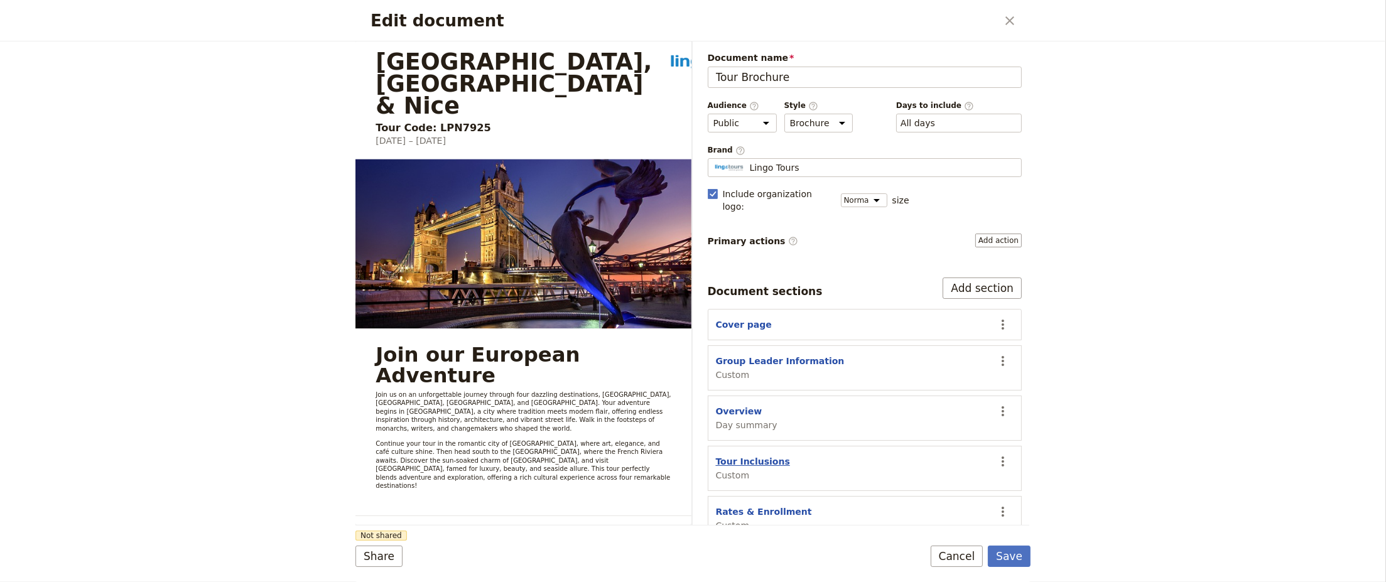
click at [750, 455] on button "Tour Inclusions" at bounding box center [753, 461] width 74 height 13
select select "CUSTOM"
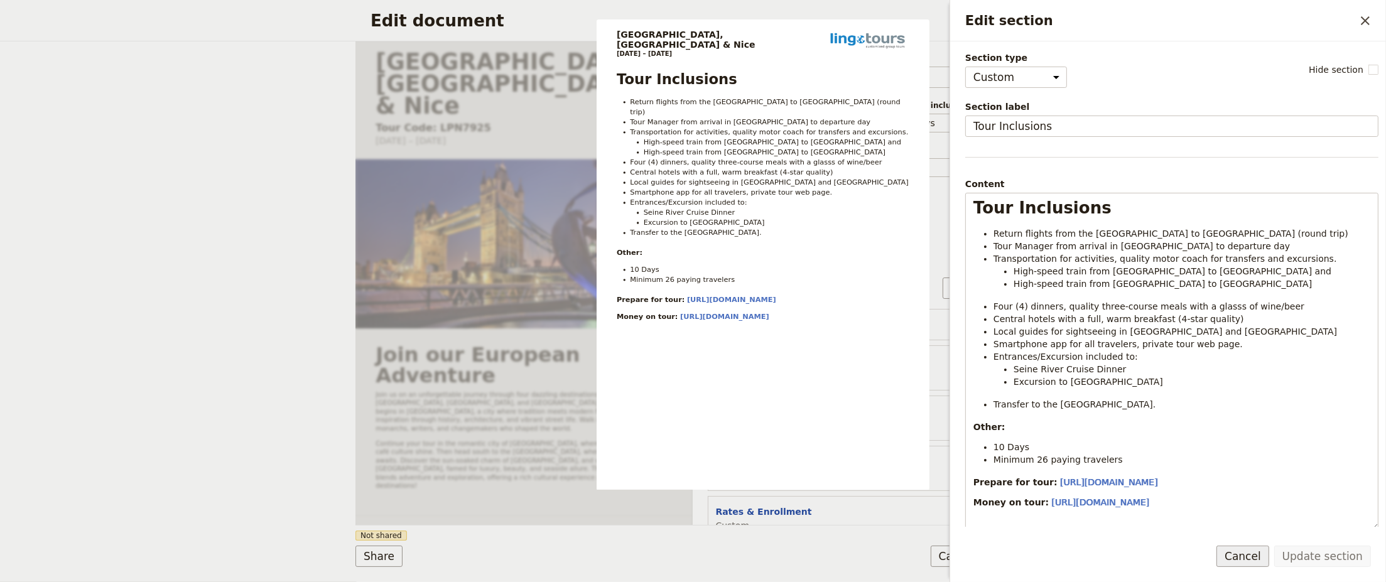
click at [1267, 561] on button "Cancel" at bounding box center [1242, 556] width 53 height 21
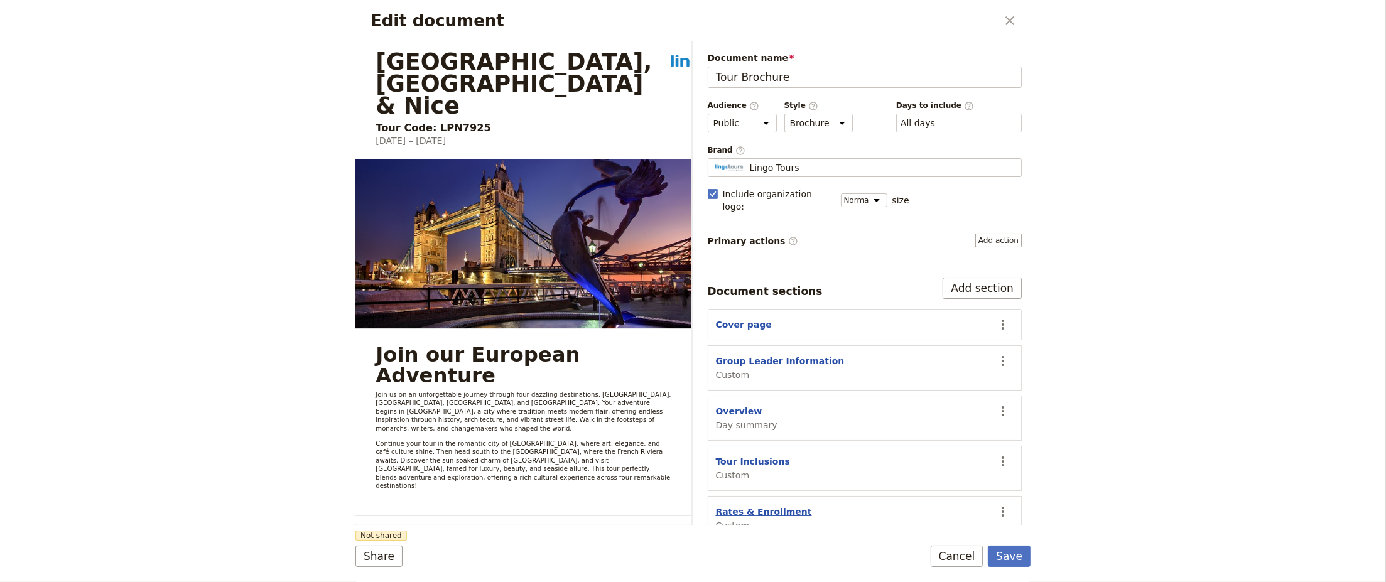
click at [769, 505] on button "Rates & Enrollment" at bounding box center [764, 511] width 96 height 13
select select "CUSTOM"
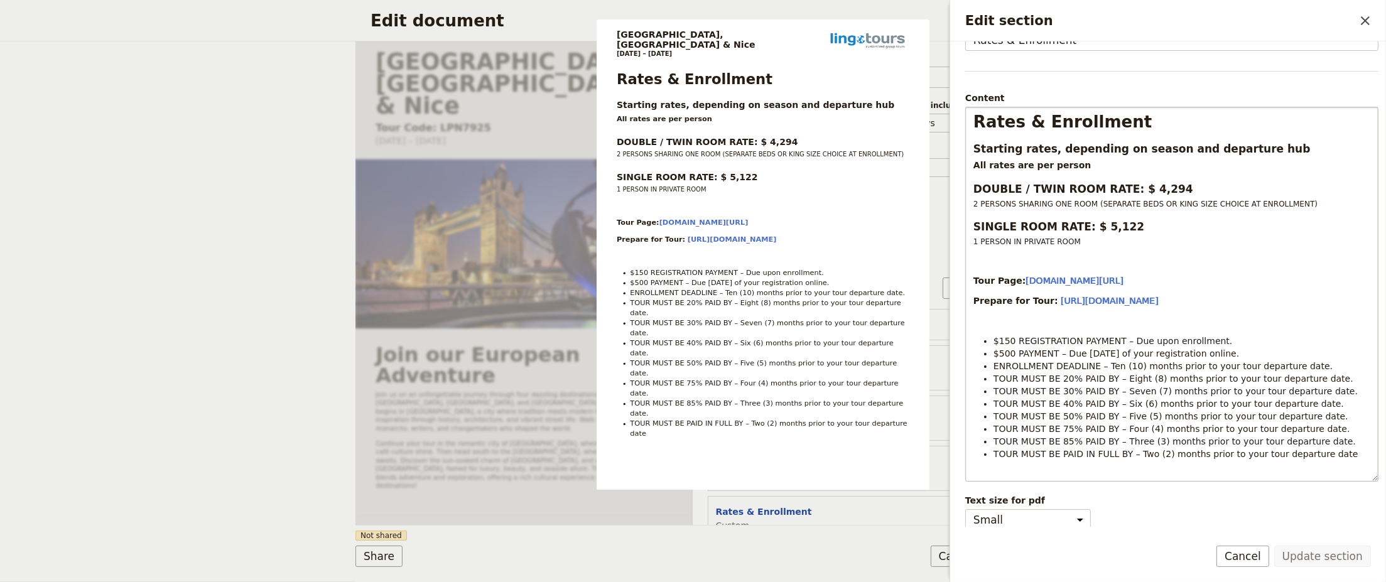
scroll to position [88, 0]
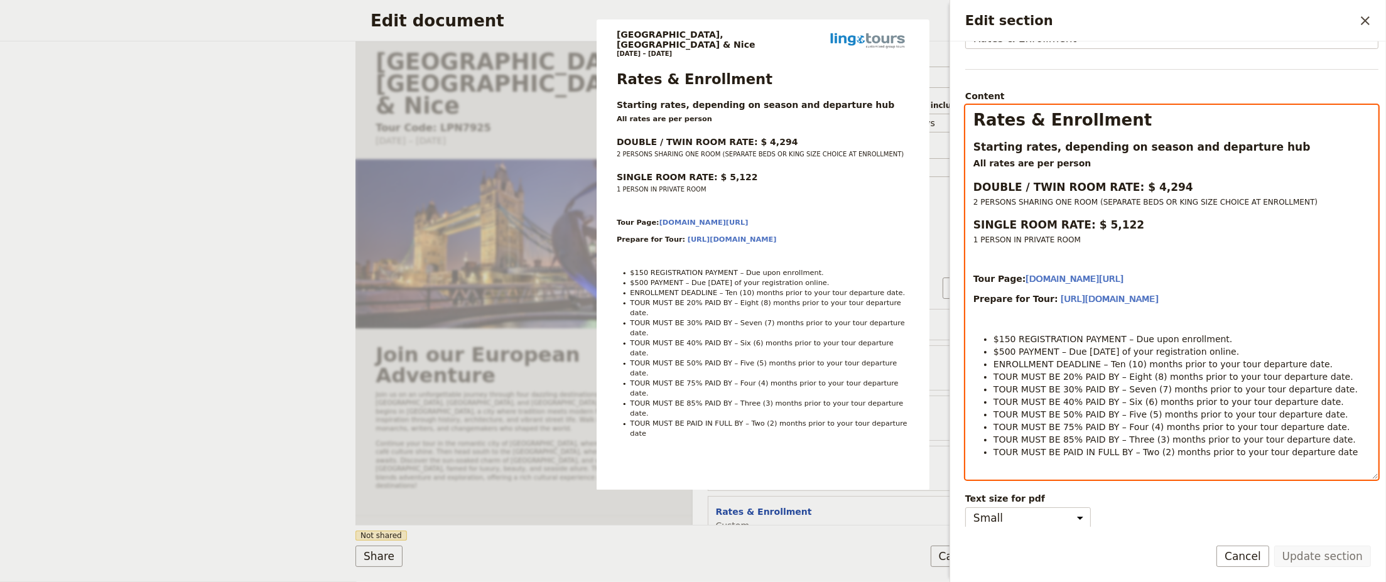
click at [1194, 249] on div "Rates & Enrollment Starting rates, depending on season and departure hub All ra…" at bounding box center [1172, 292] width 412 height 374
drag, startPoint x: 1256, startPoint y: 147, endPoint x: 966, endPoint y: 149, distance: 289.5
click at [966, 149] on div "Rates & Enrollment Starting rates, depending on season and departure hub All ra…" at bounding box center [1172, 281] width 412 height 353
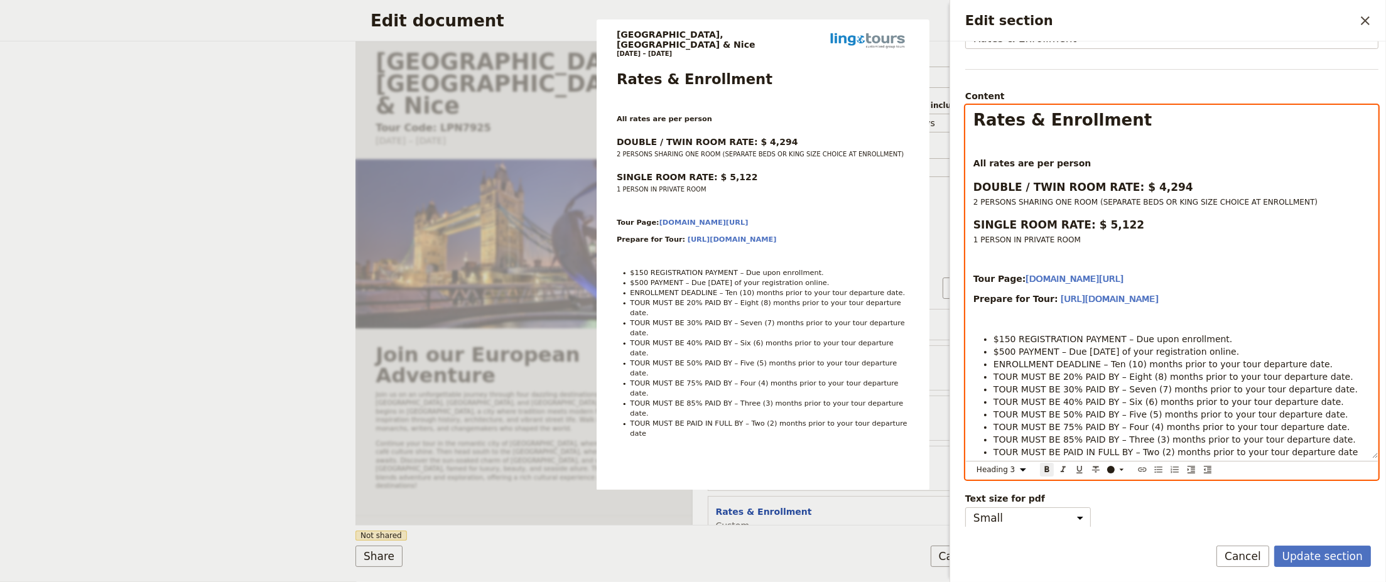
select select "h1"
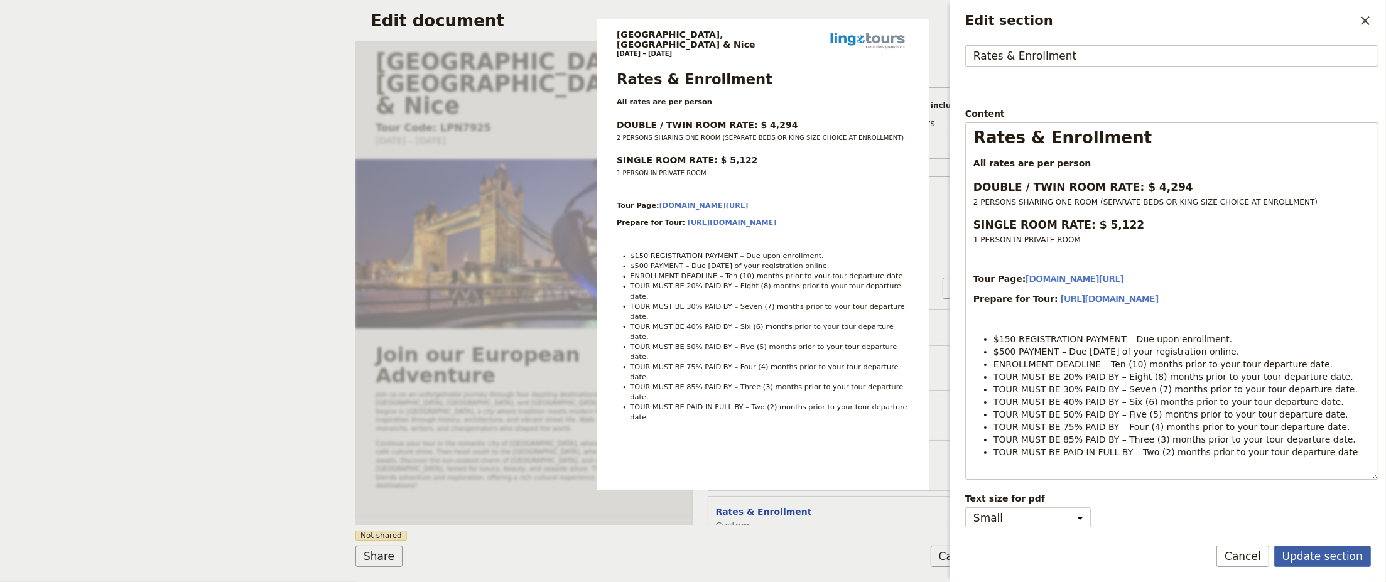
click at [1346, 560] on button "Update section" at bounding box center [1322, 556] width 97 height 21
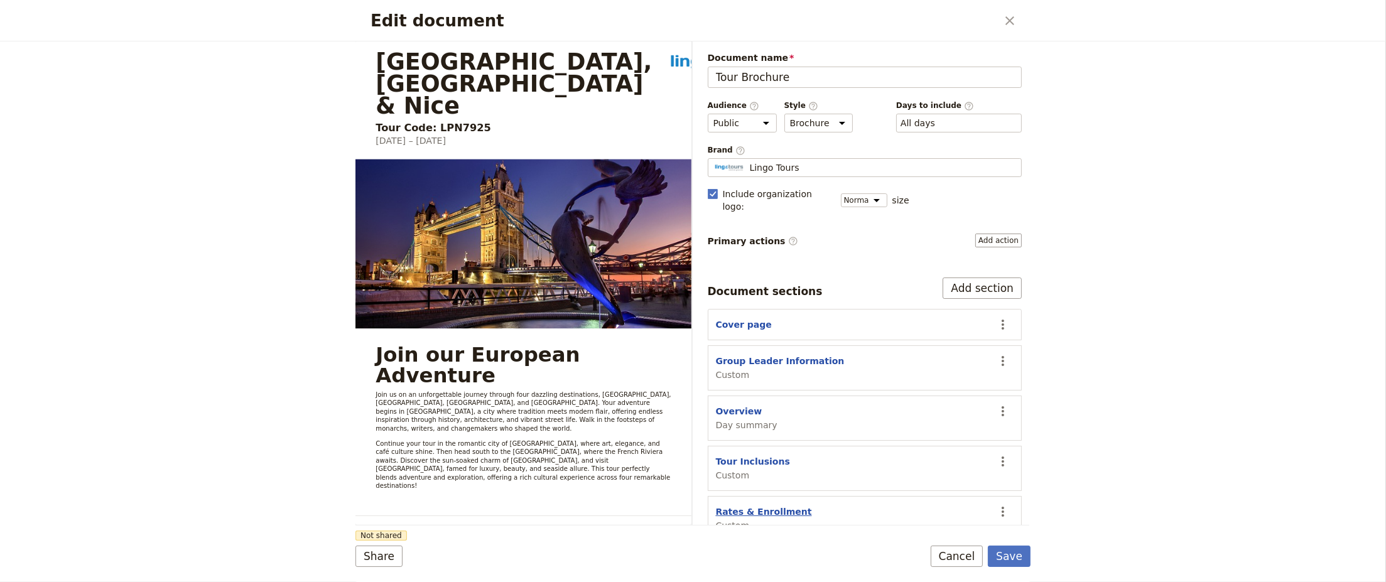
click at [748, 505] on button "Rates & Enrollment" at bounding box center [764, 511] width 96 height 13
select select "CUSTOM"
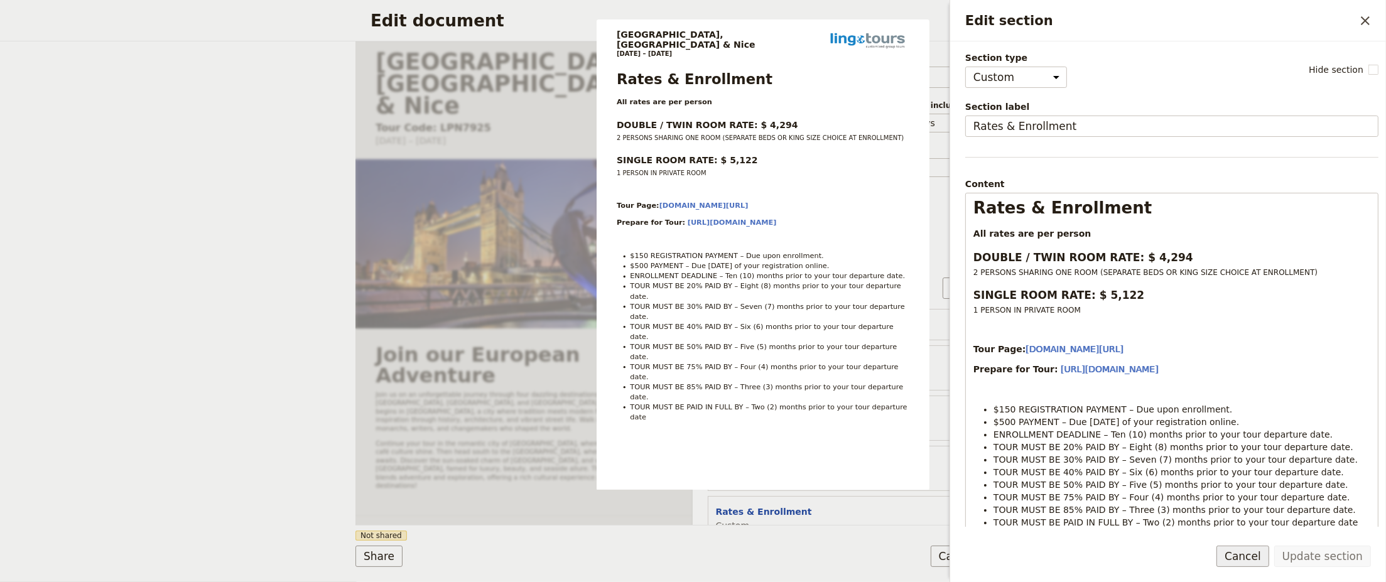
click at [1259, 557] on button "Cancel" at bounding box center [1242, 556] width 53 height 21
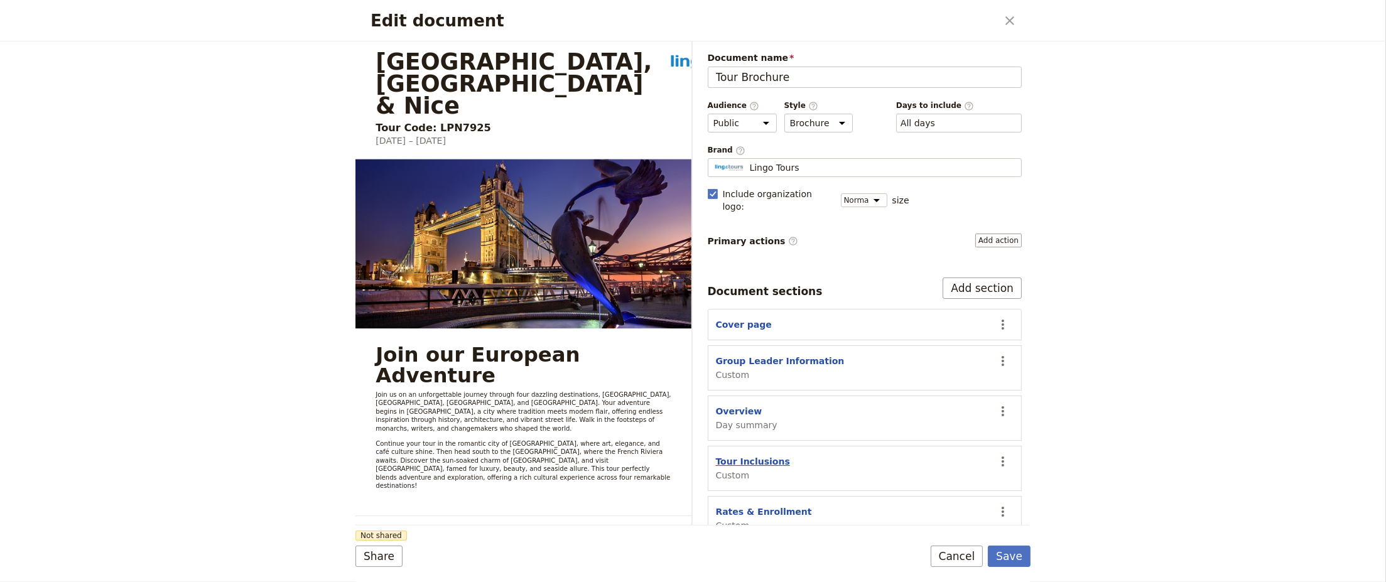
click at [743, 455] on button "Tour Inclusions" at bounding box center [753, 461] width 74 height 13
select select "CUSTOM"
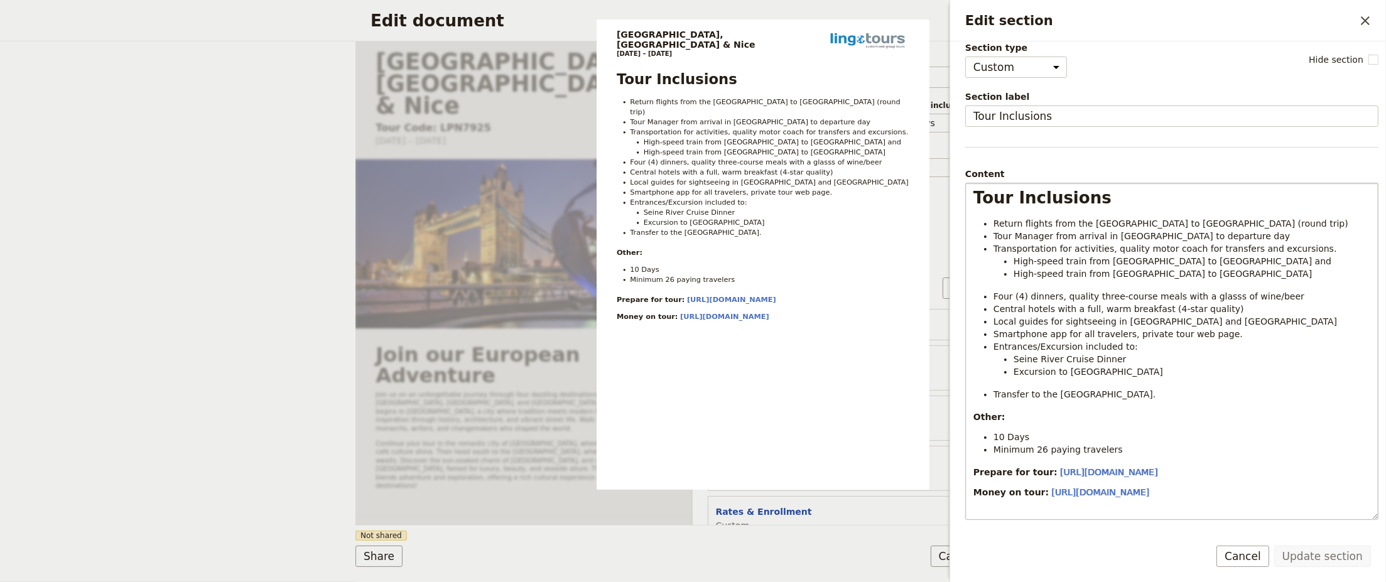
scroll to position [0, 0]
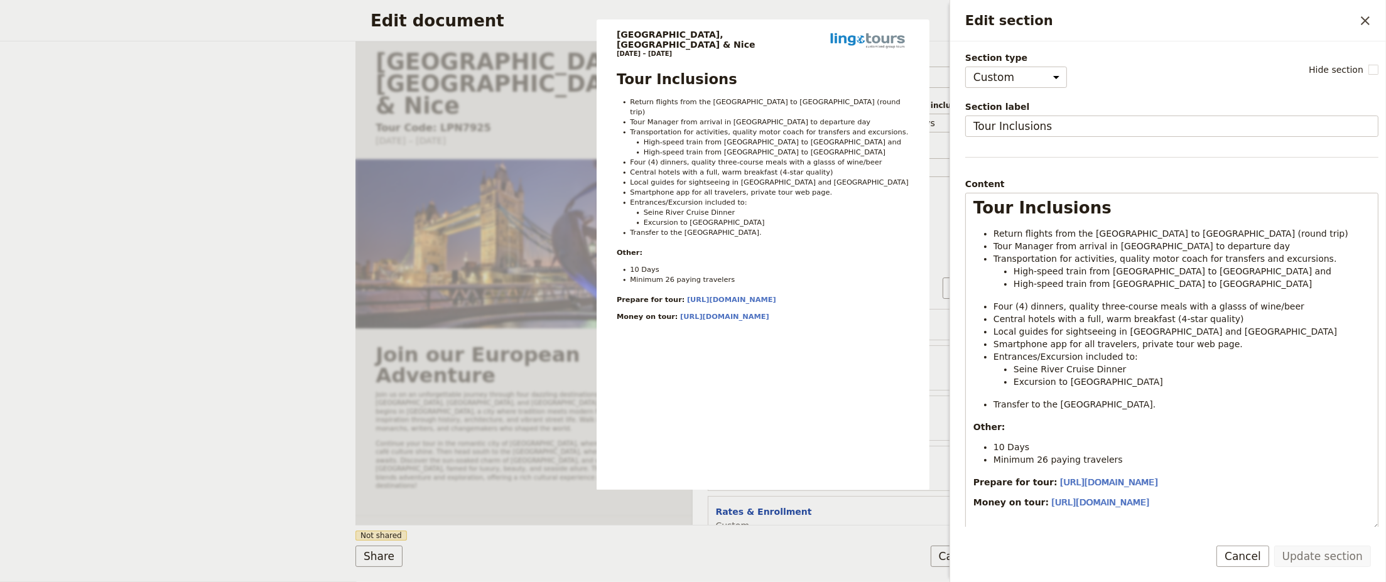
click at [861, 553] on div "Share Not shared Save Cancel" at bounding box center [692, 556] width 675 height 21
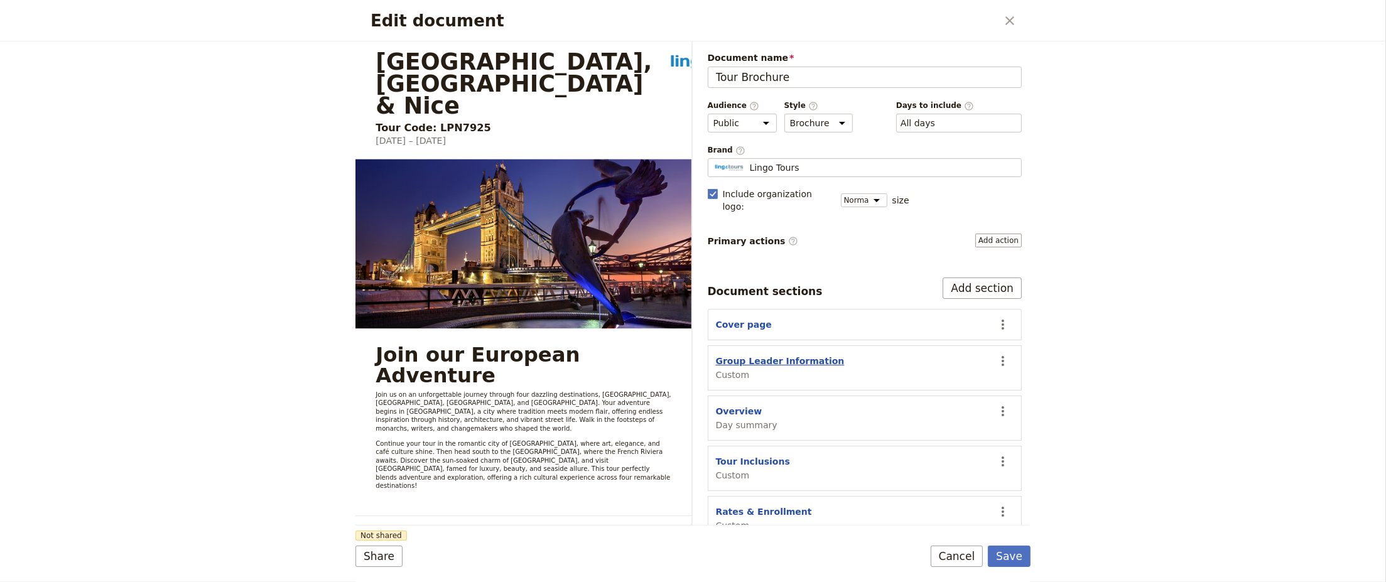
click at [776, 355] on button "Group Leader Information" at bounding box center [780, 361] width 129 height 13
select select "CUSTOM"
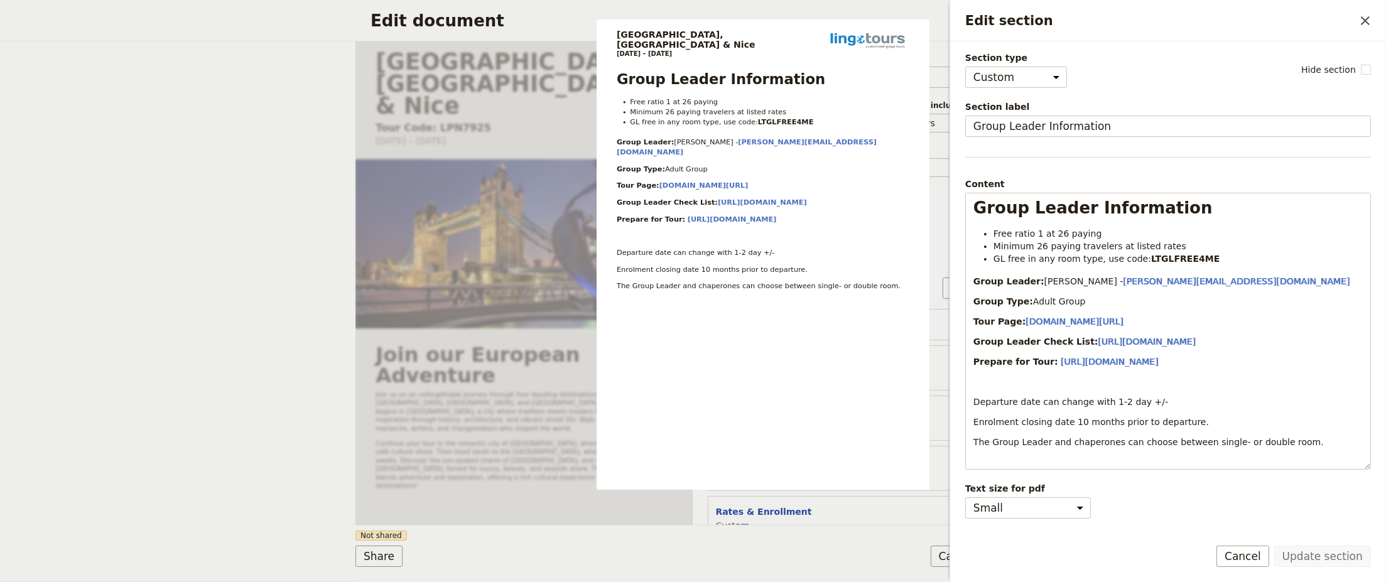
click at [824, 553] on div "Share Not shared Save Cancel" at bounding box center [692, 556] width 675 height 21
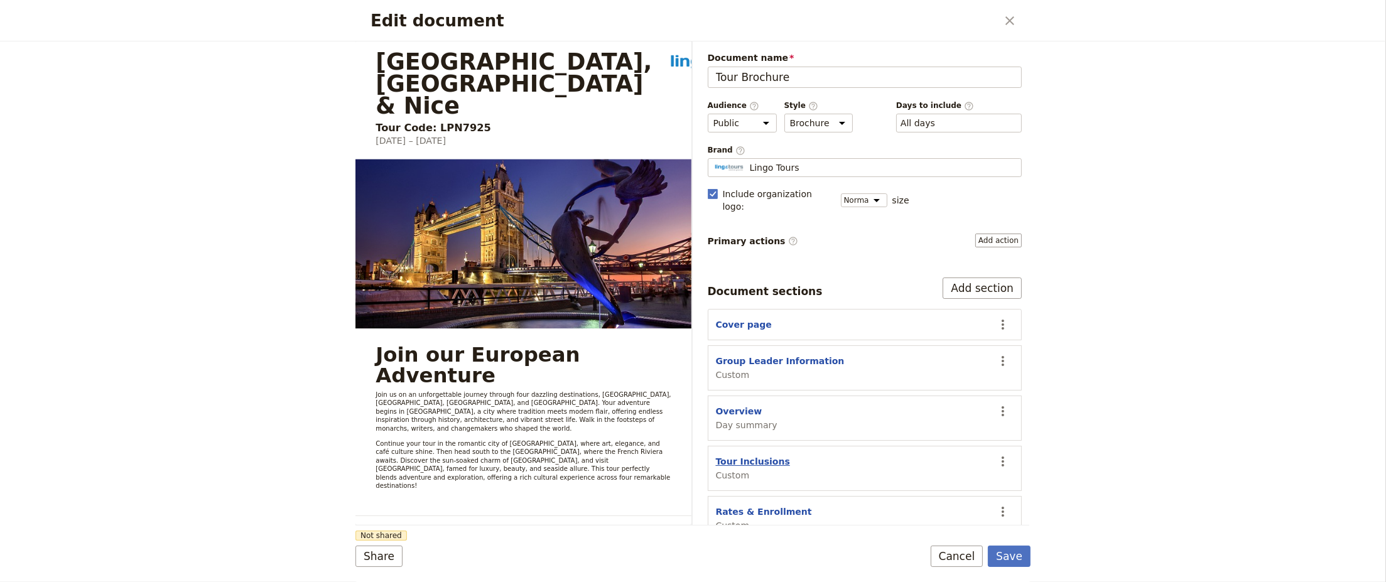
click at [733, 455] on button "Tour Inclusions" at bounding box center [753, 461] width 74 height 13
select select "CUSTOM"
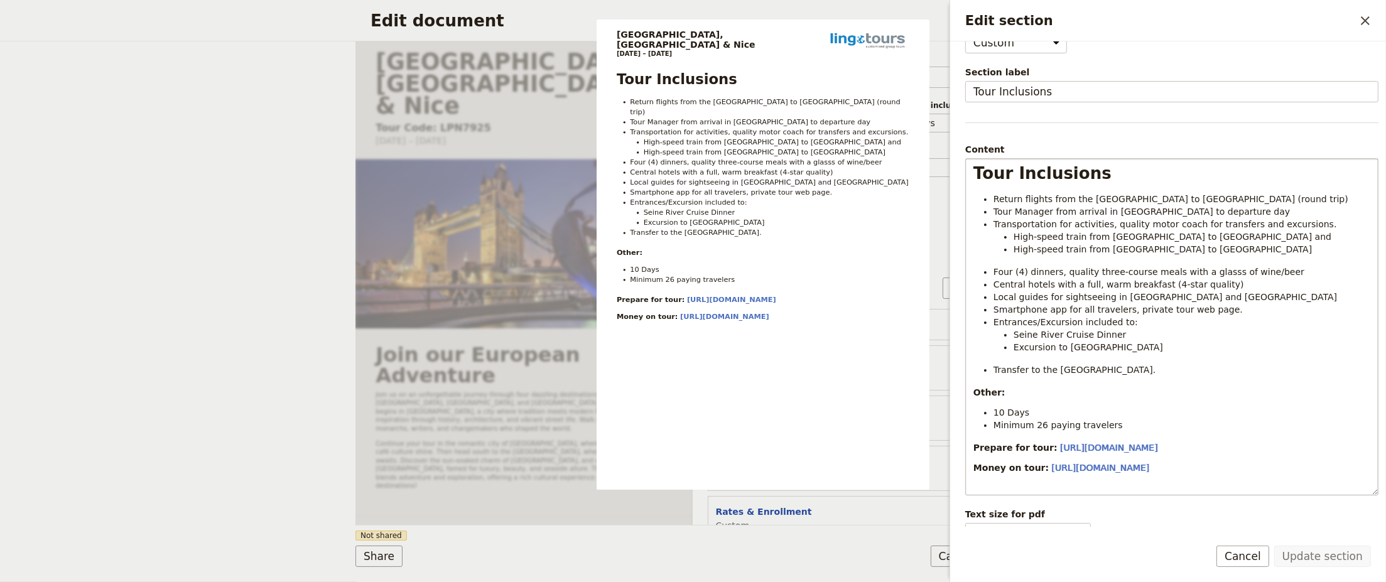
scroll to position [50, 0]
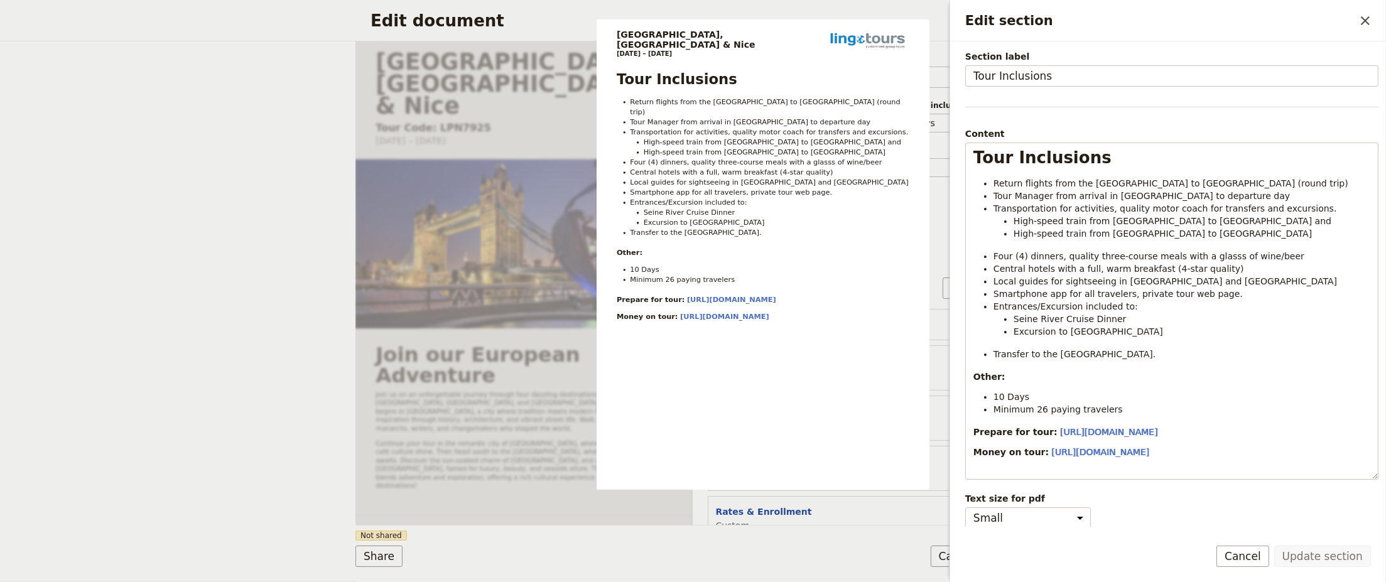
click at [752, 561] on div "Share Not shared Save Cancel" at bounding box center [692, 556] width 675 height 21
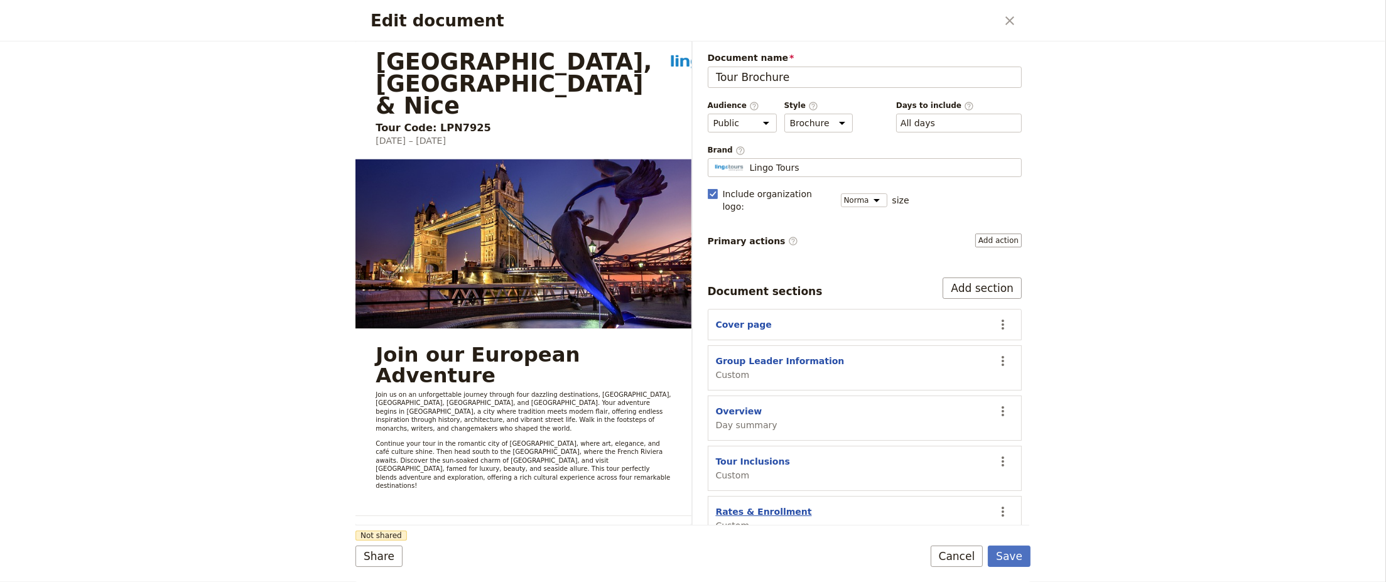
click at [745, 505] on button "Rates & Enrollment" at bounding box center [764, 511] width 96 height 13
select select "CUSTOM"
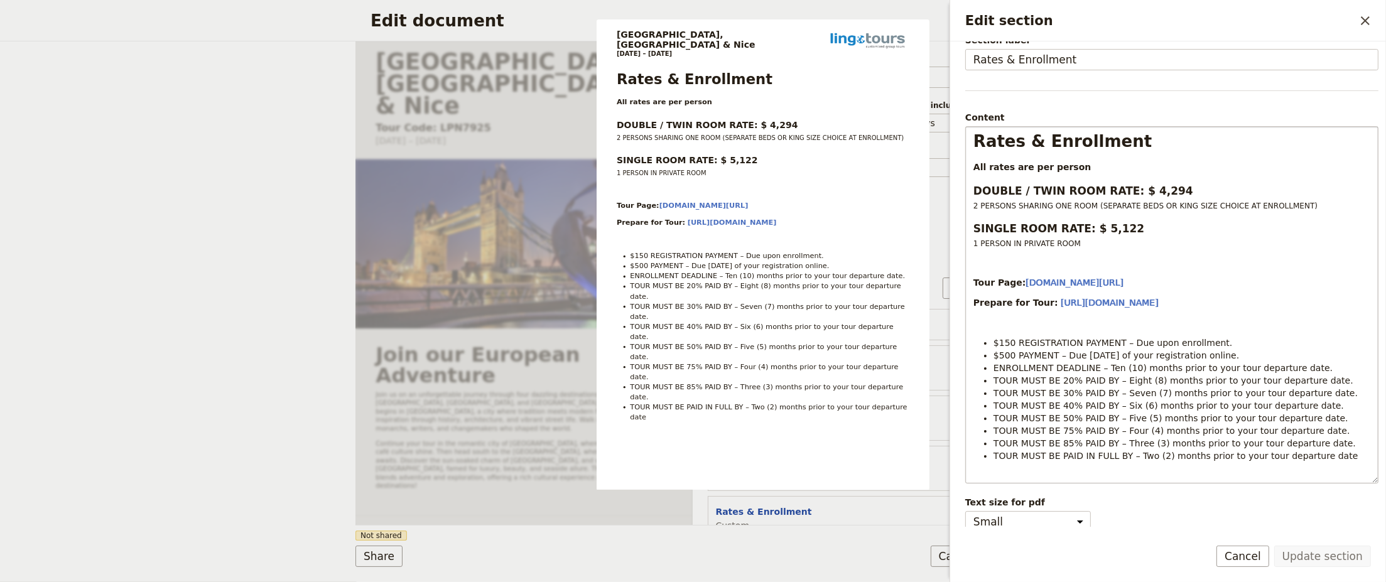
scroll to position [70, 0]
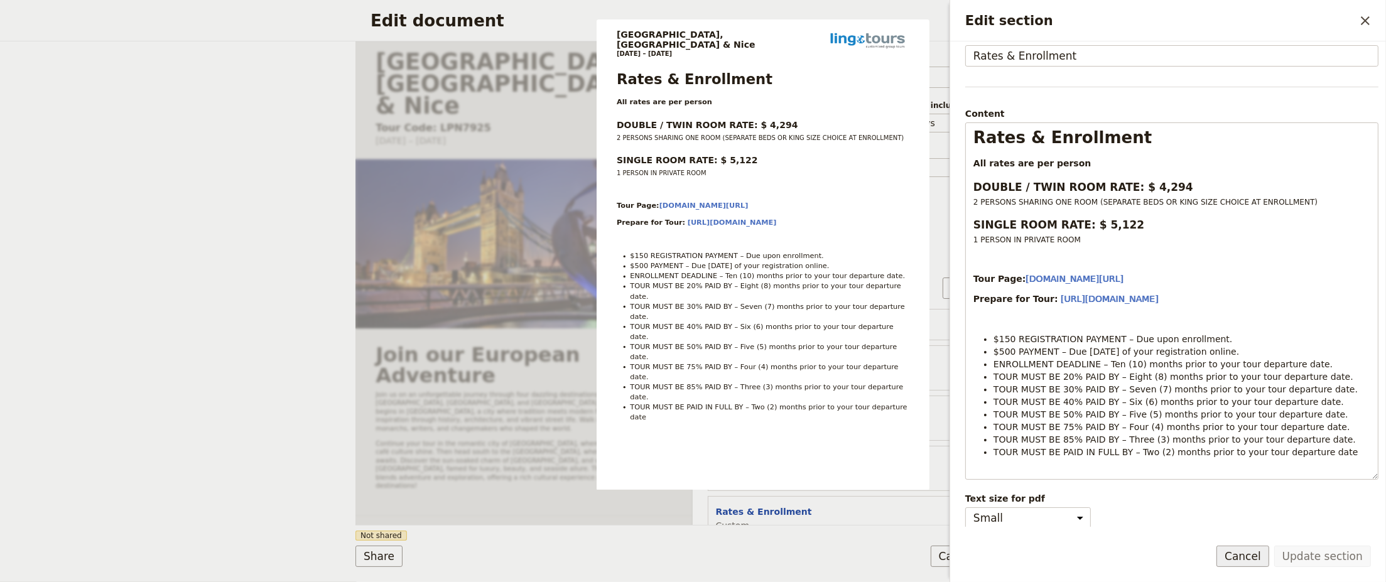
click at [1255, 556] on button "Cancel" at bounding box center [1242, 556] width 53 height 21
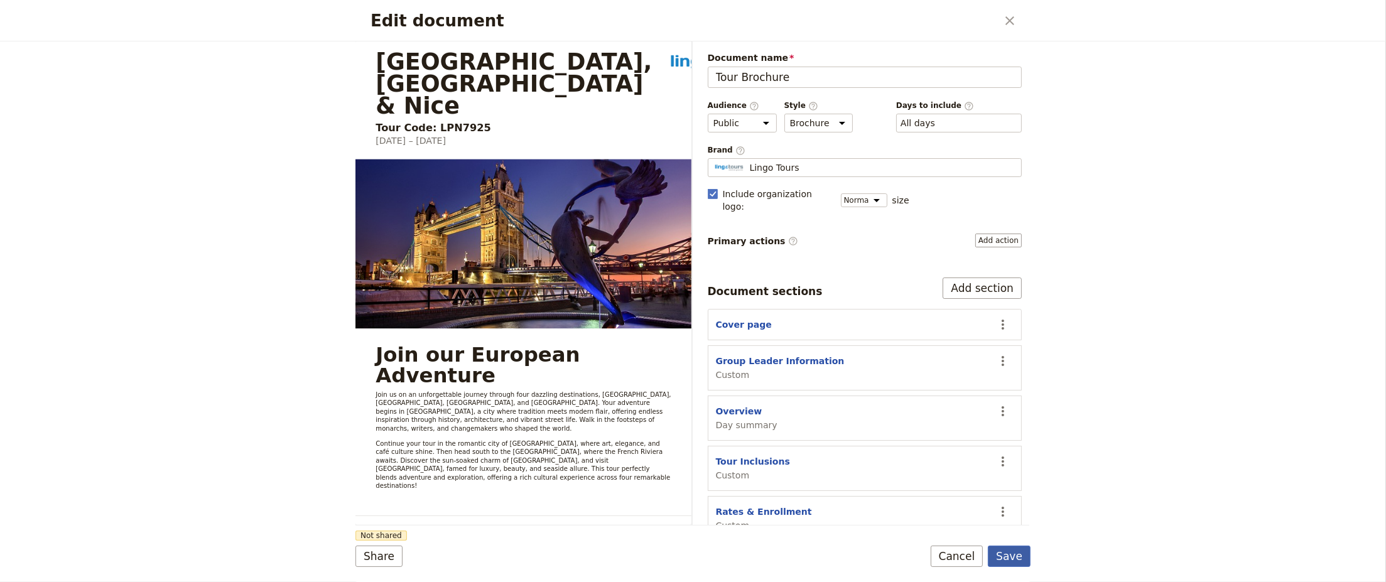
click at [1019, 560] on button "Save" at bounding box center [1009, 556] width 43 height 21
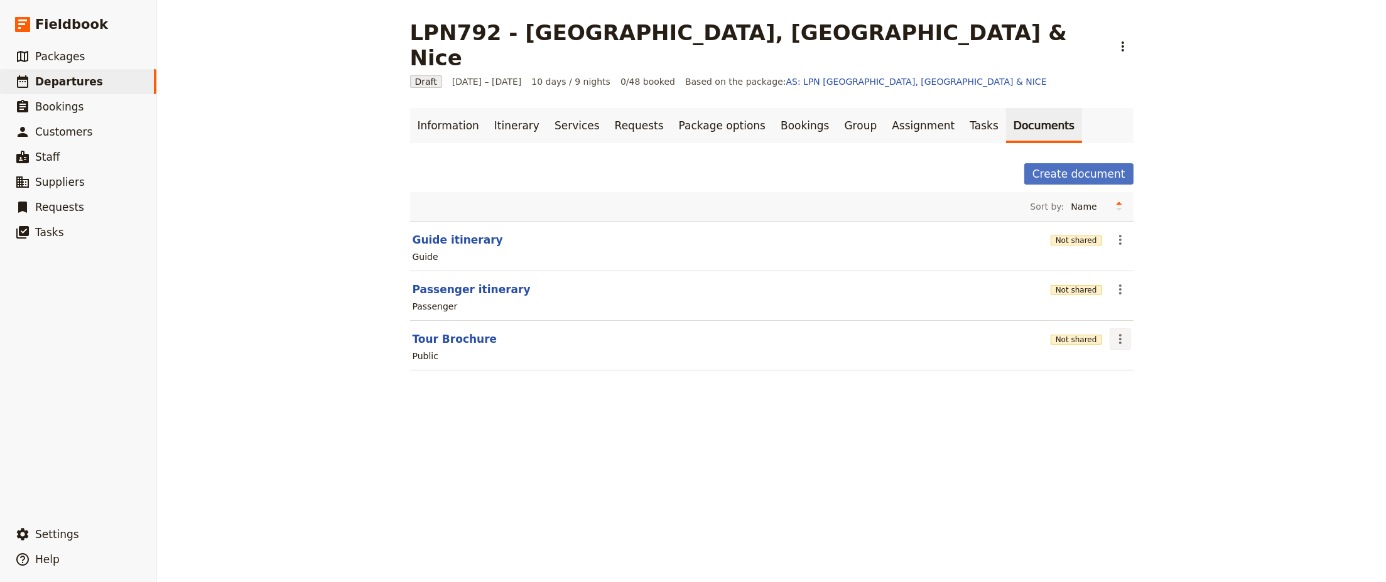
click at [1118, 332] on icon "Actions" at bounding box center [1120, 339] width 15 height 15
click at [1127, 340] on span "Share" at bounding box center [1126, 340] width 25 height 13
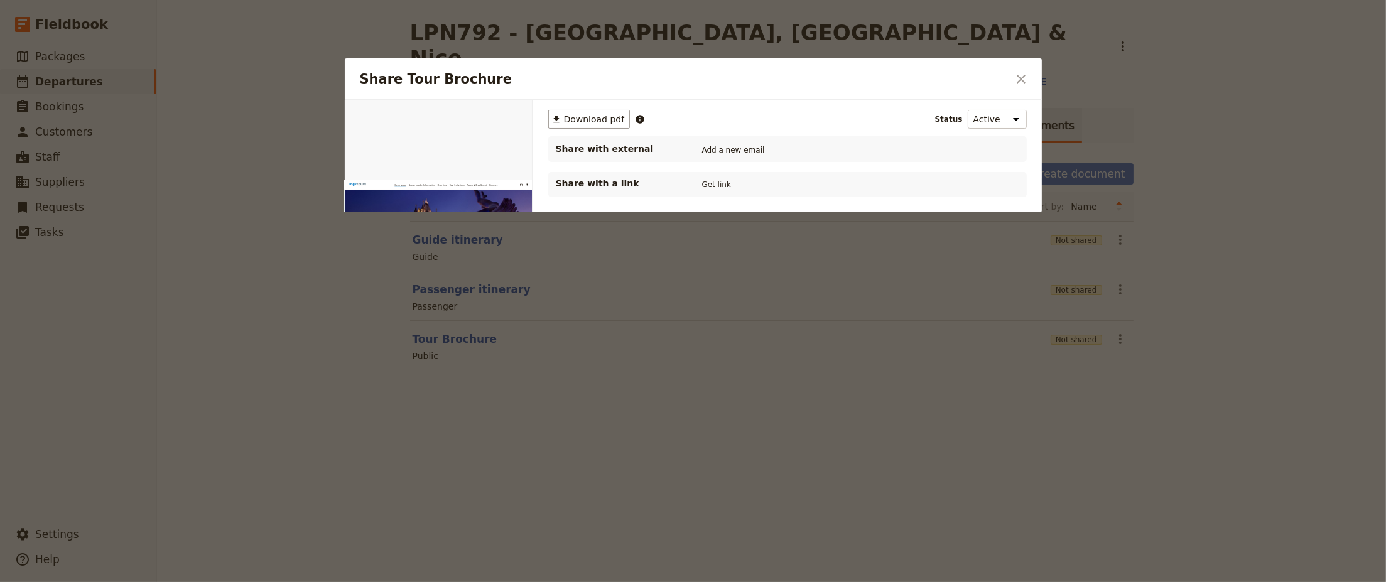
scroll to position [0, 0]
click at [606, 119] on span "Download pdf" at bounding box center [594, 119] width 61 height 13
click at [1020, 80] on icon "Close dialog" at bounding box center [1021, 79] width 9 height 9
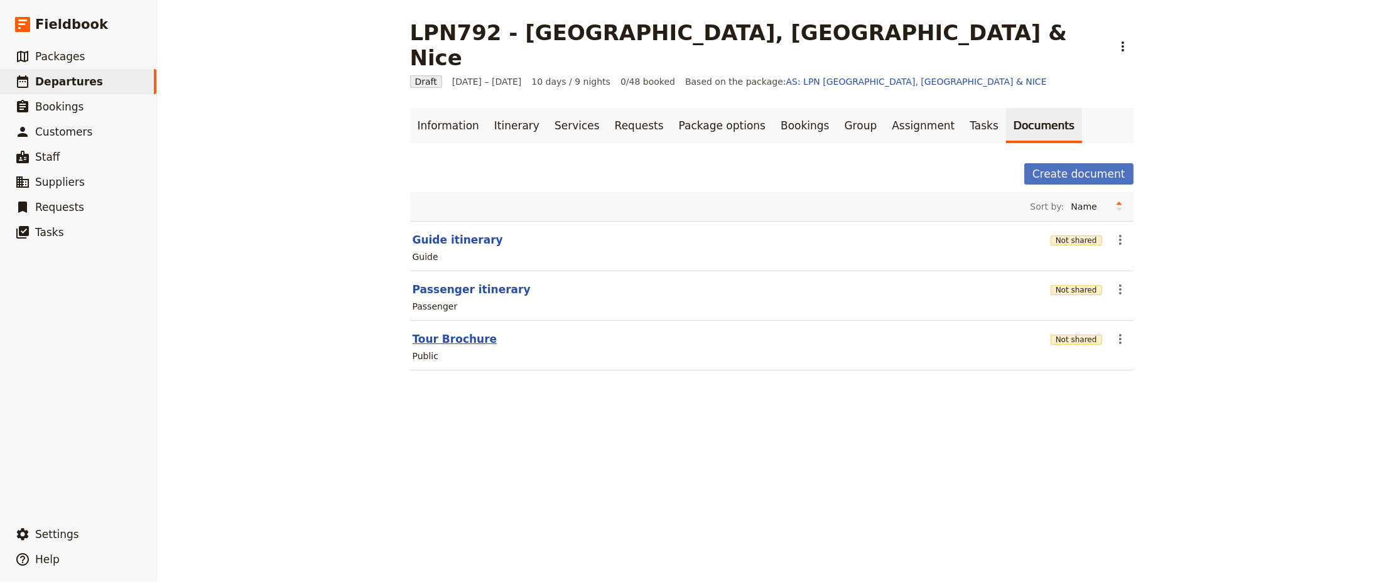
click at [455, 332] on button "Tour Brochure" at bounding box center [455, 339] width 85 height 15
select select "DEFAULT"
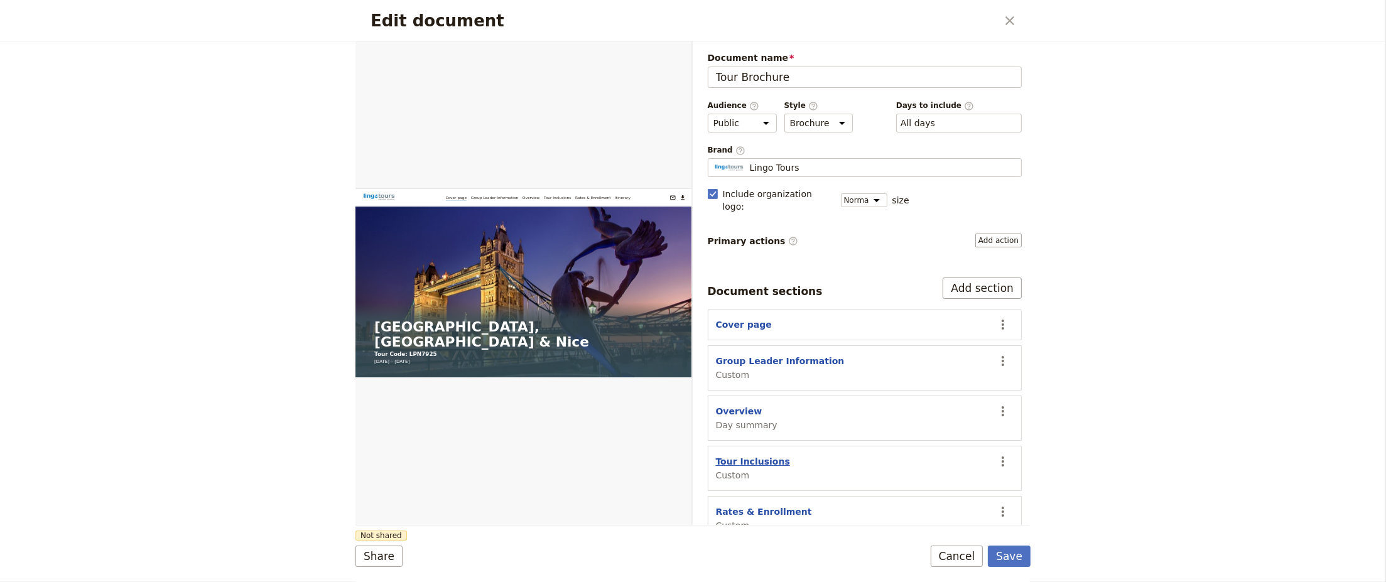
click at [743, 455] on button "Tour Inclusions" at bounding box center [753, 461] width 74 height 13
select select "CUSTOM"
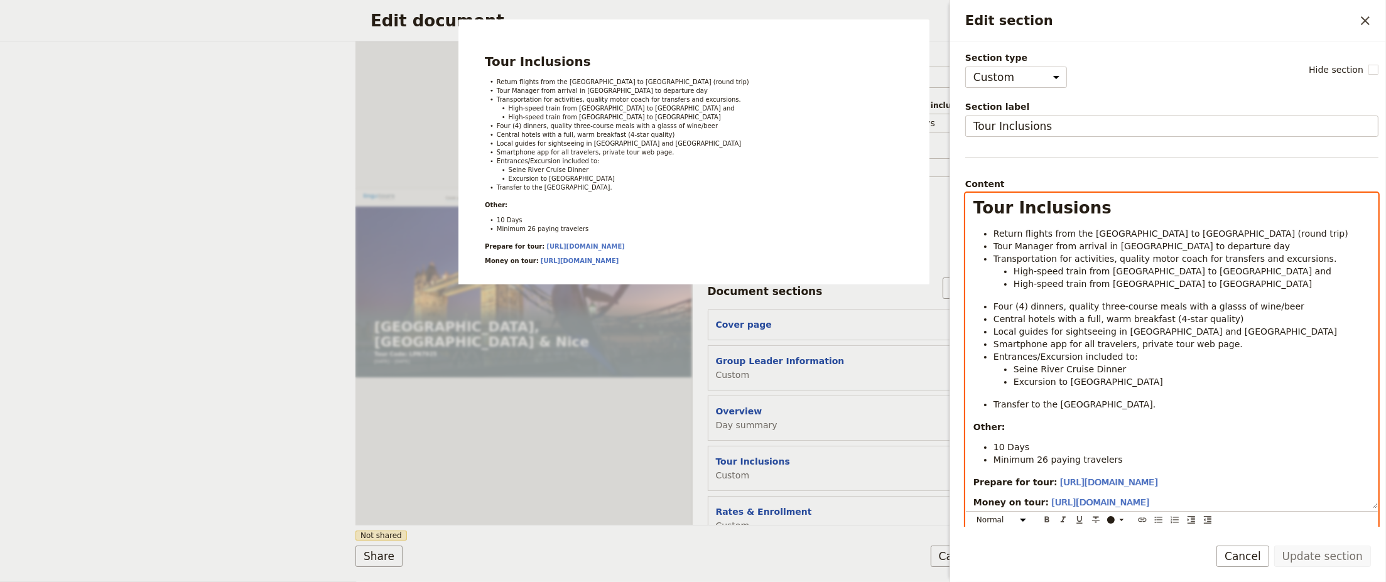
click at [1183, 234] on span "Return flights from the [GEOGRAPHIC_DATA] to [GEOGRAPHIC_DATA] (round trip)" at bounding box center [1170, 234] width 355 height 10
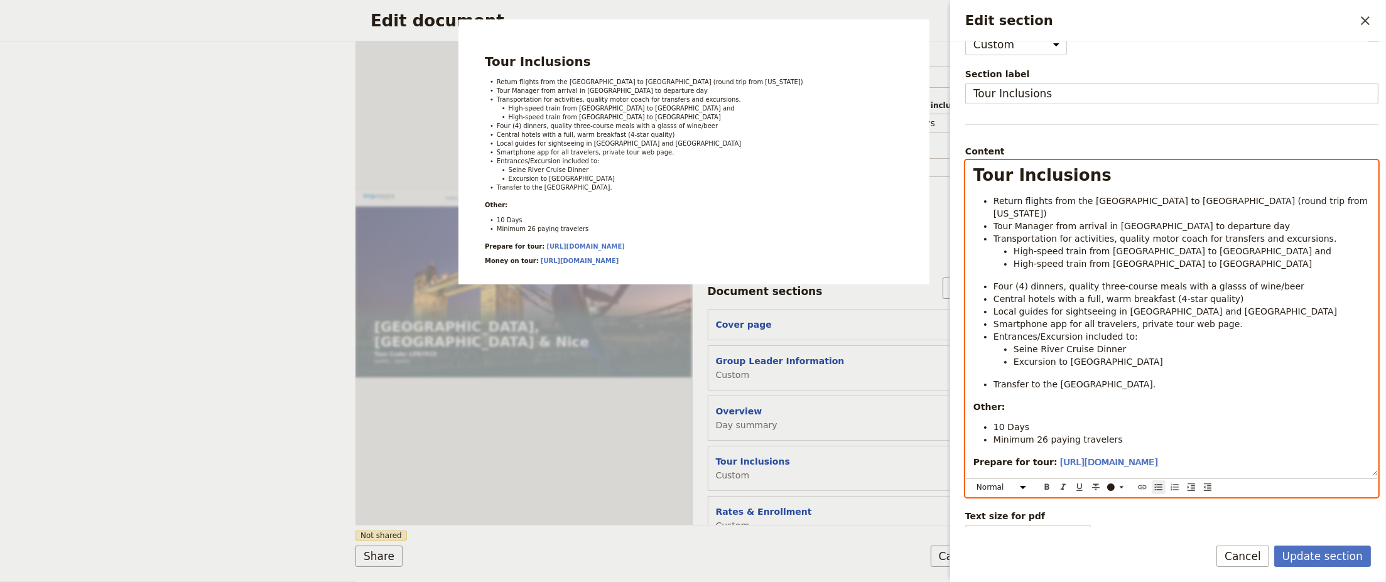
scroll to position [50, 0]
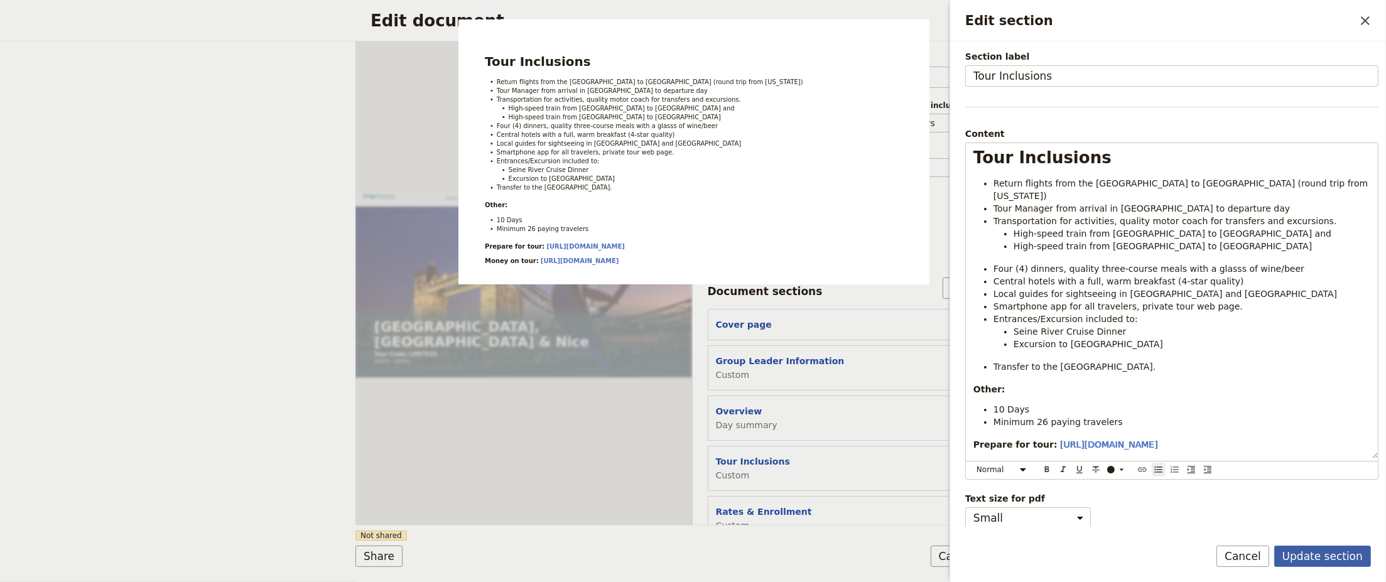
click at [1328, 557] on button "Update section" at bounding box center [1322, 556] width 97 height 21
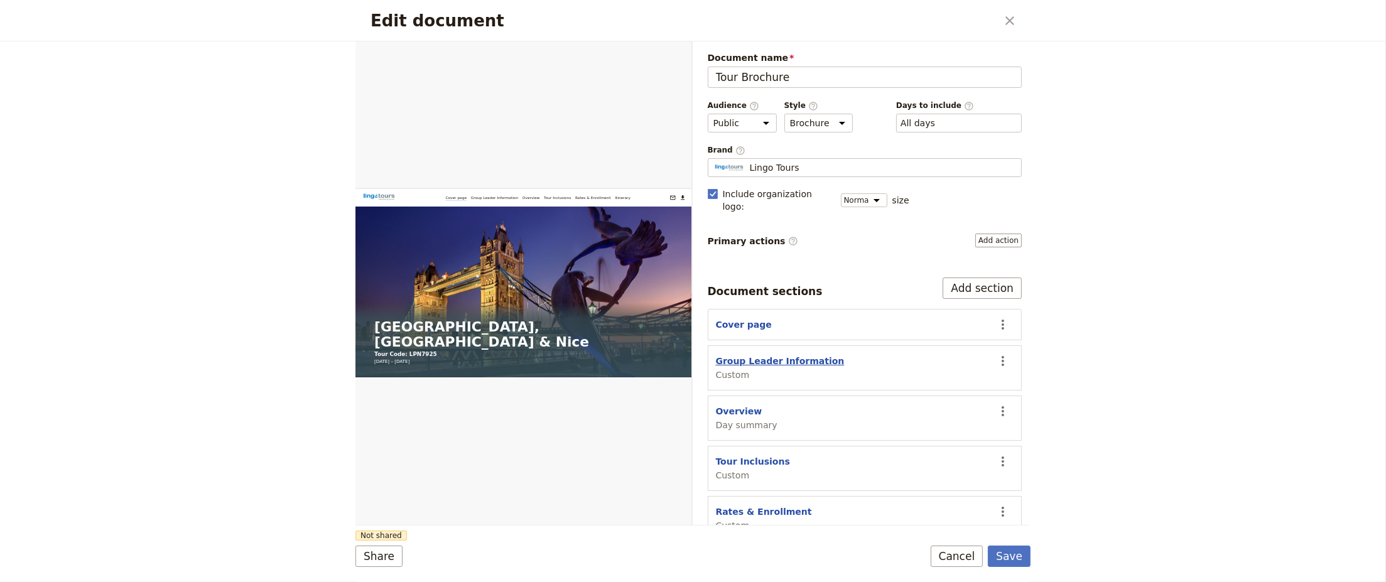
click at [760, 355] on button "Group Leader Information" at bounding box center [780, 361] width 129 height 13
select select "CUSTOM"
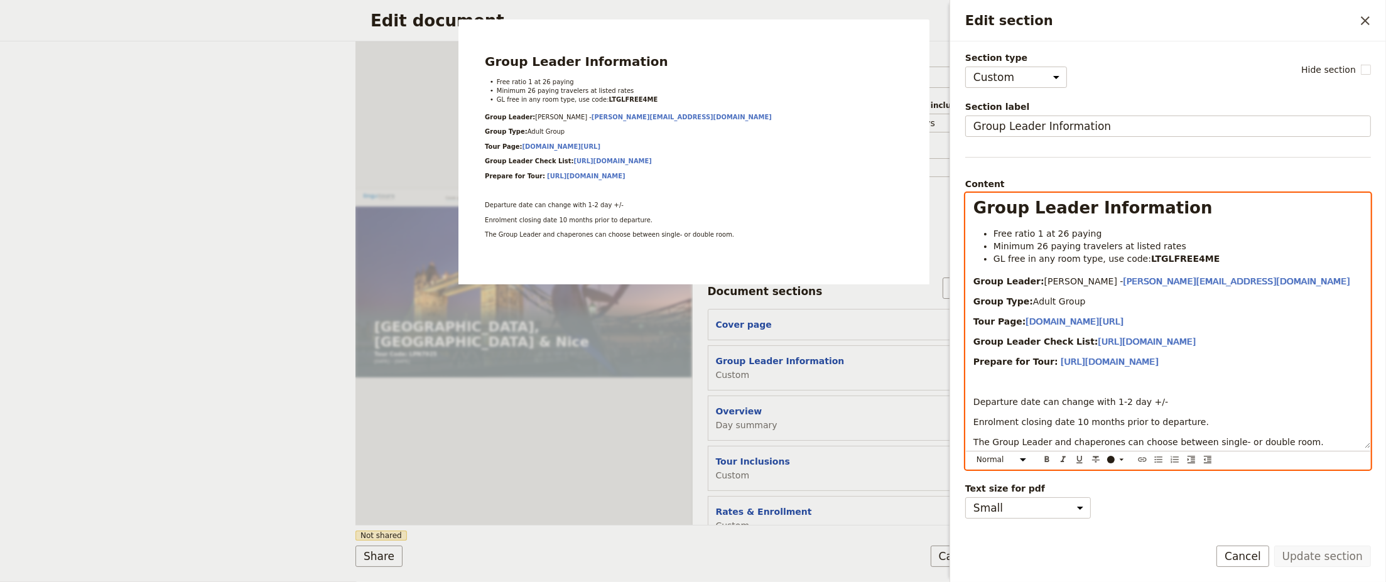
click at [1113, 299] on p "Group Type: Adult Group" at bounding box center [1167, 301] width 389 height 13
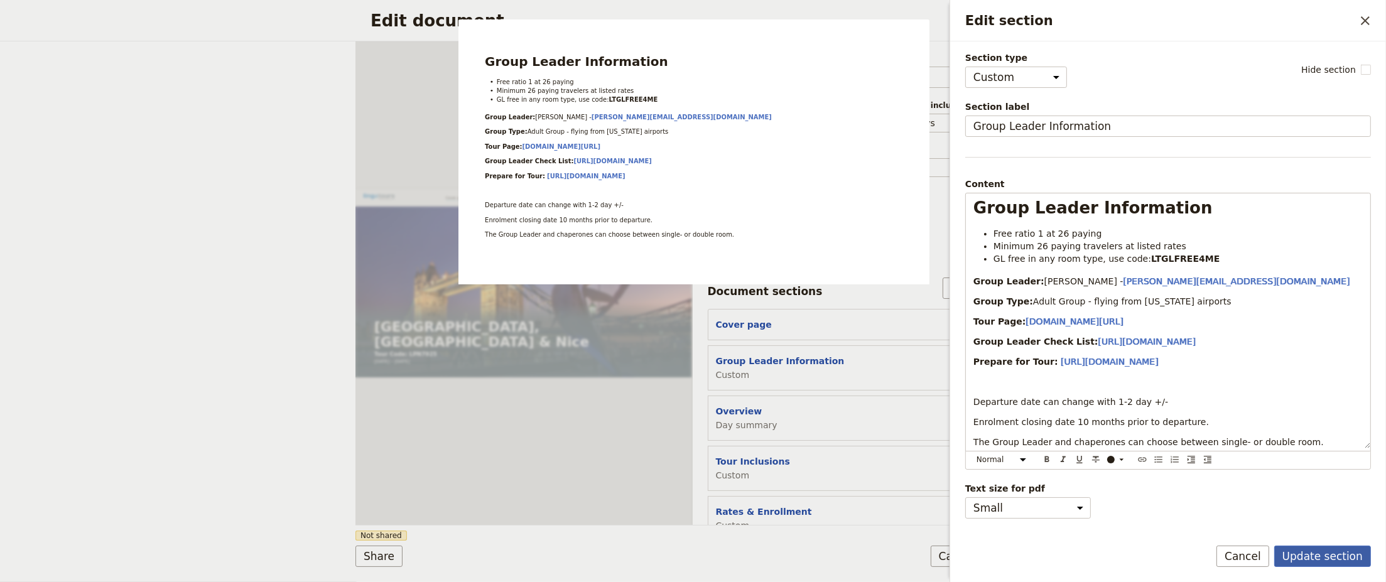
click at [1336, 558] on button "Update section" at bounding box center [1322, 556] width 97 height 21
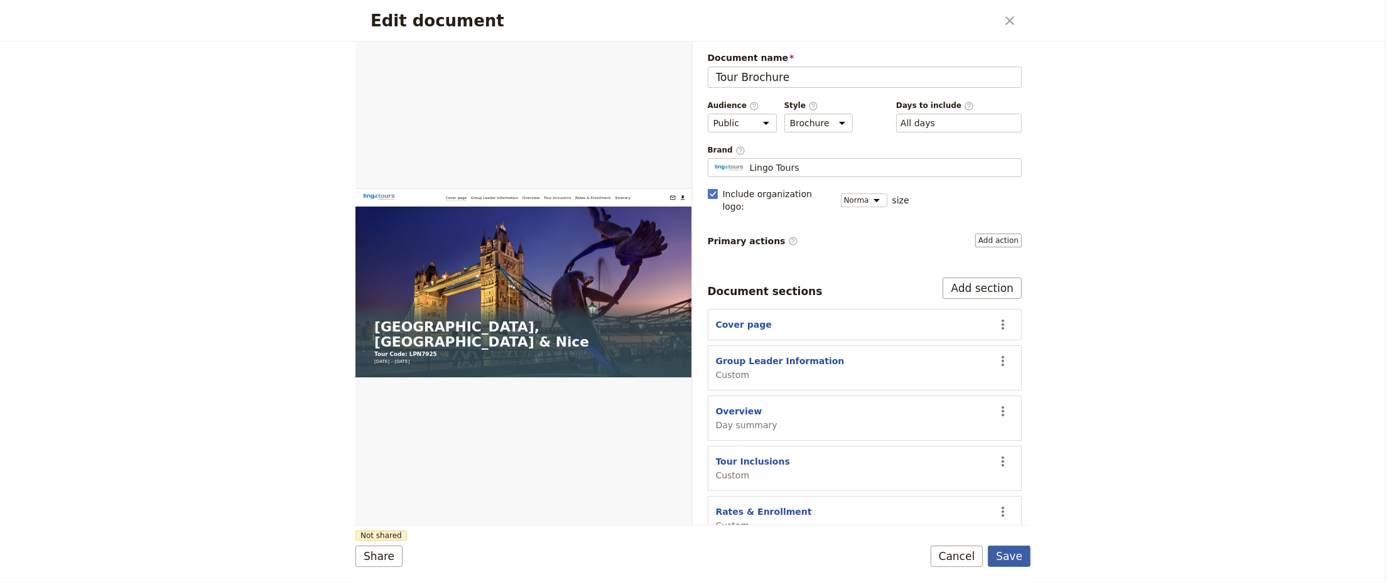
click at [1017, 556] on button "Save" at bounding box center [1009, 556] width 43 height 21
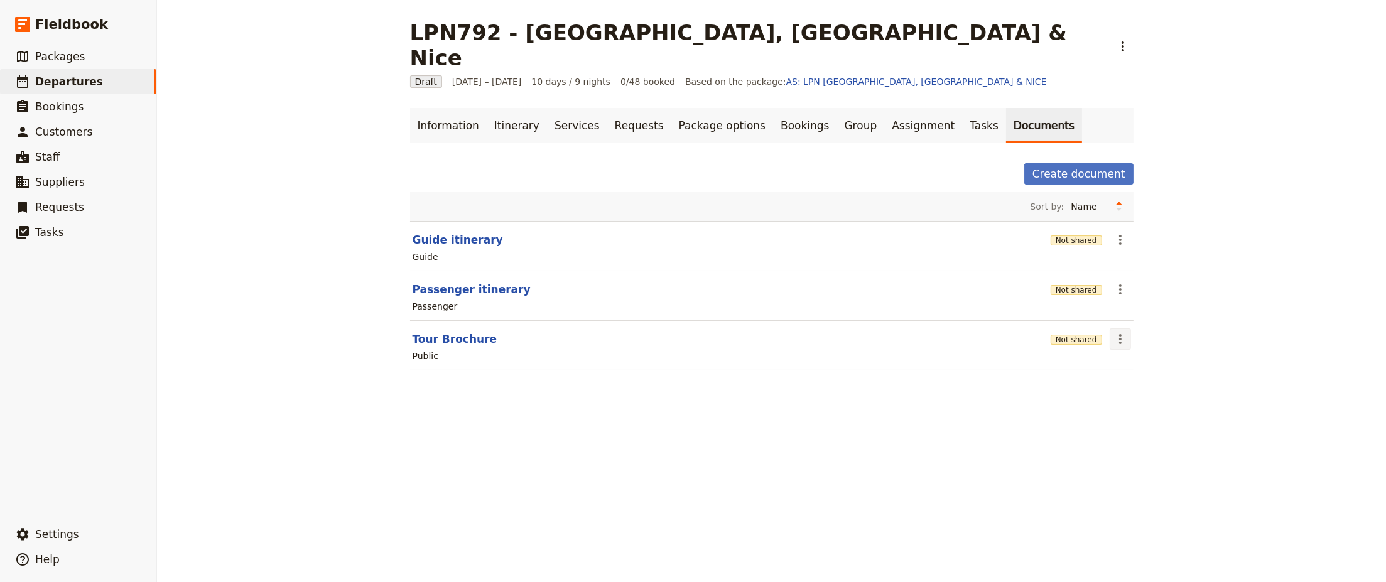
click at [1113, 332] on icon "Actions" at bounding box center [1120, 339] width 15 height 15
click at [1125, 345] on span "Share" at bounding box center [1126, 340] width 25 height 13
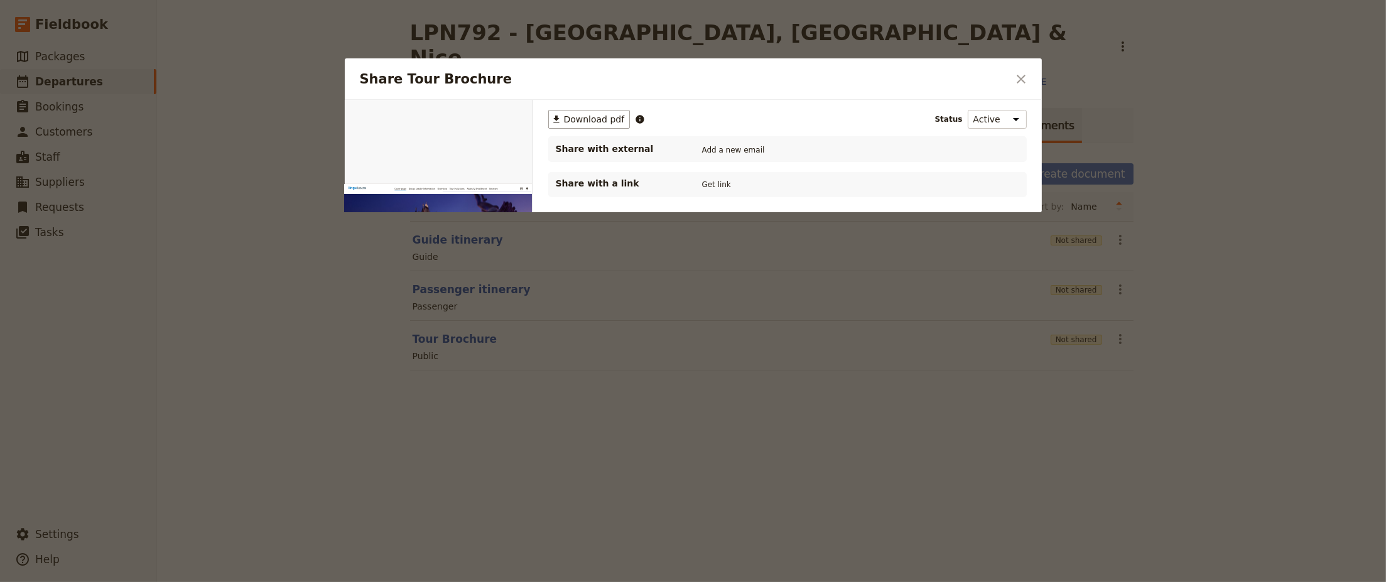
scroll to position [0, 0]
click at [582, 118] on span "Download pdf" at bounding box center [594, 119] width 61 height 13
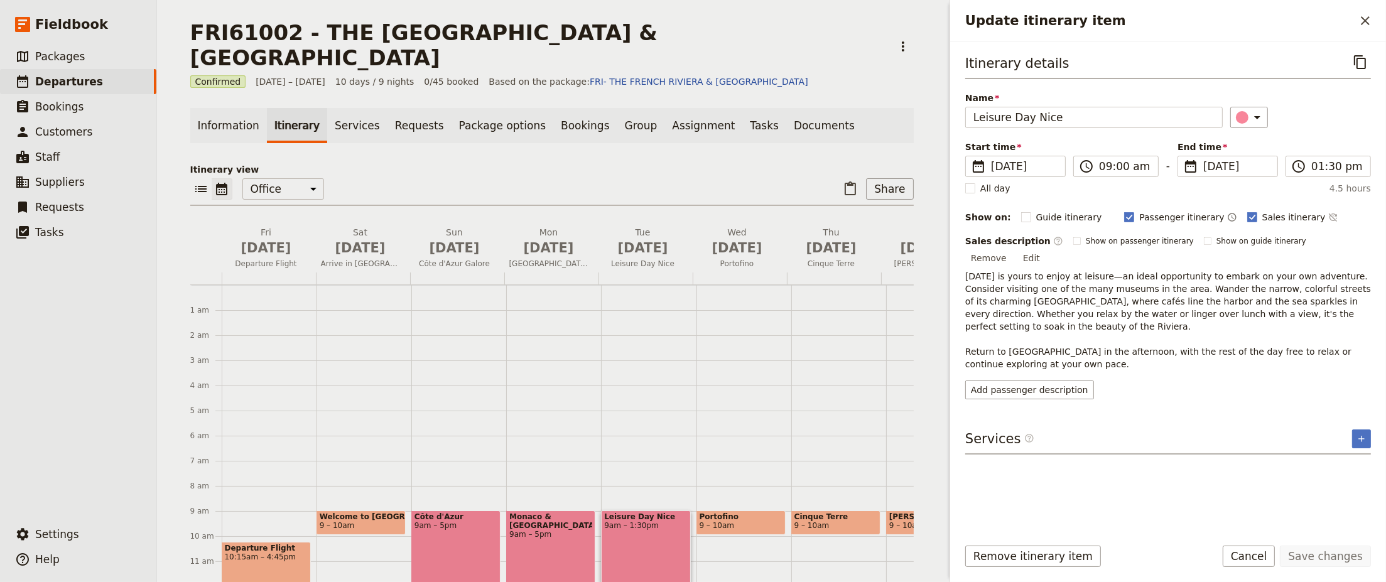
scroll to position [163, 0]
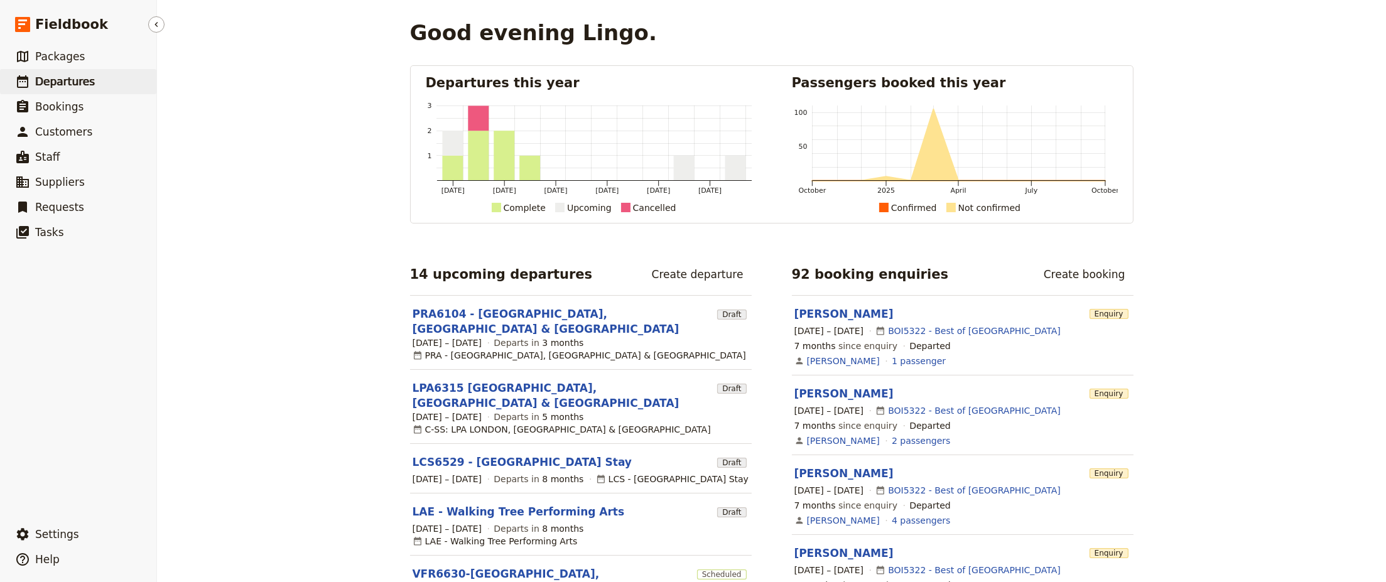
click at [68, 83] on span "Departures" at bounding box center [65, 81] width 60 height 13
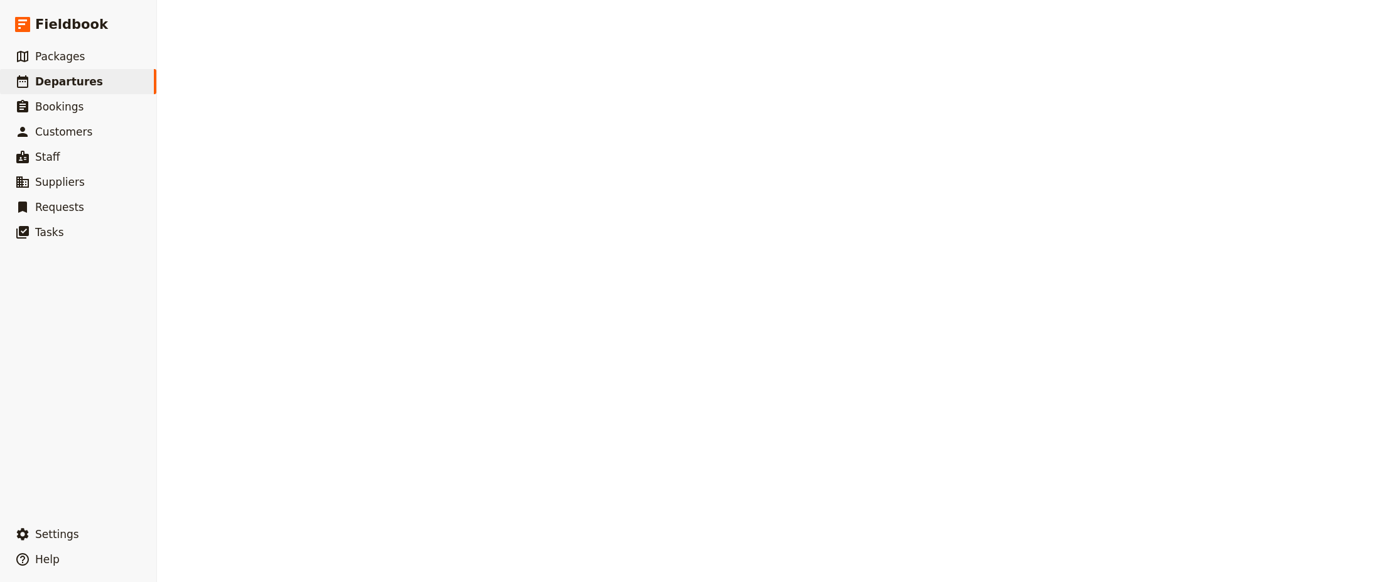
select select "CREATED_AT"
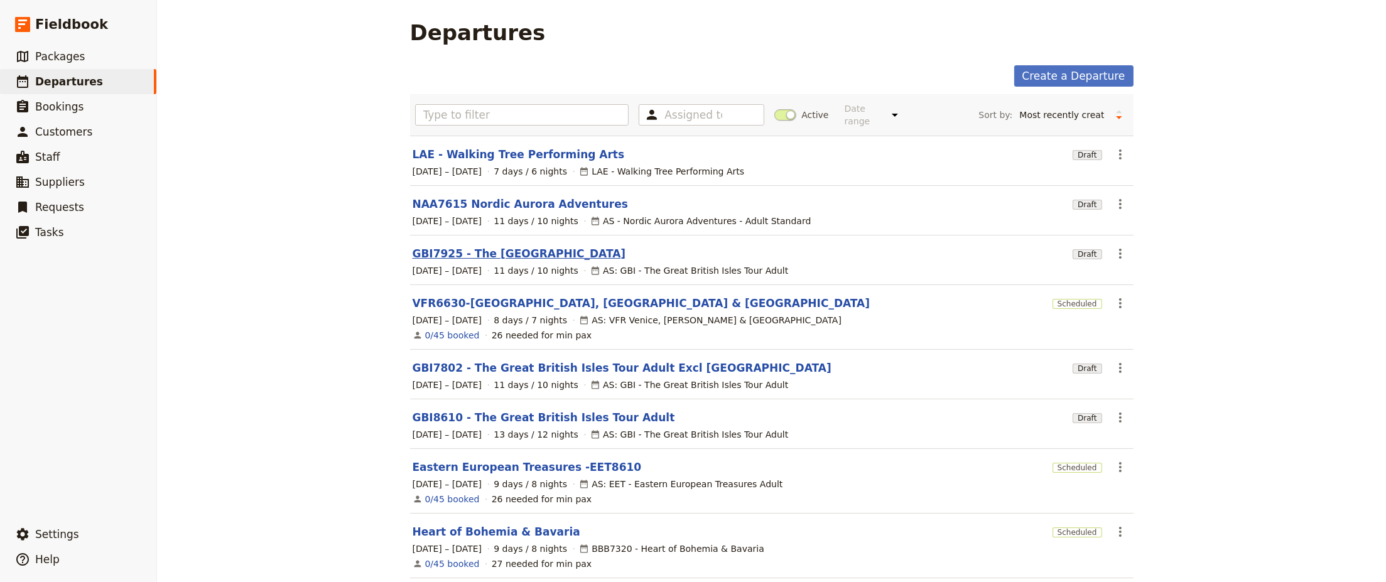
click at [490, 246] on link "GBI7925 - The Great British Isles" at bounding box center [519, 253] width 213 height 15
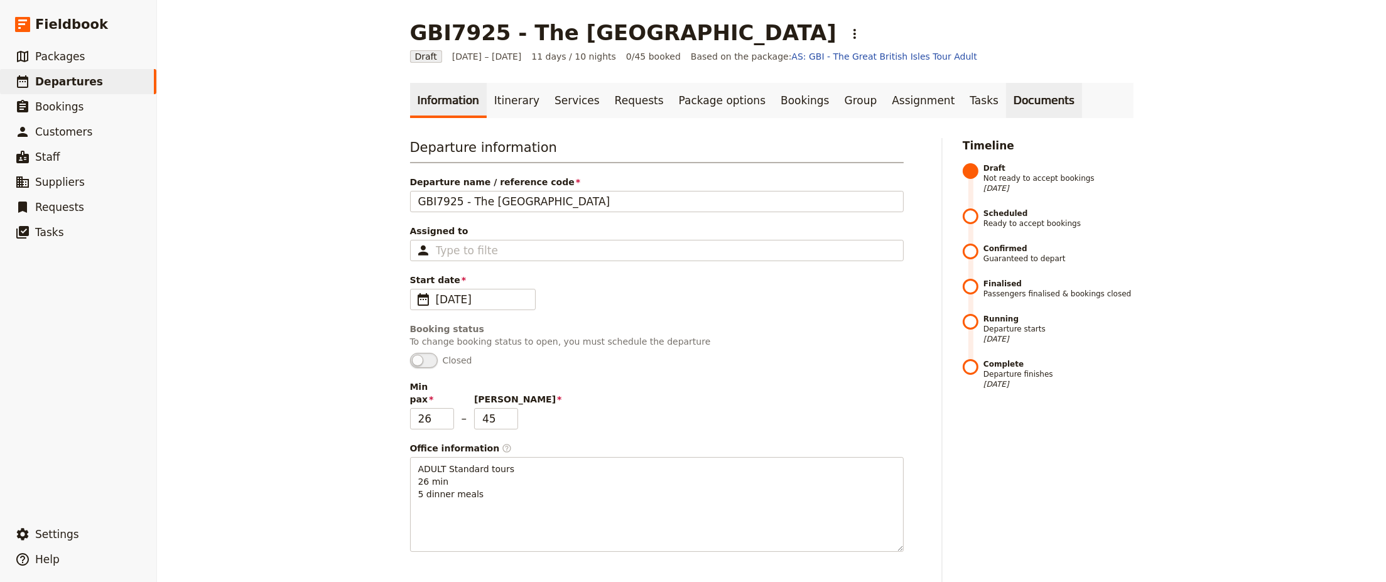
click at [1006, 103] on link "Documents" at bounding box center [1044, 100] width 76 height 35
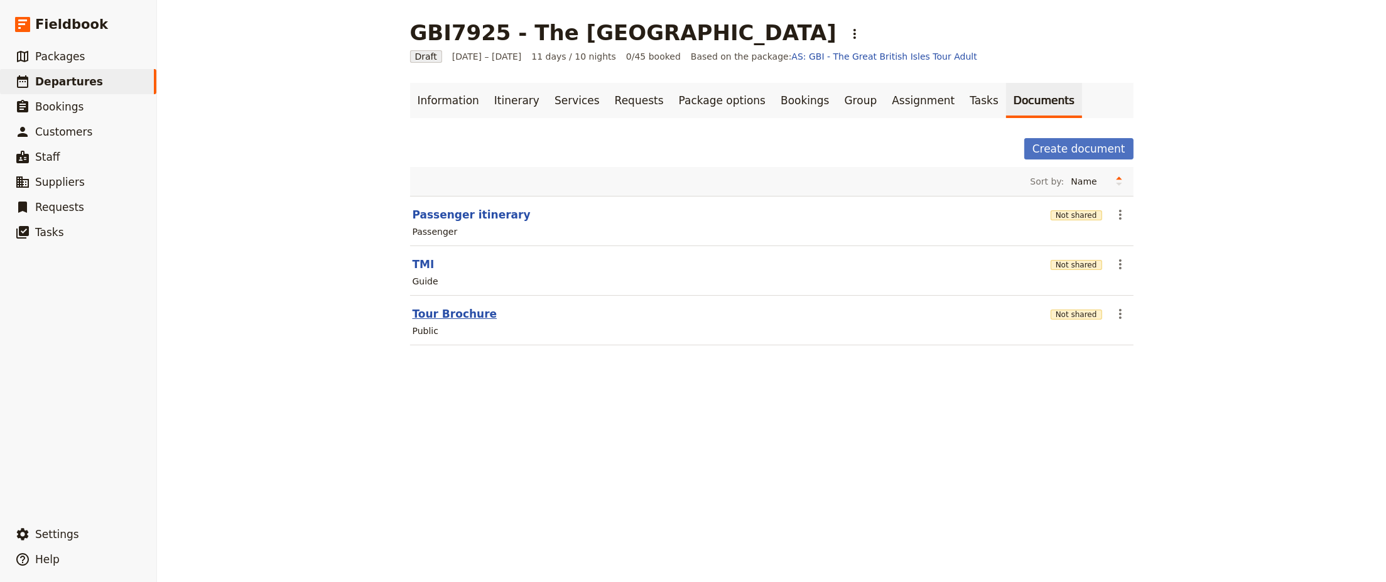
click at [434, 313] on button "Tour Brochure" at bounding box center [455, 313] width 85 height 15
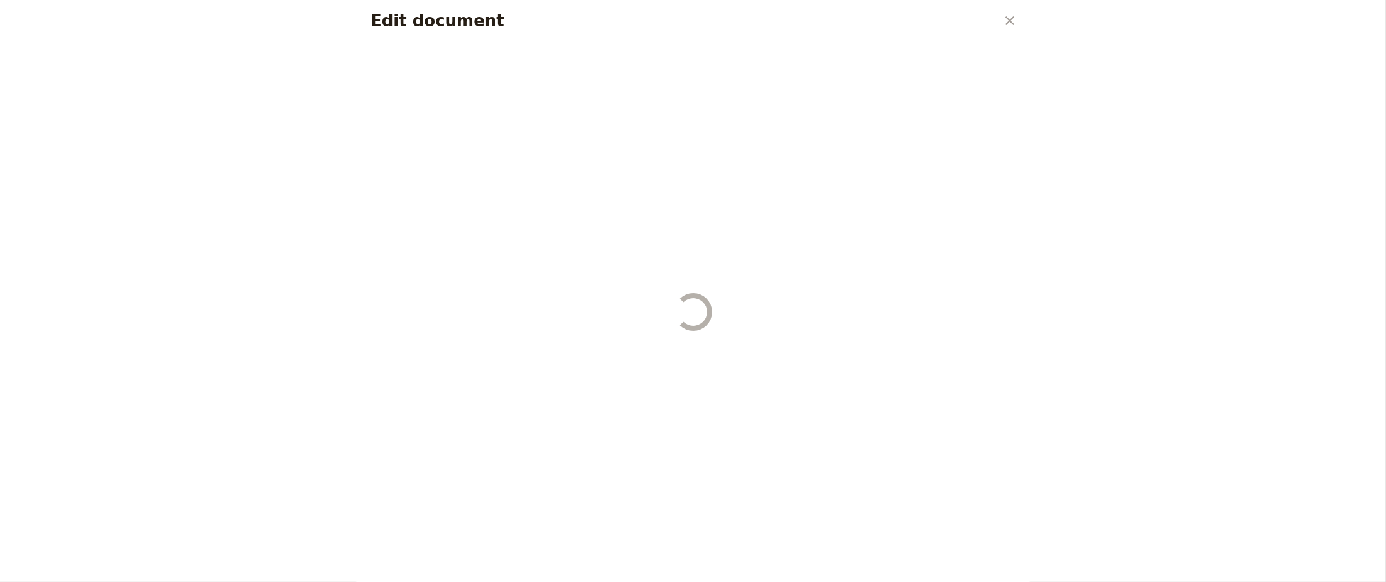
select select "DEFAULT"
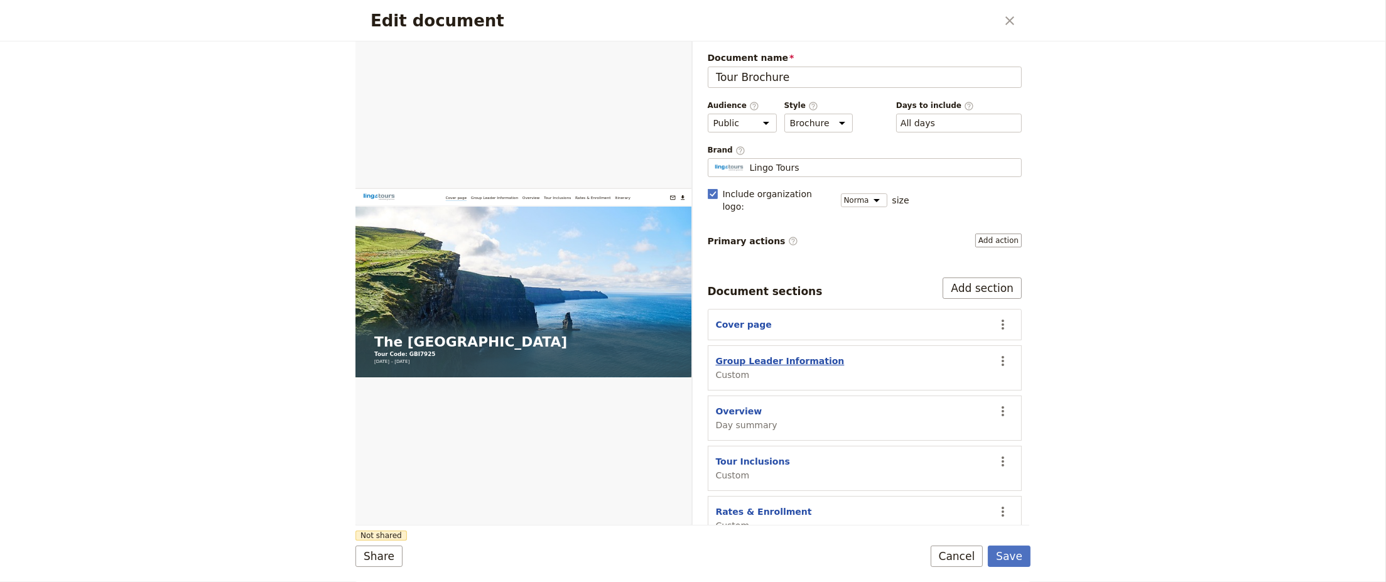
click at [782, 355] on button "Group Leader Information" at bounding box center [780, 361] width 129 height 13
select select "CUSTOM"
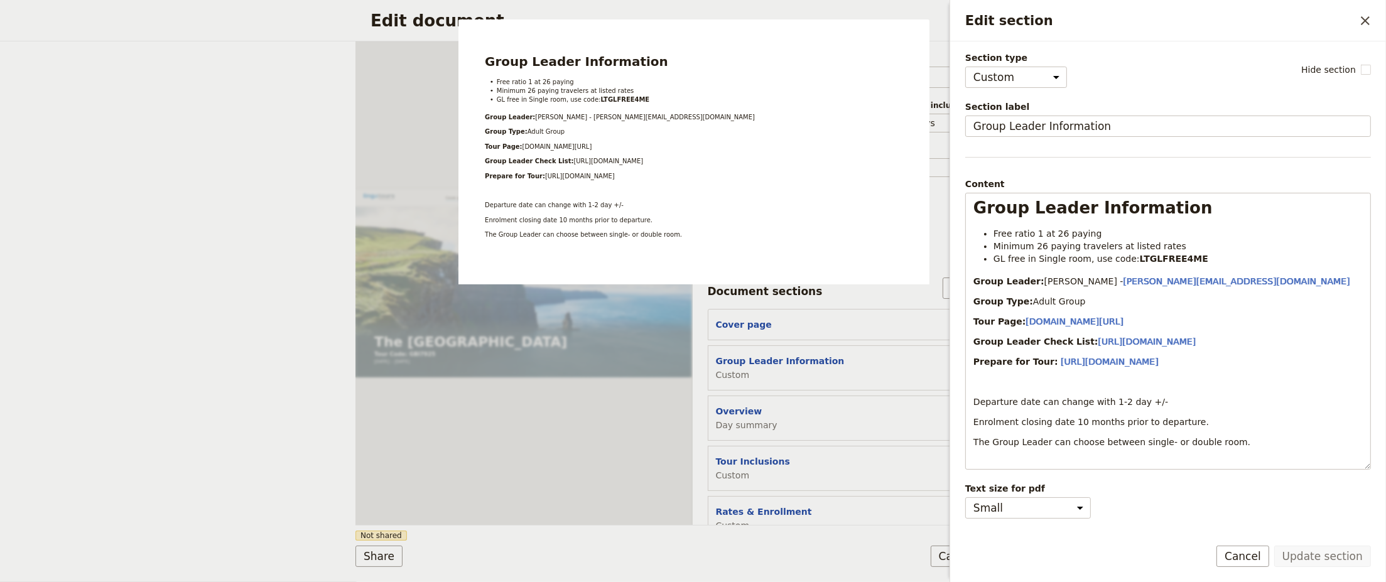
click at [305, 471] on div "Edit document ​ Web PDF ​ Document name Tour Brochure Preview Audience ​ Public…" at bounding box center [693, 291] width 1386 height 582
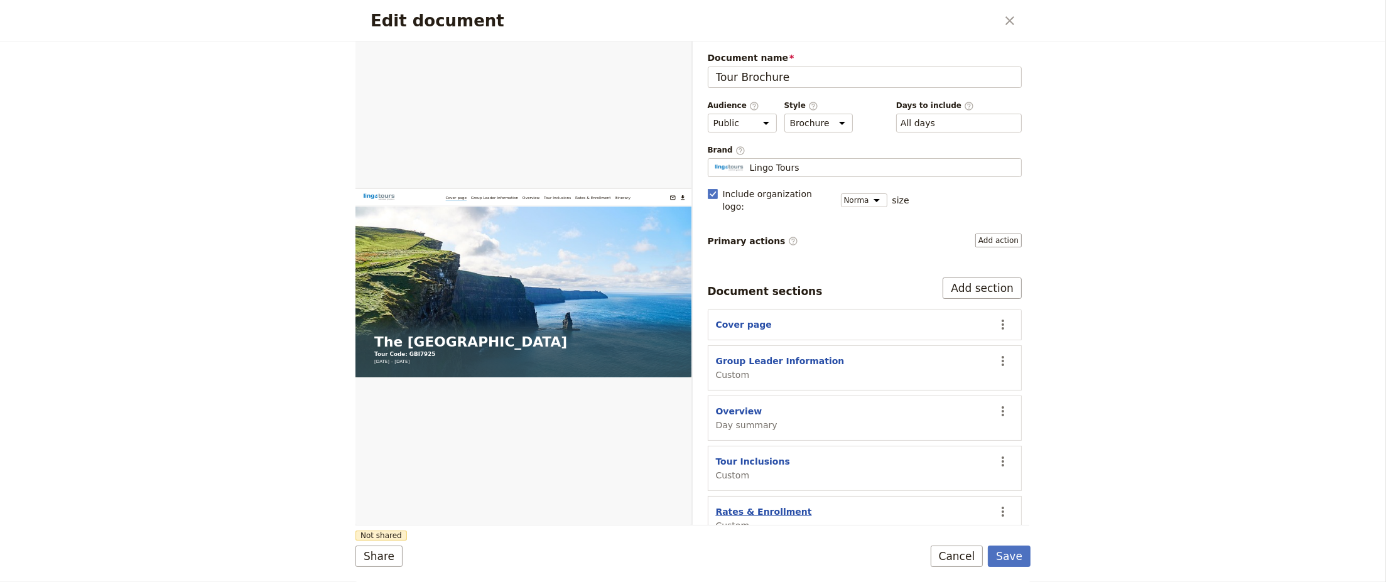
click at [746, 505] on button "Rates & Enrollment" at bounding box center [764, 511] width 96 height 13
select select "CUSTOM"
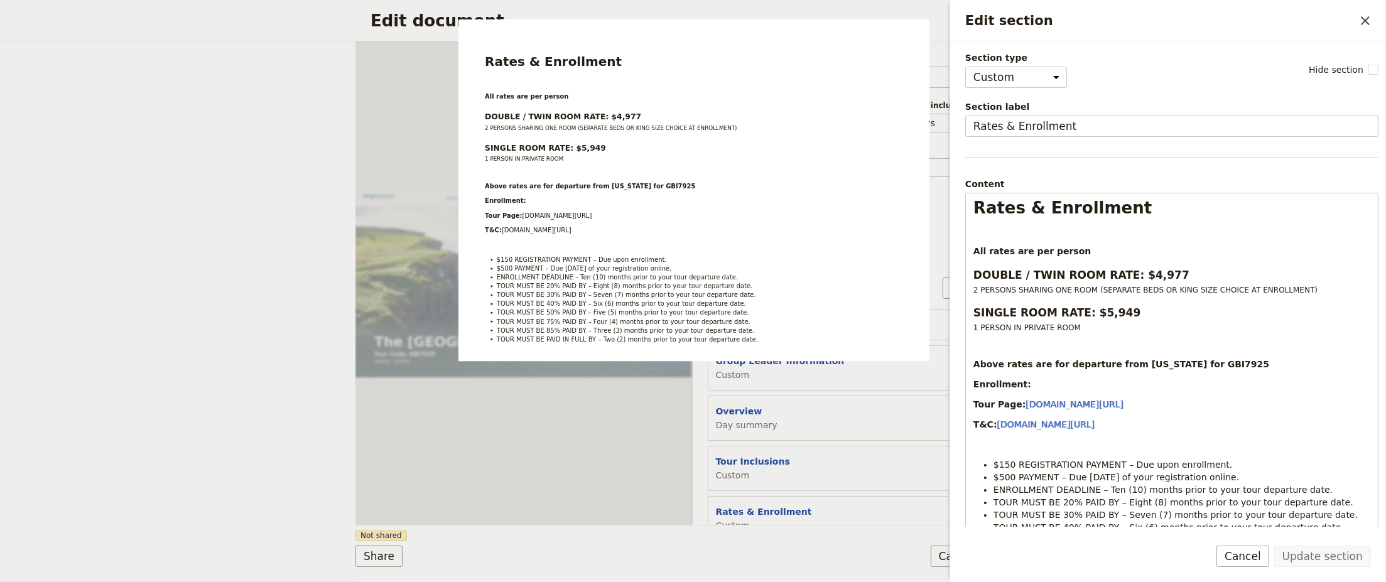
click at [726, 554] on div "Share Not shared Save Cancel" at bounding box center [692, 556] width 675 height 21
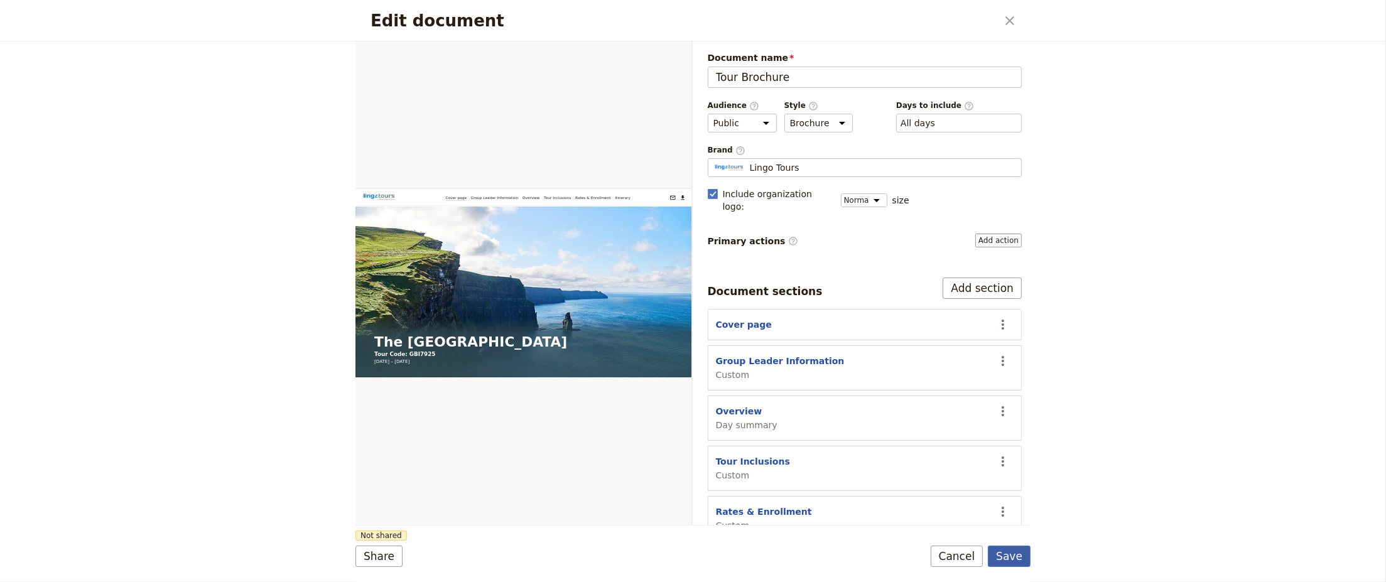
click at [1020, 556] on button "Save" at bounding box center [1009, 556] width 43 height 21
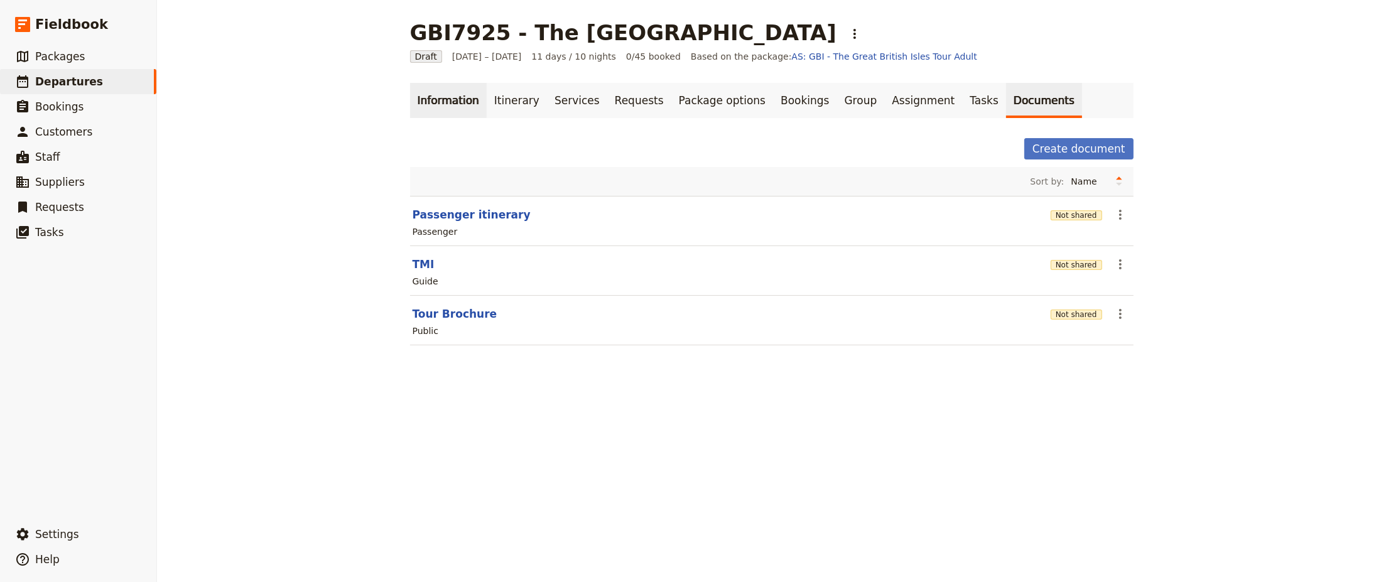
click at [431, 104] on link "Information" at bounding box center [448, 100] width 77 height 35
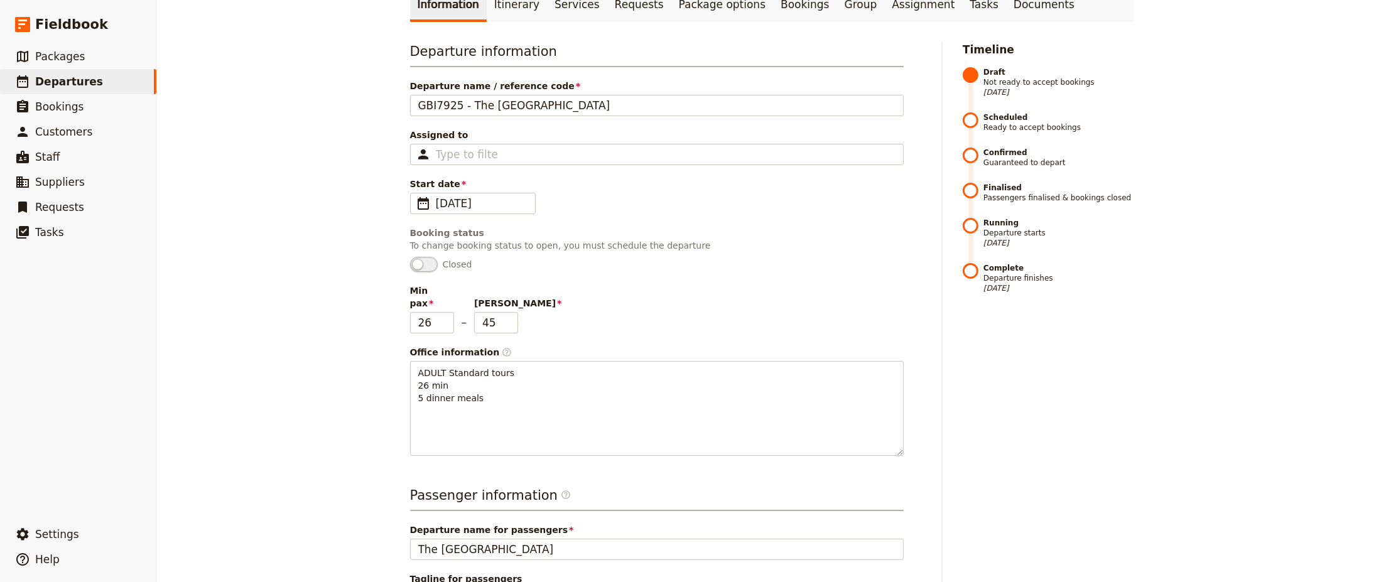
scroll to position [100, 0]
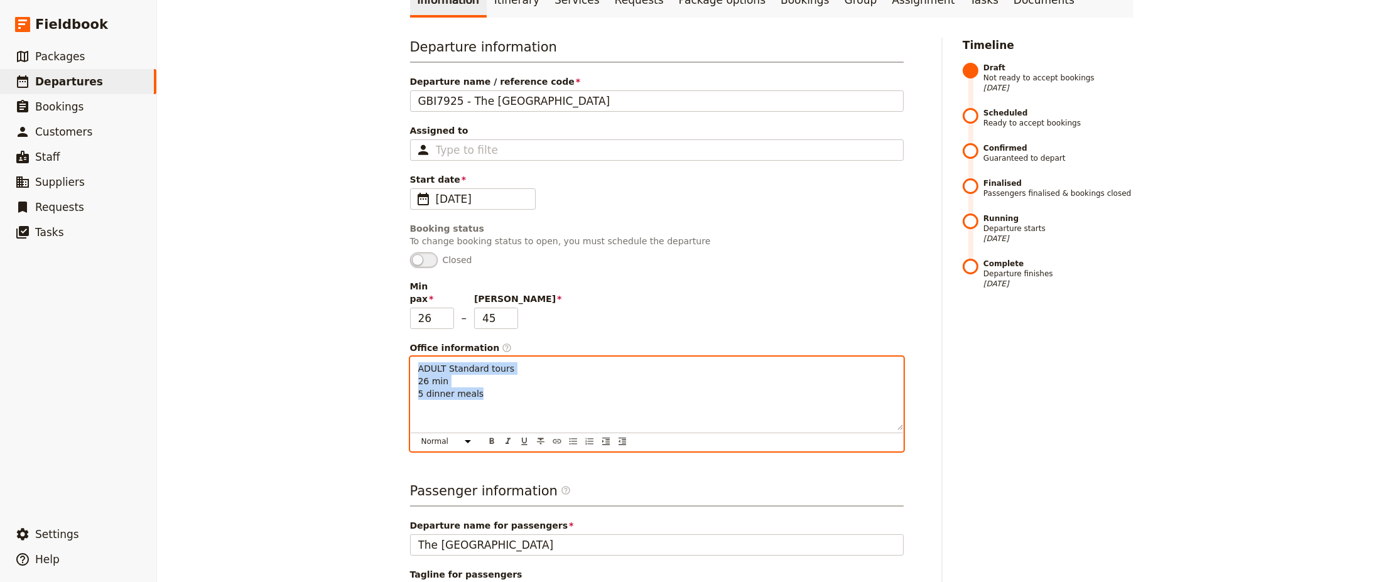
drag, startPoint x: 497, startPoint y: 380, endPoint x: 387, endPoint y: 354, distance: 112.3
click at [387, 354] on div "GBI7925 - The Great British Isles ​ Draft 25 Sep – 5 Oct 2027 11 days / 10 nigh…" at bounding box center [771, 291] width 1229 height 582
copy span "ADULT Standard tours 26 min 5 dinner meals"
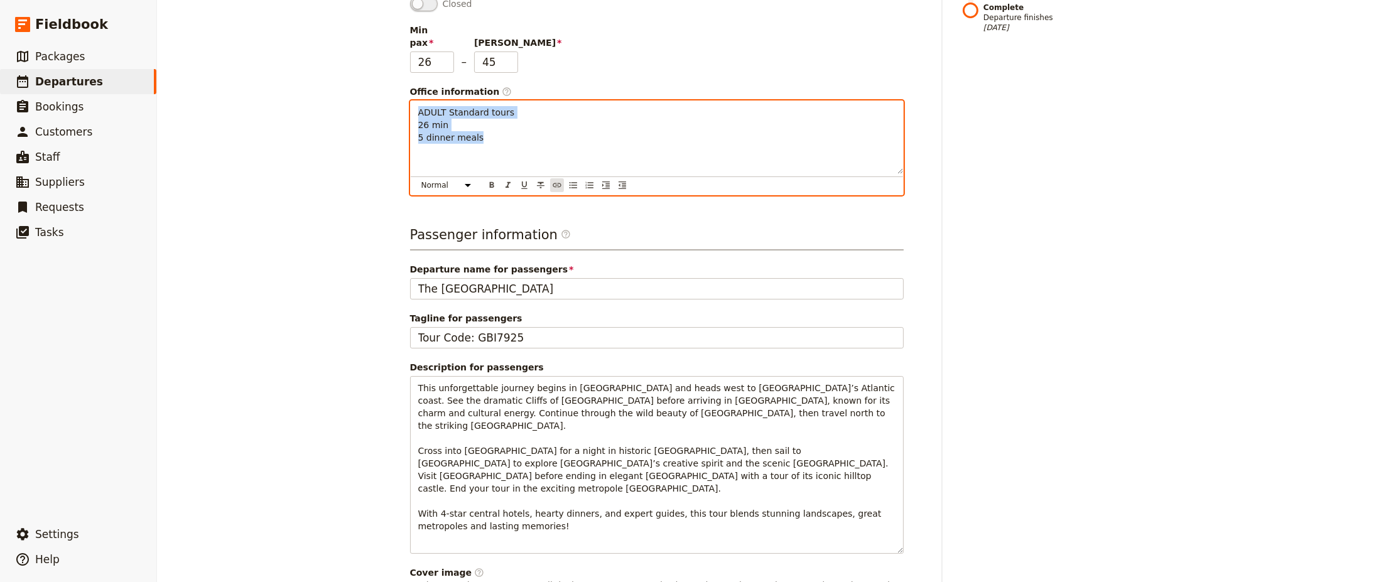
scroll to position [402, 0]
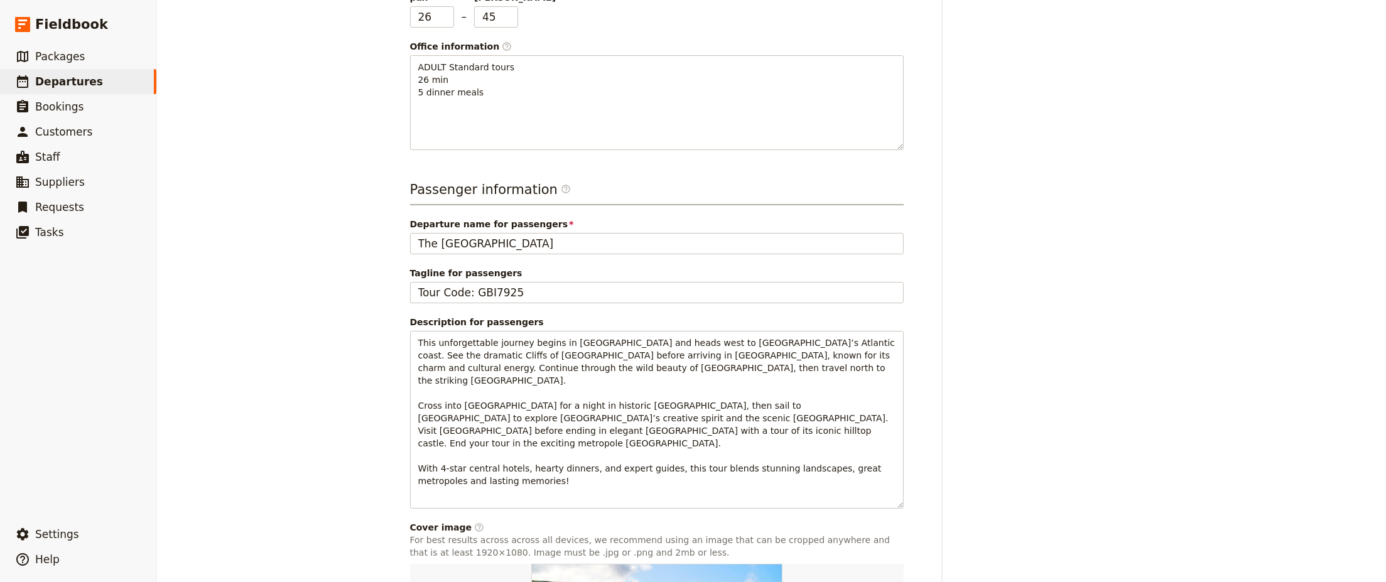
click at [740, 160] on div "Departure information Departure name / reference code GBI7925 - The Great Briti…" at bounding box center [657, 238] width 494 height 1005
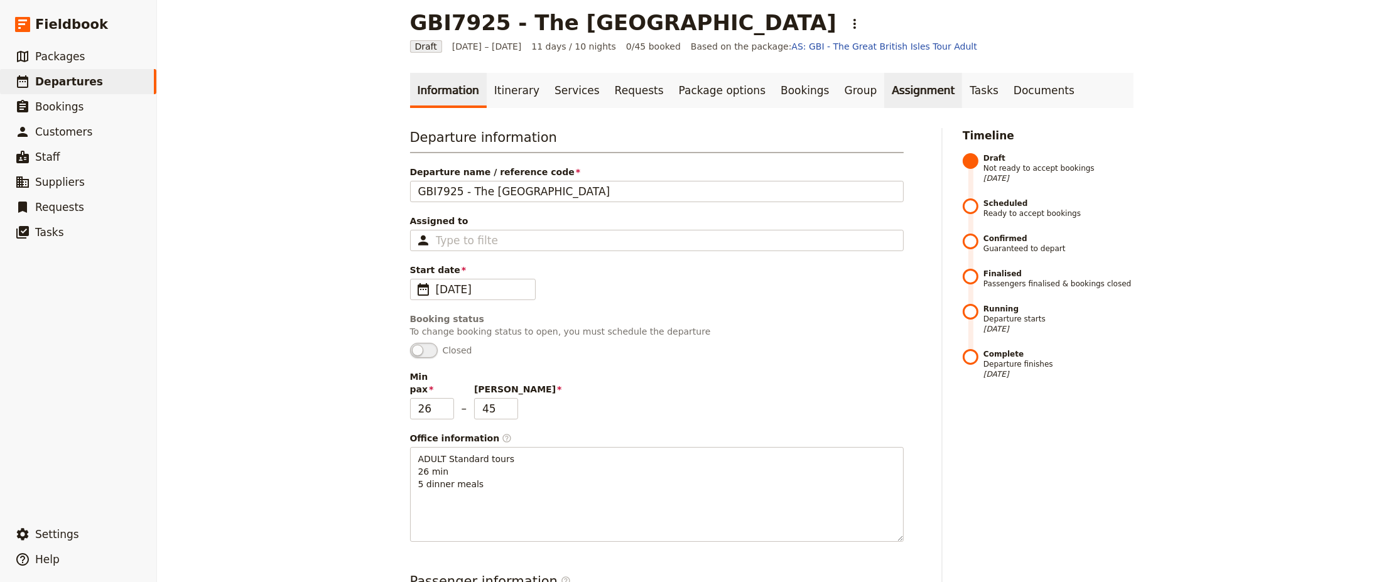
scroll to position [0, 0]
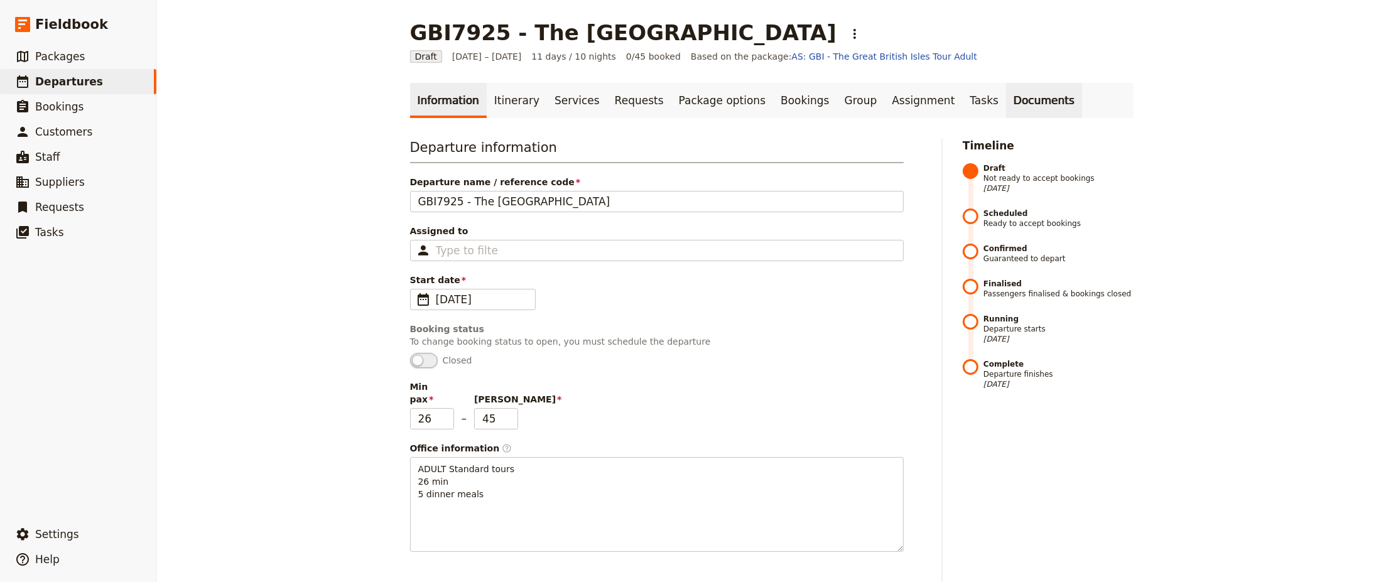
click at [1006, 102] on link "Documents" at bounding box center [1044, 100] width 76 height 35
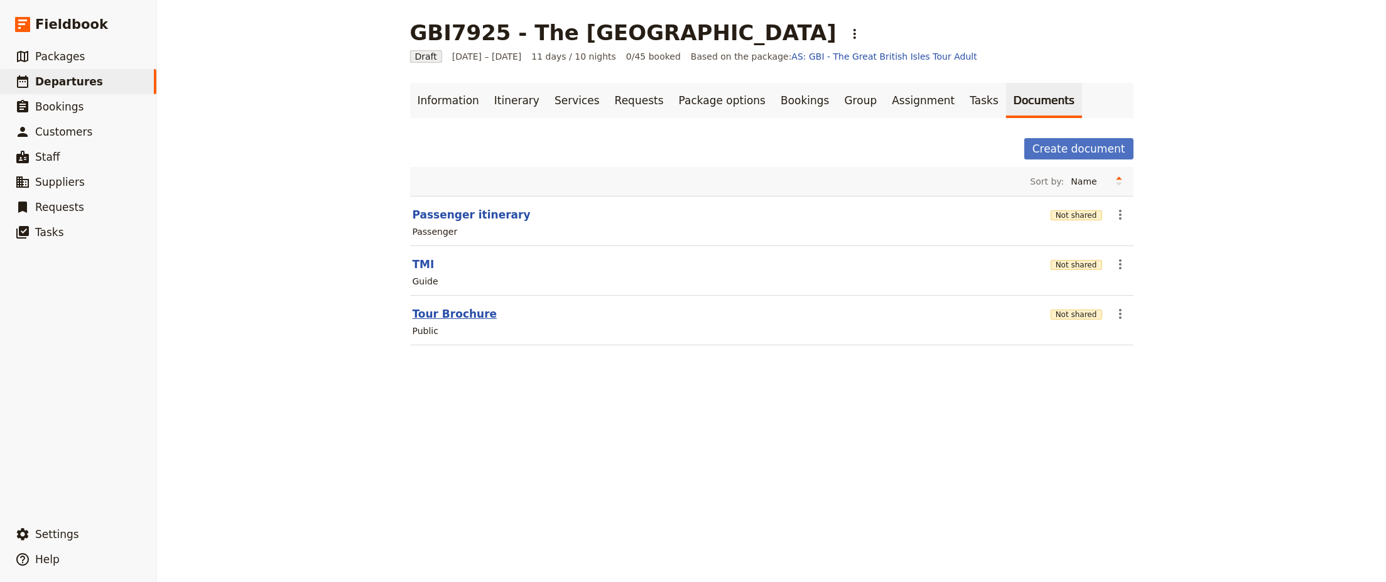
click at [435, 312] on button "Tour Brochure" at bounding box center [455, 313] width 85 height 15
select select "DEFAULT"
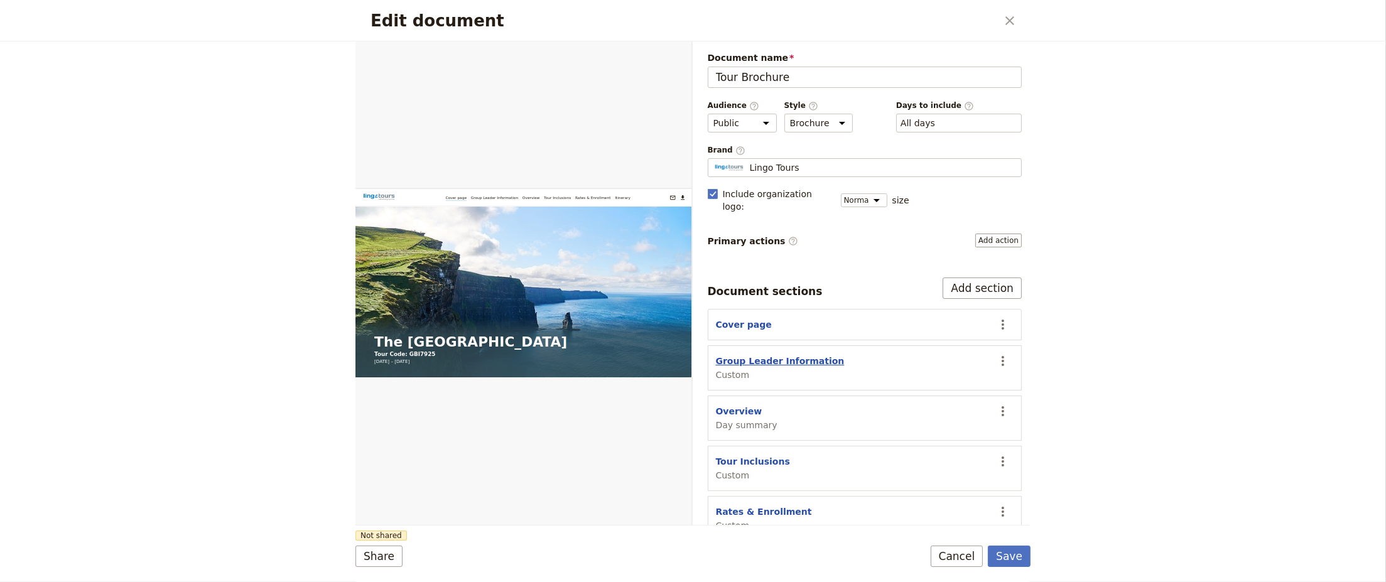
click at [754, 355] on button "Group Leader Information" at bounding box center [780, 361] width 129 height 13
select select "CUSTOM"
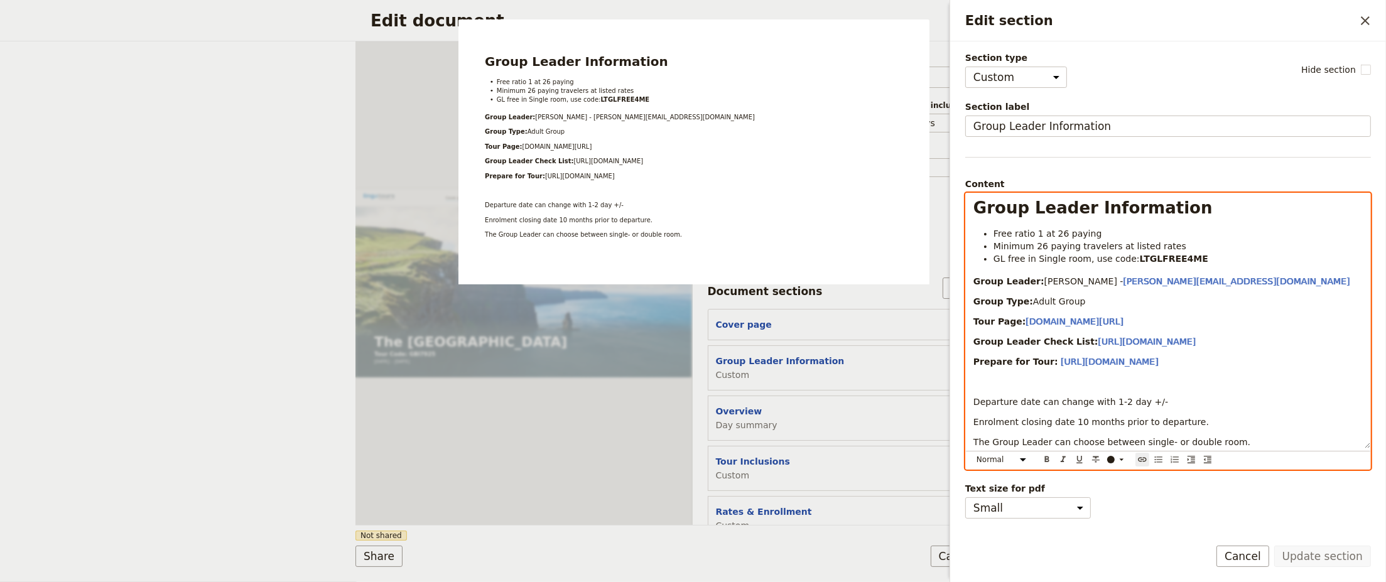
drag, startPoint x: 1176, startPoint y: 365, endPoint x: 961, endPoint y: 231, distance: 253.5
click at [961, 231] on div "Section type Cover page Day summary Itinerary Custom Hide section Section label…" at bounding box center [1168, 283] width 436 height 485
copy div "Free ratio 1 at 26 paying Minimum 26 paying travelers at listed rates GL free i…"
click at [649, 563] on div "Share Not shared Save Cancel" at bounding box center [692, 556] width 675 height 21
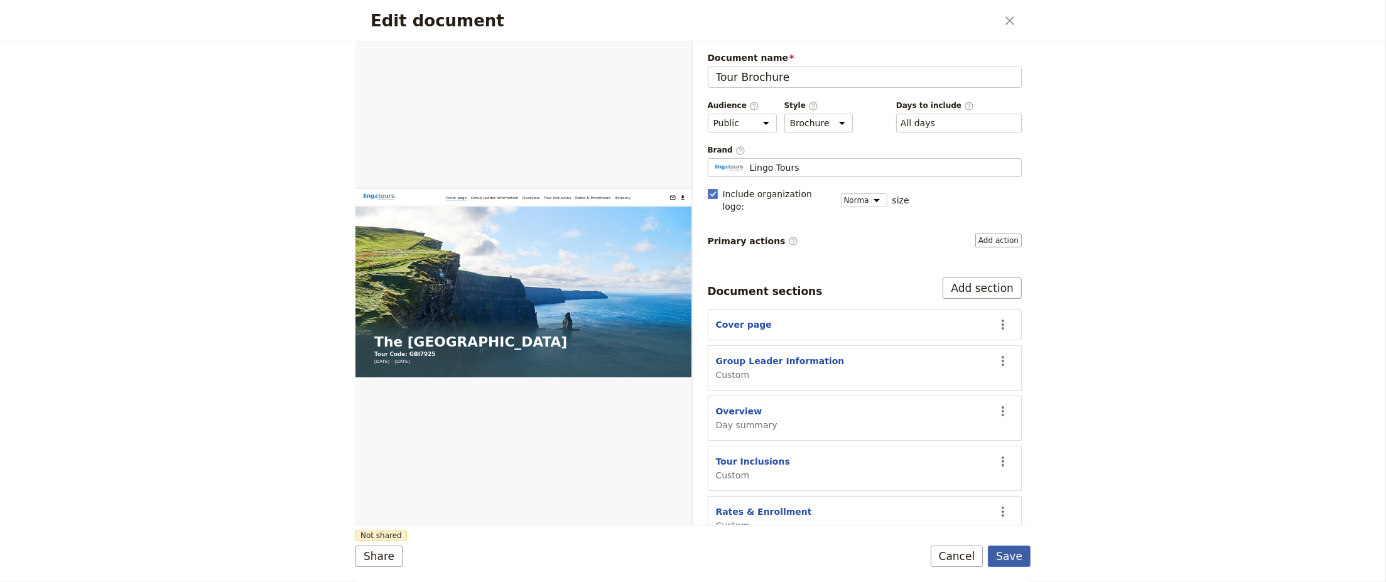
click at [1018, 559] on button "Save" at bounding box center [1009, 556] width 43 height 21
